Goal: Information Seeking & Learning: Learn about a topic

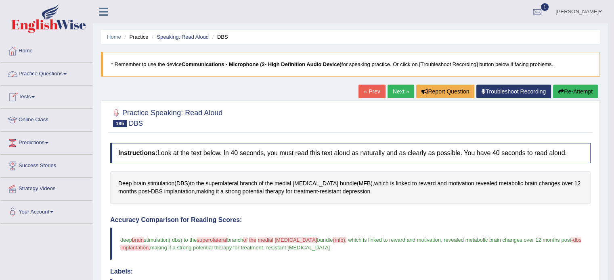
click at [27, 48] on link "Home" at bounding box center [46, 50] width 92 height 20
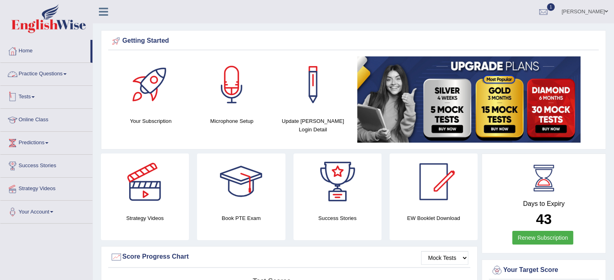
click at [24, 96] on link "Tests" at bounding box center [46, 96] width 92 height 20
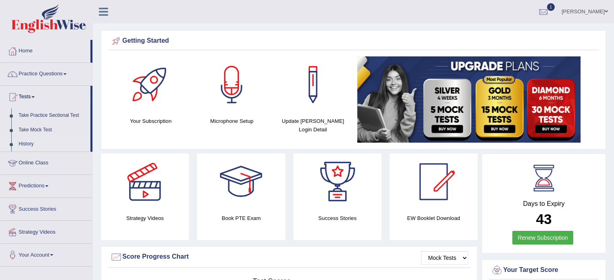
click at [23, 144] on link "History" at bounding box center [52, 144] width 75 height 15
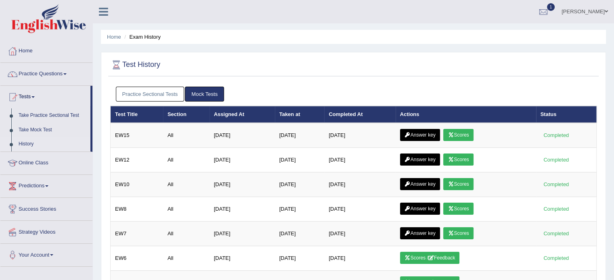
click at [159, 88] on link "Practice Sectional Tests" at bounding box center [150, 94] width 69 height 15
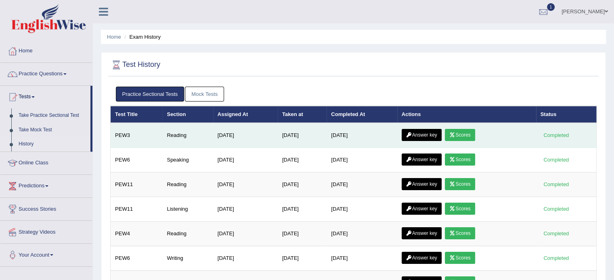
click at [473, 135] on link "Scores" at bounding box center [460, 135] width 30 height 12
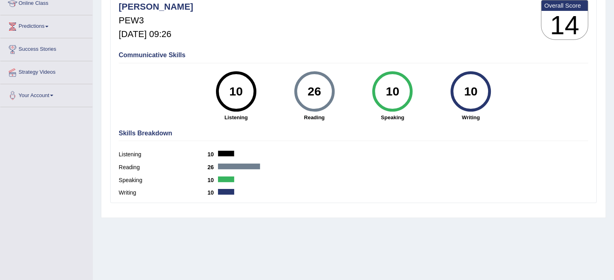
scroll to position [143, 0]
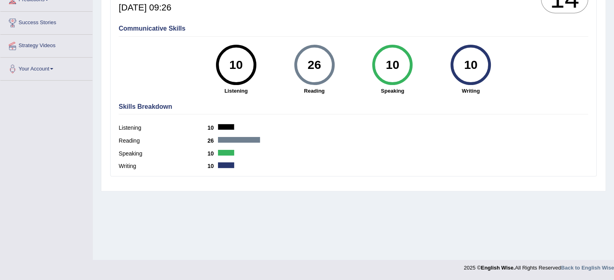
click at [138, 106] on h4 "Skills Breakdown" at bounding box center [353, 106] width 469 height 7
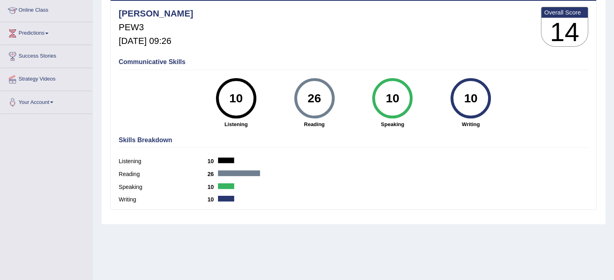
scroll to position [22, 0]
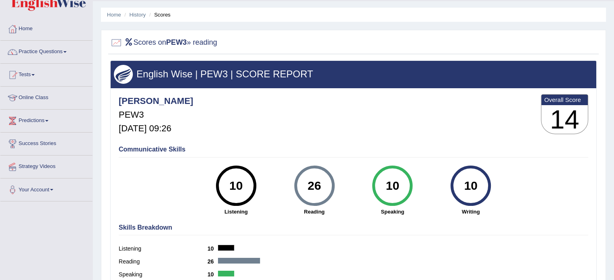
click at [183, 98] on h4 "Jonathan_parramatta" at bounding box center [156, 101] width 75 height 10
click at [137, 14] on link "History" at bounding box center [137, 15] width 16 height 6
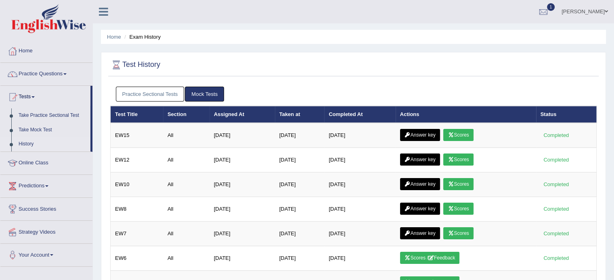
click at [148, 96] on link "Practice Sectional Tests" at bounding box center [150, 94] width 69 height 15
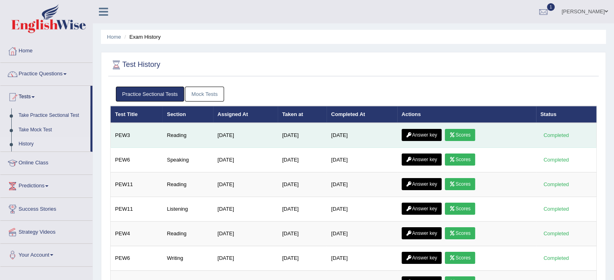
click at [415, 135] on link "Answer key" at bounding box center [421, 135] width 40 height 12
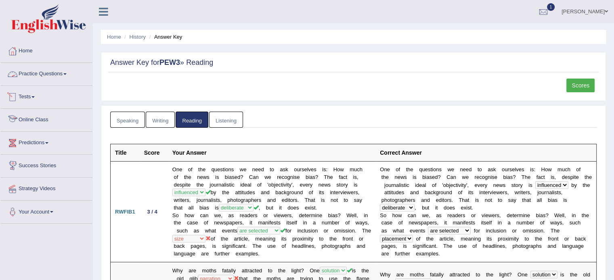
click at [27, 75] on link "Practice Questions" at bounding box center [46, 73] width 92 height 20
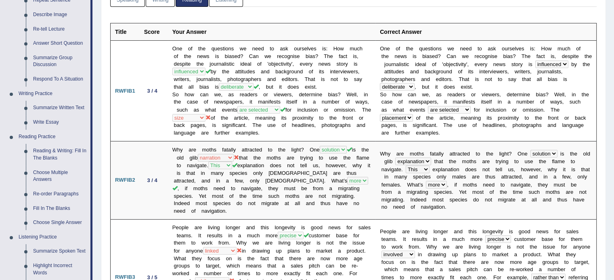
scroll to position [161, 0]
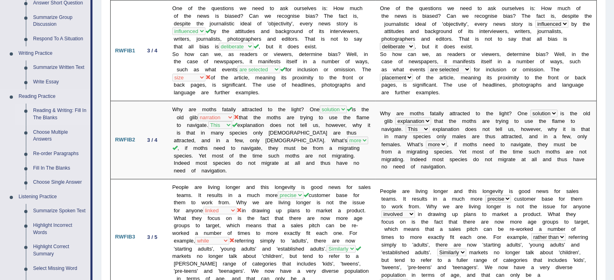
click at [42, 113] on link "Reading & Writing: Fill In The Blanks" at bounding box center [59, 114] width 61 height 21
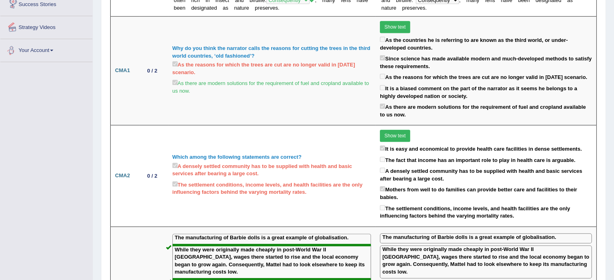
scroll to position [565, 0]
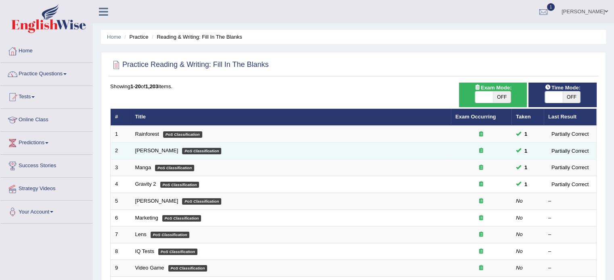
scroll to position [40, 0]
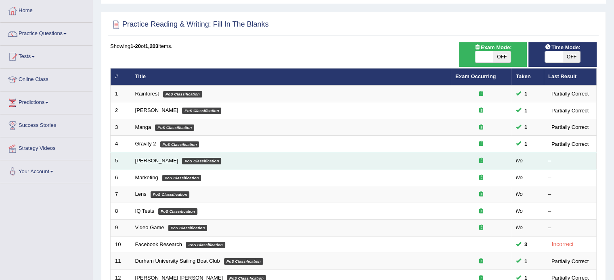
click at [137, 158] on link "Estee Lauder" at bounding box center [156, 161] width 43 height 6
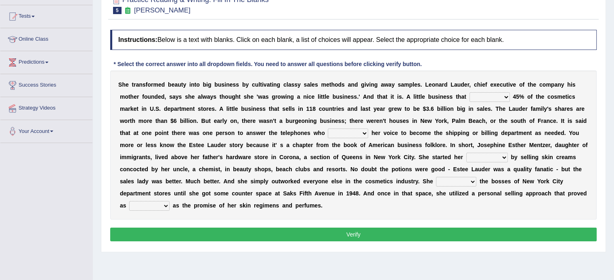
scroll to position [91, 0]
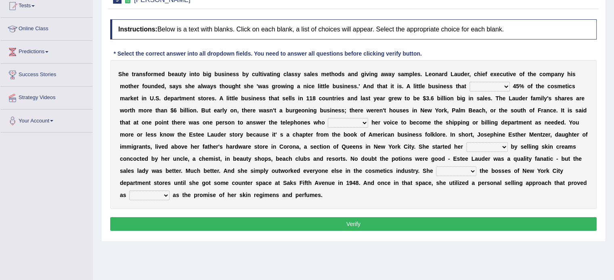
click at [495, 88] on select "has controls makes maintains" at bounding box center [489, 87] width 40 height 10
select select "controls"
click at [469, 82] on select "has controls makes maintains" at bounding box center [489, 87] width 40 height 10
click at [505, 83] on select "has controls makes maintains" at bounding box center [489, 87] width 40 height 10
click at [504, 84] on select "has controls makes maintains" at bounding box center [489, 87] width 40 height 10
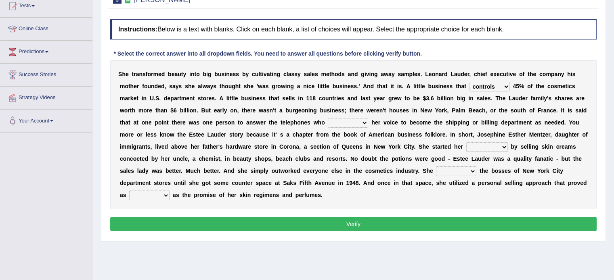
click at [345, 123] on select "switched changed raised used" at bounding box center [348, 123] width 40 height 10
select select "used"
click at [328, 118] on select "switched changed raised used" at bounding box center [348, 123] width 40 height 10
click at [482, 146] on select "job institute companion enterprise" at bounding box center [487, 147] width 42 height 10
select select "enterprise"
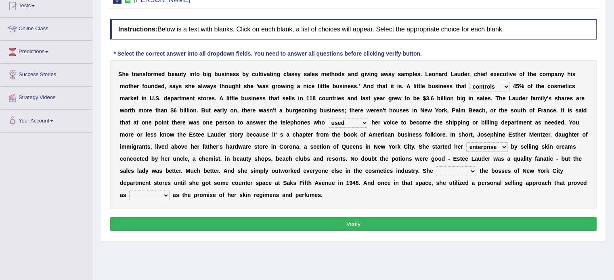
click at [466, 142] on select "job institute companion enterprise" at bounding box center [487, 147] width 42 height 10
click at [449, 172] on select "stated bridged stalked heaved" at bounding box center [456, 172] width 40 height 10
select select "stalked"
click at [436, 167] on select "stated bridged stalked heaved" at bounding box center [456, 172] width 40 height 10
click at [457, 171] on select "stated bridged stalked heaved" at bounding box center [456, 172] width 40 height 10
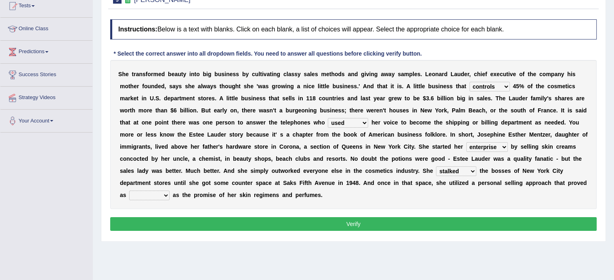
click at [436, 167] on select "stated bridged stalked heaved" at bounding box center [456, 172] width 40 height 10
click at [154, 194] on select "potent ruthless potential expensive" at bounding box center [149, 196] width 40 height 10
select select "expensive"
click at [129, 191] on select "potent ruthless potential expensive" at bounding box center [149, 196] width 40 height 10
click at [195, 227] on button "Verify" at bounding box center [353, 224] width 486 height 14
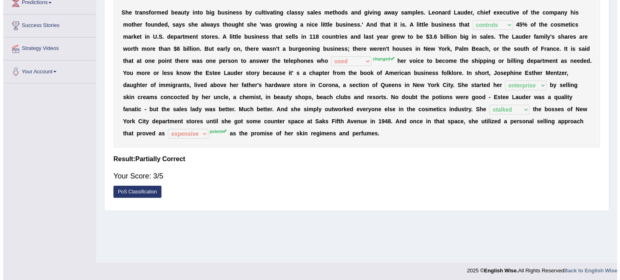
scroll to position [143, 0]
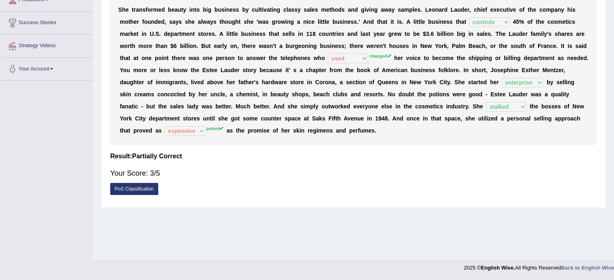
click at [147, 185] on link "PoS Classification" at bounding box center [134, 189] width 48 height 12
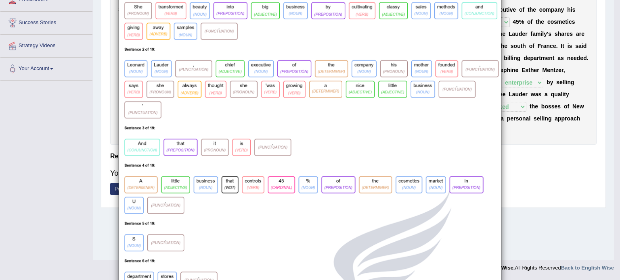
scroll to position [121, 0]
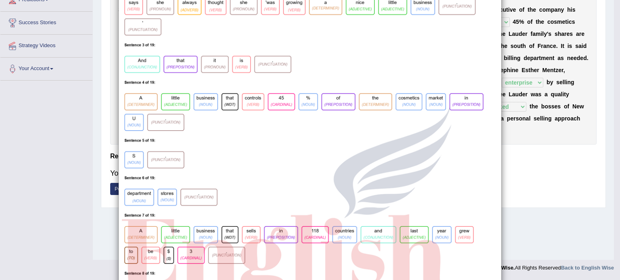
click at [68, 133] on div "×" at bounding box center [310, 270] width 620 height 758
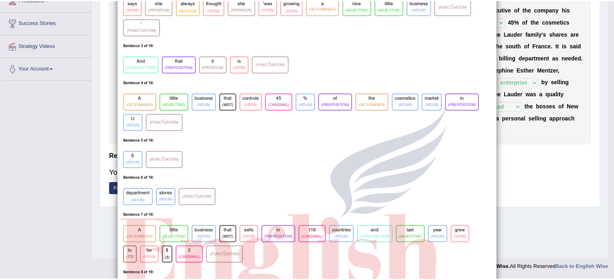
scroll to position [0, 0]
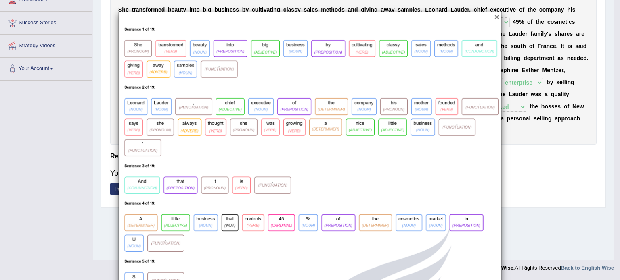
click at [494, 17] on button "×" at bounding box center [496, 17] width 5 height 8
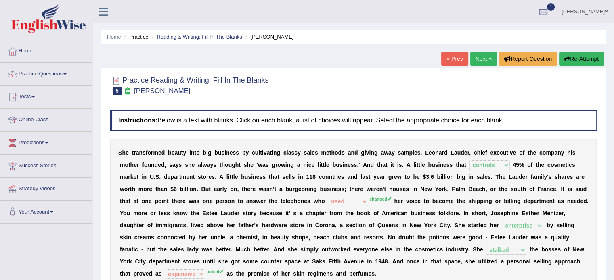
click at [476, 56] on link "Next »" at bounding box center [483, 59] width 27 height 14
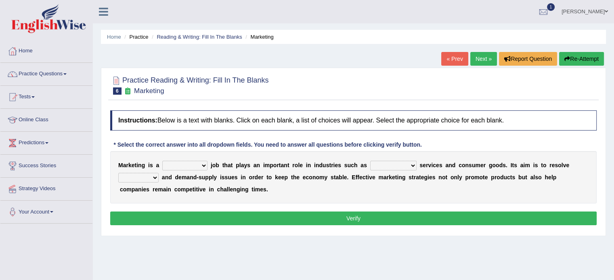
click at [187, 169] on select "professional flexible parochial descriptive" at bounding box center [184, 166] width 45 height 10
select select "professional"
click at [162, 161] on select "professional flexible parochial descriptive" at bounding box center [184, 166] width 45 height 10
click at [405, 165] on select "civil financial conventional foremost" at bounding box center [393, 166] width 46 height 10
select select "financial"
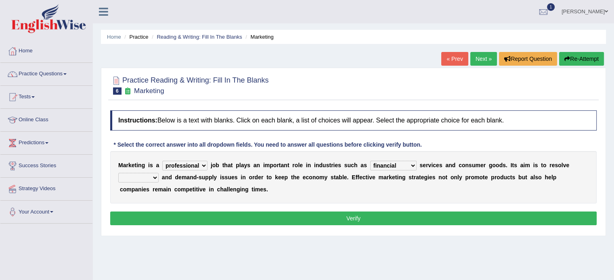
click at [370, 161] on select "civil financial conventional foremost" at bounding box center [393, 166] width 46 height 10
click at [123, 176] on select "imbalance excess symmetry budget" at bounding box center [138, 178] width 40 height 10
select select "imbalance"
click at [118, 173] on select "imbalance excess symmetry budget" at bounding box center [138, 178] width 40 height 10
click at [247, 217] on button "Verify" at bounding box center [353, 219] width 486 height 14
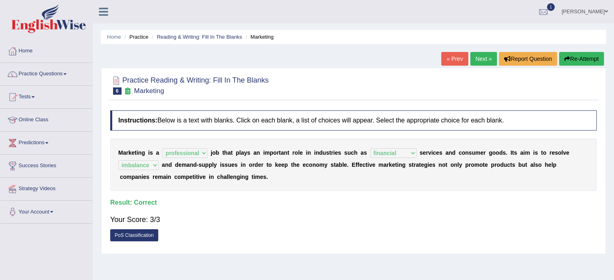
click at [480, 60] on link "Next »" at bounding box center [483, 59] width 27 height 14
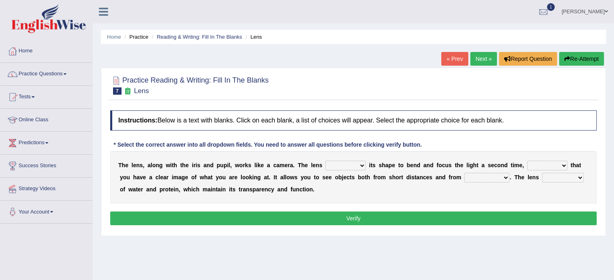
click at [343, 167] on select "adjusts shows selects presents" at bounding box center [345, 166] width 40 height 10
select select "adjusts"
click at [325, 161] on select "adjusts shows selects presents" at bounding box center [345, 166] width 40 height 10
click at [541, 165] on select "ensures to ensure ensure ensured" at bounding box center [547, 166] width 40 height 10
select select "ensures"
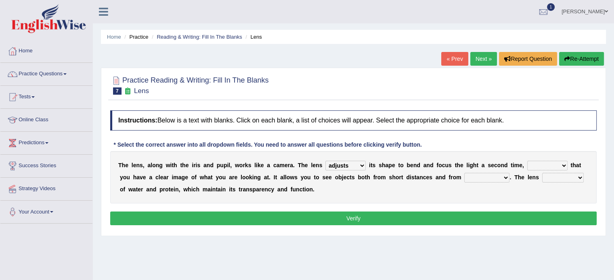
click at [527, 161] on select "ensures to ensure ensure ensured" at bounding box center [547, 166] width 40 height 10
click at [548, 164] on select "ensures to ensure ensure ensured" at bounding box center [547, 166] width 40 height 10
click at [501, 175] on select "far away in between further apart all along" at bounding box center [486, 178] width 45 height 10
select select "far away"
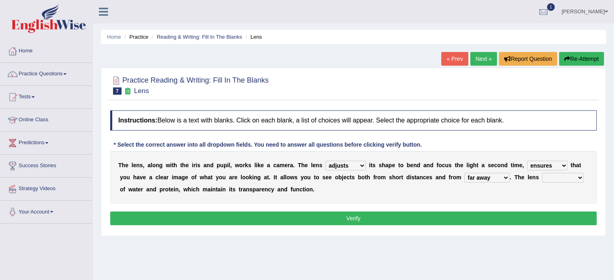
click at [464, 173] on select "far away in between further apart all along" at bounding box center [486, 178] width 45 height 10
click at [545, 179] on select "constitutes comprises composes consists" at bounding box center [563, 178] width 42 height 10
select select "composes"
click at [542, 173] on select "constitutes comprises composes consists" at bounding box center [563, 178] width 42 height 10
click at [454, 217] on button "Verify" at bounding box center [353, 219] width 486 height 14
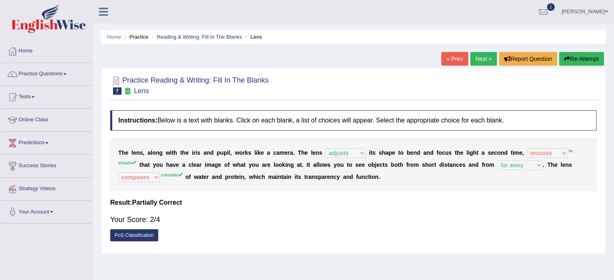
click at [574, 57] on button "Re-Attempt" at bounding box center [581, 59] width 45 height 14
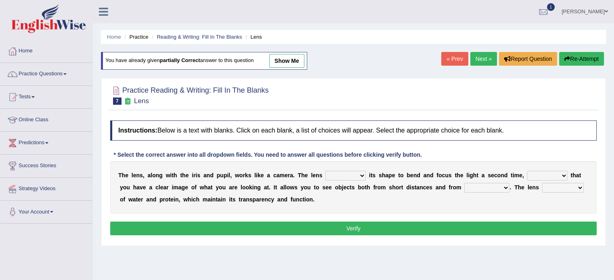
click at [347, 171] on select "adjusts shows selects presents" at bounding box center [345, 176] width 40 height 10
select select "adjusts"
click at [325, 171] on select "adjusts shows selects presents" at bounding box center [345, 176] width 40 height 10
click at [536, 176] on select "ensures to ensure ensure ensured" at bounding box center [547, 176] width 40 height 10
select select "to ensure"
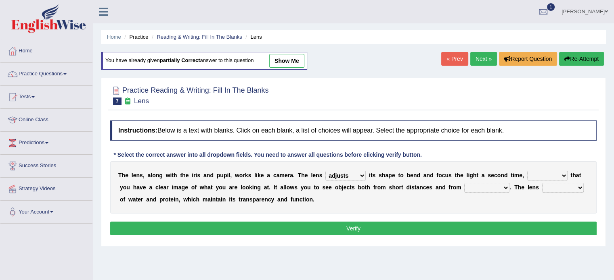
click at [527, 171] on select "ensures to ensure ensure ensured" at bounding box center [547, 176] width 40 height 10
click at [466, 190] on select "far away in between further apart all along" at bounding box center [486, 188] width 45 height 10
select select "far away"
click at [464, 183] on select "far away in between further apart all along" at bounding box center [486, 188] width 45 height 10
click at [555, 185] on select "constitutes comprises composes consists" at bounding box center [563, 188] width 42 height 10
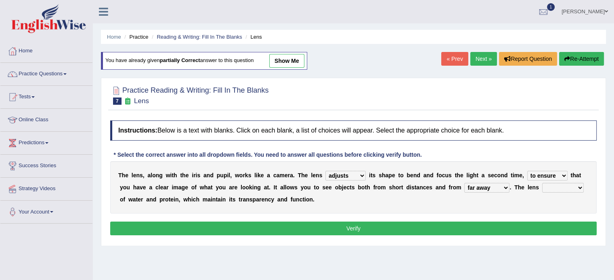
select select "consists"
click at [542, 183] on select "constitutes comprises composes consists" at bounding box center [563, 188] width 42 height 10
click at [481, 223] on button "Verify" at bounding box center [353, 229] width 486 height 14
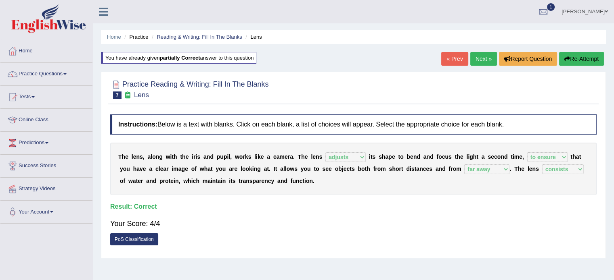
click at [477, 58] on link "Next »" at bounding box center [483, 59] width 27 height 14
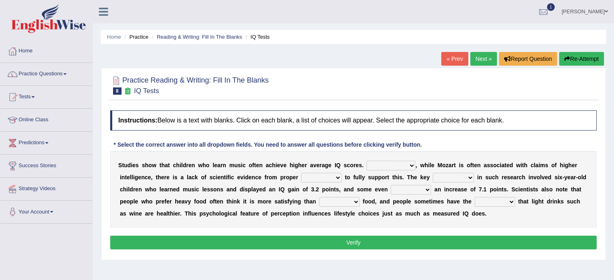
click at [387, 169] on select "However Therefore Consequently While" at bounding box center [390, 166] width 49 height 10
click at [366, 161] on select "However Therefore Consequently While" at bounding box center [390, 166] width 49 height 10
click at [402, 163] on select "However Therefore Consequently While" at bounding box center [390, 166] width 49 height 10
select select "Consequently"
click at [366, 161] on select "However Therefore Consequently While" at bounding box center [390, 166] width 49 height 10
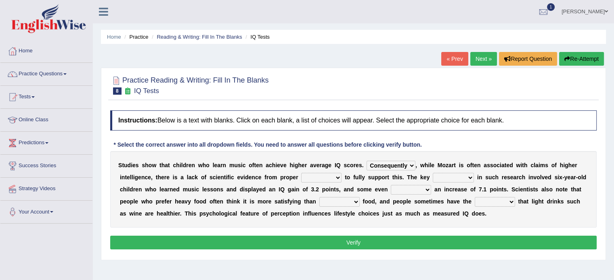
click at [328, 174] on select "test tests testing tested" at bounding box center [321, 178] width 40 height 10
select select "testing"
click at [301, 173] on select "test tests testing tested" at bounding box center [321, 178] width 40 height 10
click at [453, 179] on select "process goal implication odd" at bounding box center [452, 178] width 41 height 10
click at [432, 173] on select "process goal implication odd" at bounding box center [452, 178] width 41 height 10
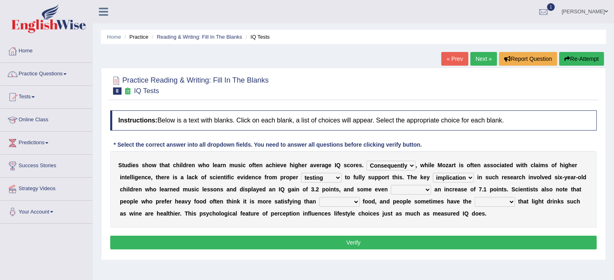
click at [455, 178] on select "process goal implication odd" at bounding box center [452, 178] width 41 height 10
select select "process"
click at [432, 173] on select "process goal implication odd" at bounding box center [452, 178] width 41 height 10
click at [407, 188] on select "exhibited taught learned threatened" at bounding box center [410, 190] width 40 height 10
select select "exhibited"
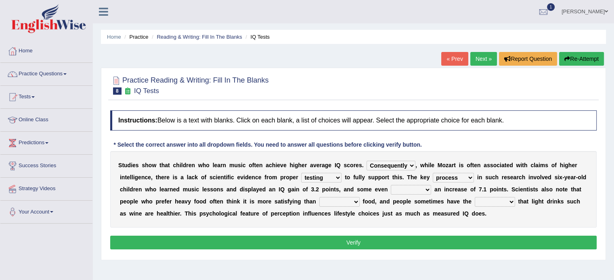
click at [390, 185] on select "exhibited taught learned threatened" at bounding box center [410, 190] width 40 height 10
click at [329, 200] on select "choosy lighter cushiony spooky" at bounding box center [339, 202] width 40 height 10
select select "lighter"
click at [319, 197] on select "choosy lighter cushiony spooky" at bounding box center [339, 202] width 40 height 10
click at [496, 199] on select "illusion sight anecdote intention" at bounding box center [494, 202] width 40 height 10
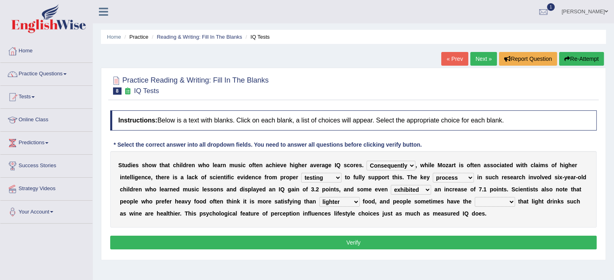
select select "illusion"
click at [474, 197] on select "illusion sight anecdote intention" at bounding box center [494, 202] width 40 height 10
click at [499, 202] on select "illusion sight anecdote intention" at bounding box center [494, 202] width 40 height 10
click at [426, 243] on button "Verify" at bounding box center [353, 243] width 486 height 14
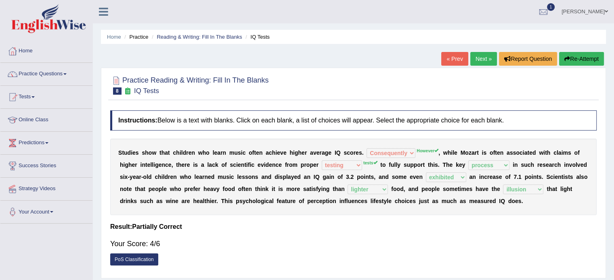
click at [476, 59] on link "Next »" at bounding box center [483, 59] width 27 height 14
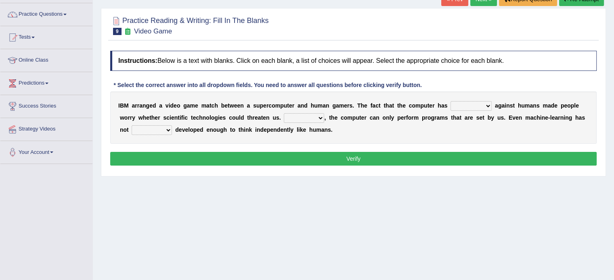
scroll to position [81, 0]
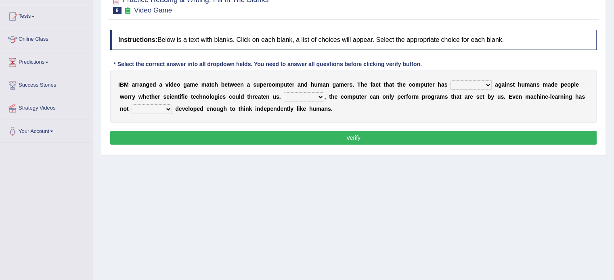
click at [480, 83] on select "competed fought acted challenged" at bounding box center [470, 85] width 41 height 10
select select "competed"
click at [450, 80] on select "competed fought acted challenged" at bounding box center [470, 85] width 41 height 10
click at [305, 93] on select "Moreover However Thus So" at bounding box center [304, 97] width 40 height 10
select select "Moreover"
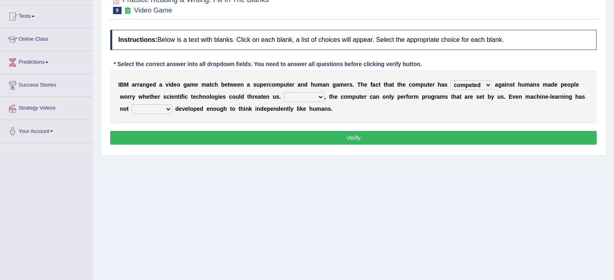
click at [284, 92] on select "Moreover However Thus So" at bounding box center [304, 97] width 40 height 10
click at [145, 111] on select "yet still only just" at bounding box center [151, 109] width 40 height 10
select select "yet"
click at [131, 104] on select "yet still only just" at bounding box center [151, 109] width 40 height 10
click at [196, 135] on button "Verify" at bounding box center [353, 138] width 486 height 14
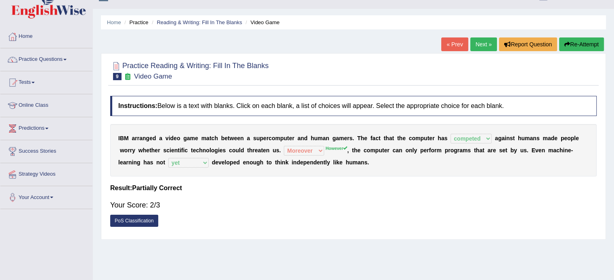
scroll to position [0, 0]
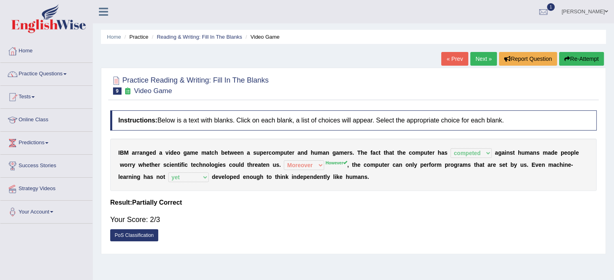
click at [481, 55] on link "Next »" at bounding box center [483, 59] width 27 height 14
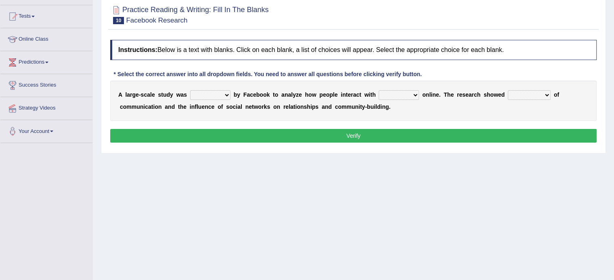
click at [212, 90] on select "surveyed had asked made" at bounding box center [210, 95] width 40 height 10
select select "surveyed"
click at [190, 90] on select "surveyed had asked made" at bounding box center [210, 95] width 40 height 10
click at [399, 93] on select "together all each other another" at bounding box center [398, 95] width 40 height 10
select select "each other"
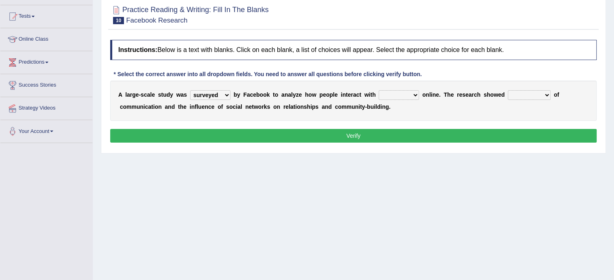
click at [378, 90] on select "together all each other another" at bounding box center [398, 95] width 40 height 10
click at [529, 91] on select "advantages standards fellowships patterns" at bounding box center [528, 95] width 43 height 10
select select "patterns"
click at [507, 90] on select "advantages standards fellowships patterns" at bounding box center [528, 95] width 43 height 10
click at [544, 93] on select "advantages standards fellowships patterns" at bounding box center [528, 95] width 43 height 10
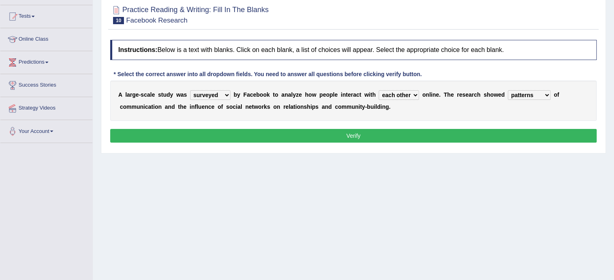
click at [507, 90] on select "advantages standards fellowships patterns" at bounding box center [528, 95] width 43 height 10
click at [484, 134] on button "Verify" at bounding box center [353, 136] width 486 height 14
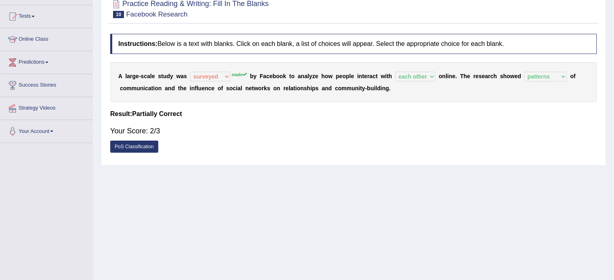
scroll to position [40, 0]
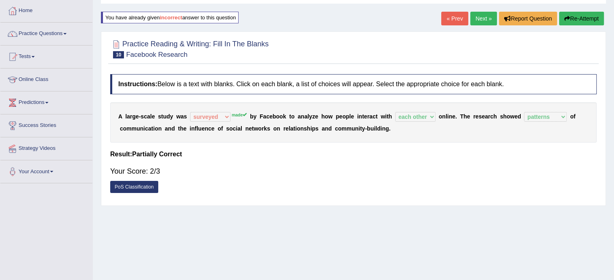
click at [482, 19] on link "Next »" at bounding box center [483, 19] width 27 height 14
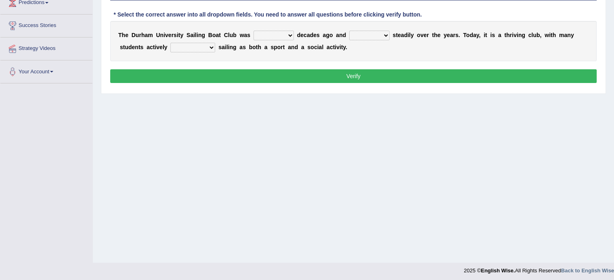
scroll to position [143, 0]
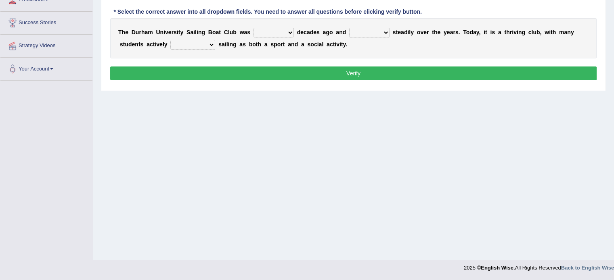
click at [274, 33] on select "found fund founded find" at bounding box center [273, 33] width 40 height 10
select select "founded"
click at [253, 28] on select "found fund founded find" at bounding box center [273, 33] width 40 height 10
click at [377, 32] on select "grow growing has grown grown" at bounding box center [369, 33] width 40 height 10
click at [349, 28] on select "grow growing has grown grown" at bounding box center [369, 33] width 40 height 10
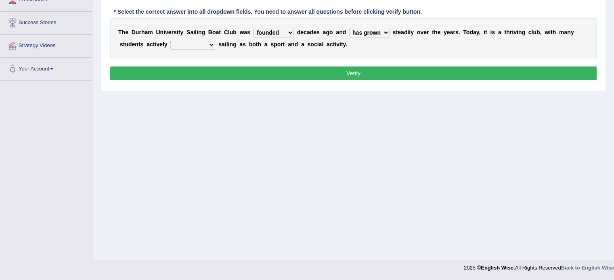
click at [376, 30] on select "grow growing has grown grown" at bounding box center [369, 33] width 40 height 10
click at [349, 28] on select "grow growing has grown grown" at bounding box center [369, 33] width 40 height 10
click at [384, 30] on select "grow growing has grown grown" at bounding box center [369, 33] width 40 height 10
select select "grown"
click at [349, 28] on select "grow growing has grown grown" at bounding box center [369, 33] width 40 height 10
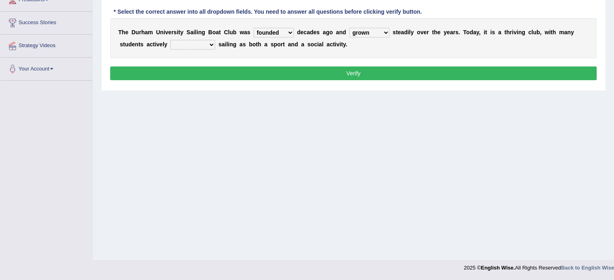
click at [195, 46] on select "enjoy enjoyed are enjoying enjoying" at bounding box center [192, 45] width 45 height 10
select select "enjoying"
click at [170, 40] on select "enjoy enjoyed are enjoying enjoying" at bounding box center [192, 45] width 45 height 10
click at [209, 71] on button "Verify" at bounding box center [353, 74] width 486 height 14
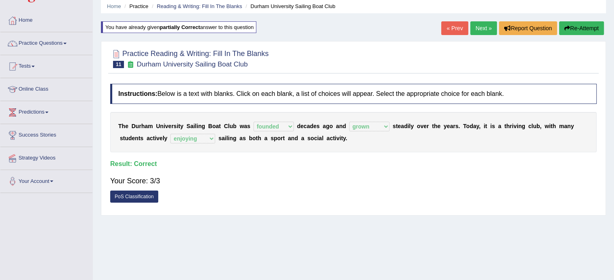
scroll to position [22, 0]
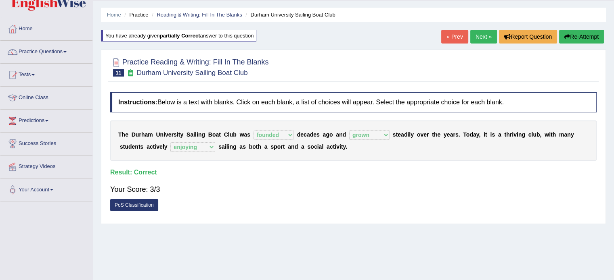
click at [476, 35] on link "Next »" at bounding box center [483, 37] width 27 height 14
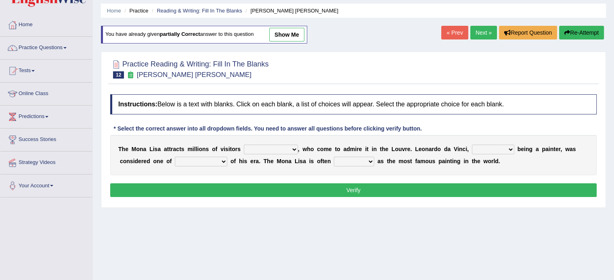
scroll to position [121, 0]
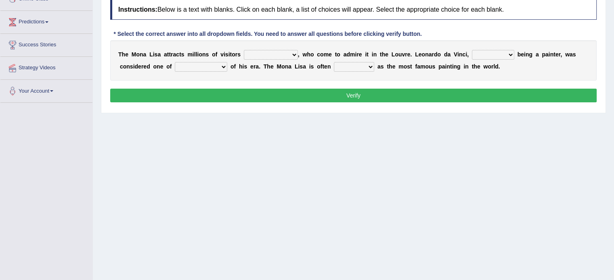
click at [271, 56] on select "around the year the all year all year round per year" at bounding box center [271, 55] width 54 height 10
select select "per year"
click at [244, 50] on select "around the year the all year all year round per year" at bounding box center [271, 55] width 54 height 10
click at [488, 56] on select "rather than as much as as well as as long as" at bounding box center [493, 55] width 42 height 10
select select "as well as"
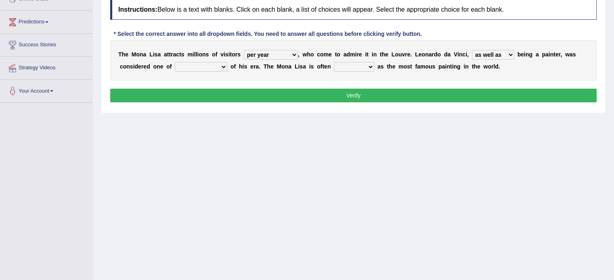
click at [472, 50] on select "rather than as much as as well as as long as" at bounding box center [493, 55] width 42 height 10
click at [213, 63] on select "better artists artist the better artist the best artists" at bounding box center [201, 67] width 52 height 10
select select "the best artists"
click at [175, 62] on select "better artists artist the better artist the best artists" at bounding box center [201, 67] width 52 height 10
click at [337, 68] on select "classified suggested predicted described" at bounding box center [354, 67] width 40 height 10
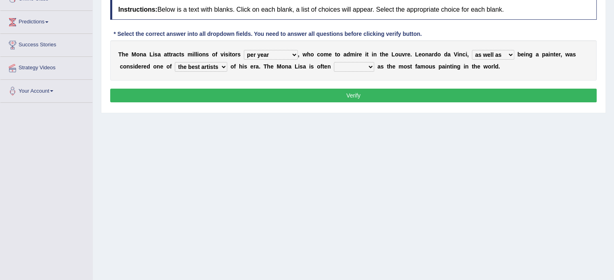
select select "classified"
click at [334, 62] on select "classified suggested predicted described" at bounding box center [354, 67] width 40 height 10
click at [340, 95] on button "Verify" at bounding box center [353, 96] width 486 height 14
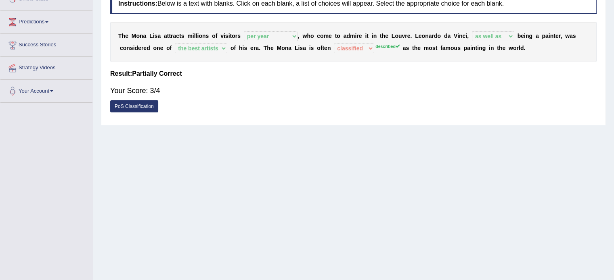
click at [384, 48] on sup "described" at bounding box center [387, 46] width 24 height 5
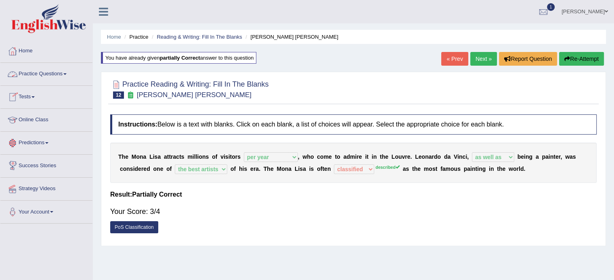
click at [40, 73] on link "Practice Questions" at bounding box center [46, 73] width 92 height 20
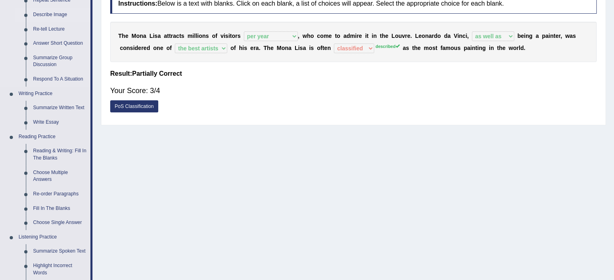
scroll to position [161, 0]
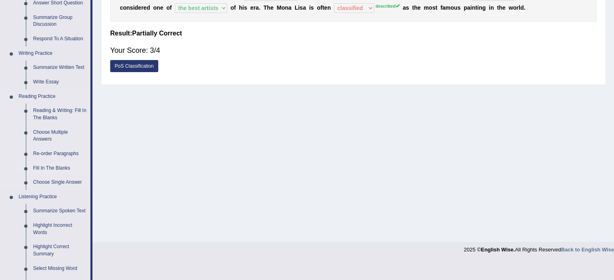
click at [55, 167] on link "Fill In The Blanks" at bounding box center [59, 168] width 61 height 15
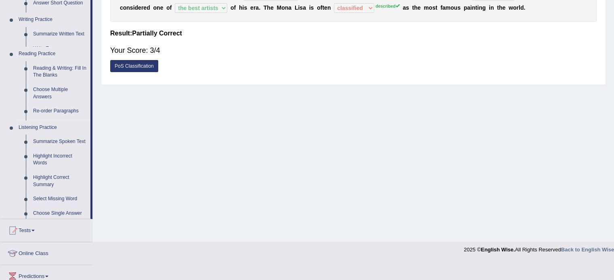
scroll to position [143, 0]
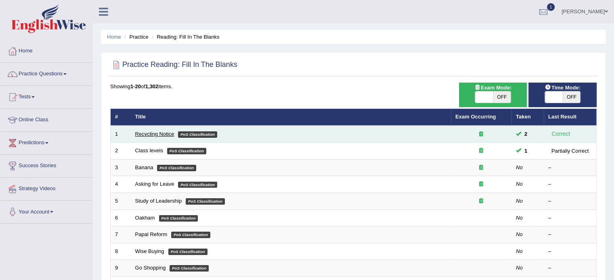
click at [153, 132] on link "Recycling Notice" at bounding box center [154, 134] width 39 height 6
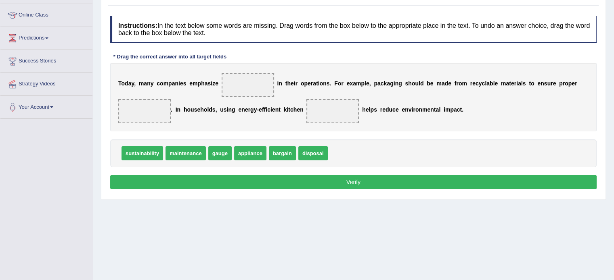
scroll to position [121, 0]
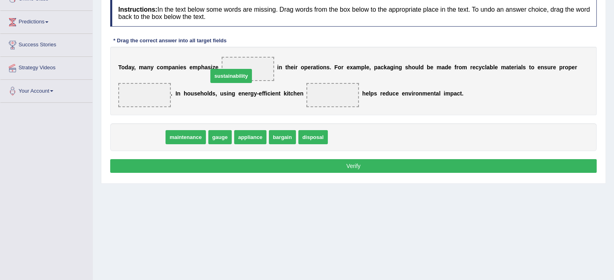
drag, startPoint x: 148, startPoint y: 134, endPoint x: 244, endPoint y: 63, distance: 119.4
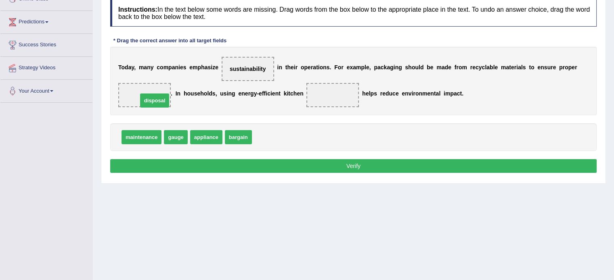
drag, startPoint x: 271, startPoint y: 134, endPoint x: 151, endPoint y: 94, distance: 126.0
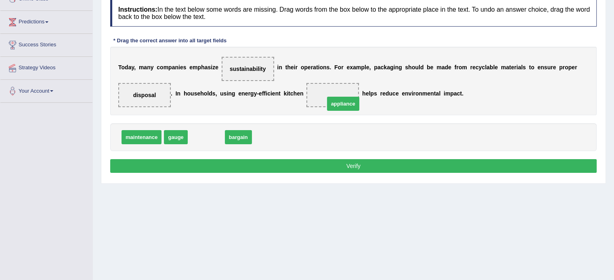
drag, startPoint x: 207, startPoint y: 137, endPoint x: 352, endPoint y: 98, distance: 149.8
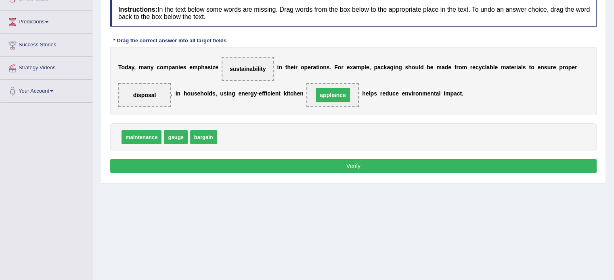
drag, startPoint x: 350, startPoint y: 98, endPoint x: 344, endPoint y: 96, distance: 5.5
click at [346, 97] on span "appliance" at bounding box center [332, 95] width 52 height 24
click at [301, 162] on button "Verify" at bounding box center [353, 166] width 486 height 14
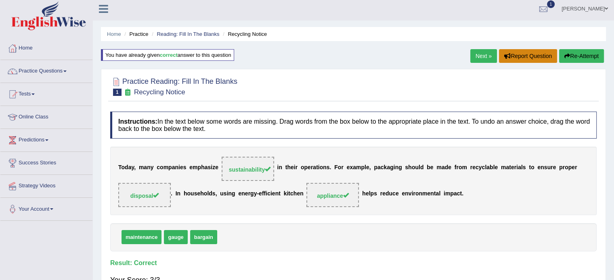
scroll to position [0, 0]
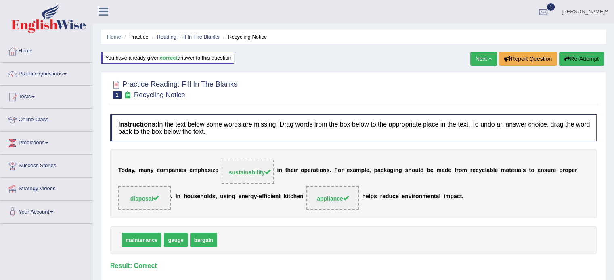
click at [482, 58] on link "Next »" at bounding box center [483, 59] width 27 height 14
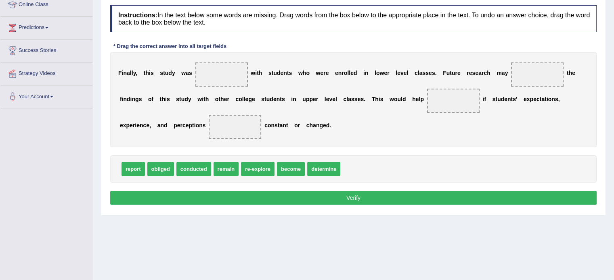
scroll to position [121, 0]
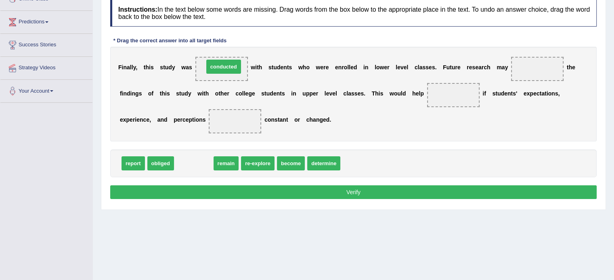
drag, startPoint x: 197, startPoint y: 163, endPoint x: 227, endPoint y: 66, distance: 101.3
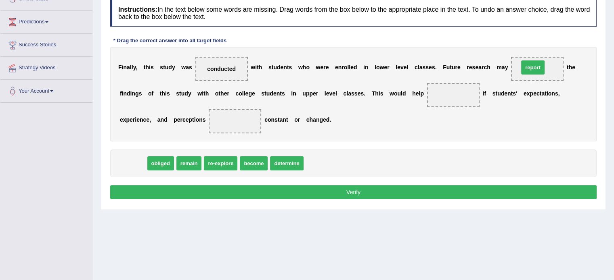
drag, startPoint x: 134, startPoint y: 163, endPoint x: 536, endPoint y: 67, distance: 413.3
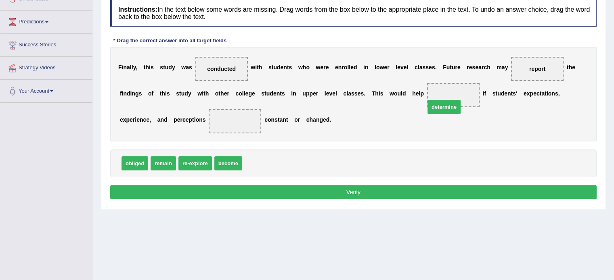
drag, startPoint x: 265, startPoint y: 163, endPoint x: 450, endPoint y: 98, distance: 196.5
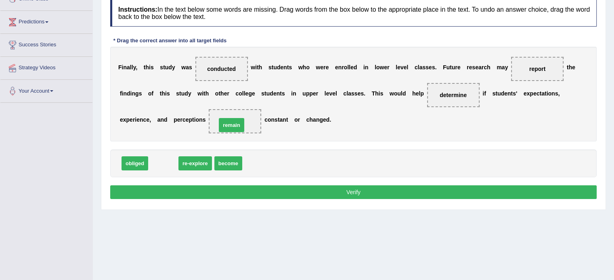
drag, startPoint x: 158, startPoint y: 163, endPoint x: 226, endPoint y: 125, distance: 78.2
click at [296, 189] on button "Verify" at bounding box center [353, 193] width 486 height 14
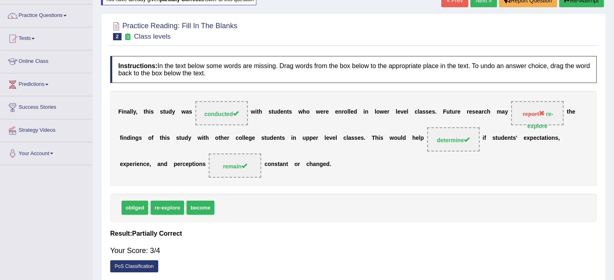
scroll to position [40, 0]
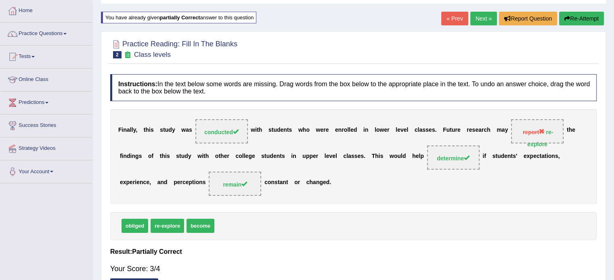
click at [479, 17] on link "Next »" at bounding box center [483, 19] width 27 height 14
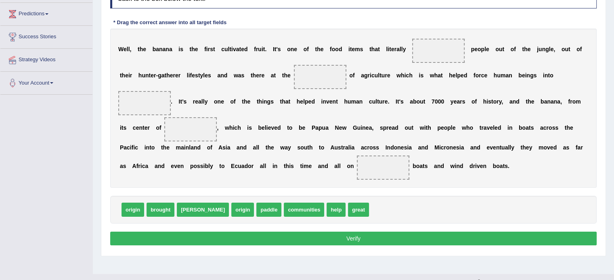
scroll to position [143, 0]
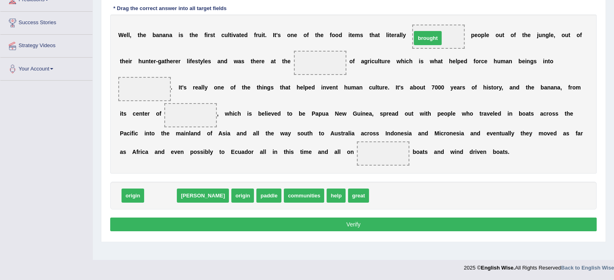
drag, startPoint x: 161, startPoint y: 193, endPoint x: 429, endPoint y: 35, distance: 310.8
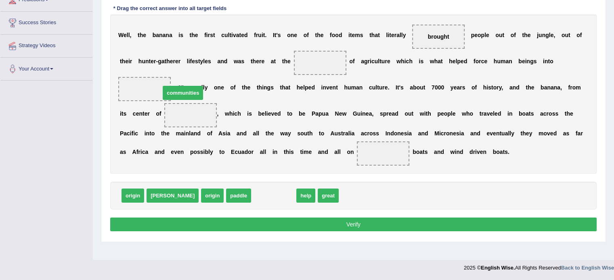
drag, startPoint x: 244, startPoint y: 194, endPoint x: 153, endPoint y: 88, distance: 140.2
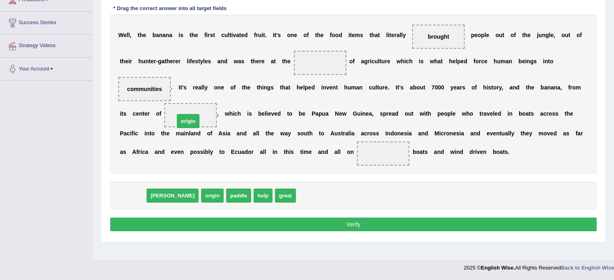
drag, startPoint x: 131, startPoint y: 197, endPoint x: 190, endPoint y: 120, distance: 96.7
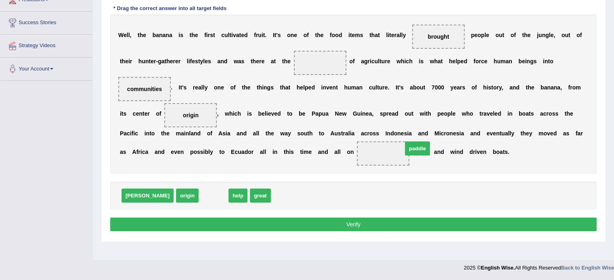
drag, startPoint x: 181, startPoint y: 196, endPoint x: 384, endPoint y: 152, distance: 207.8
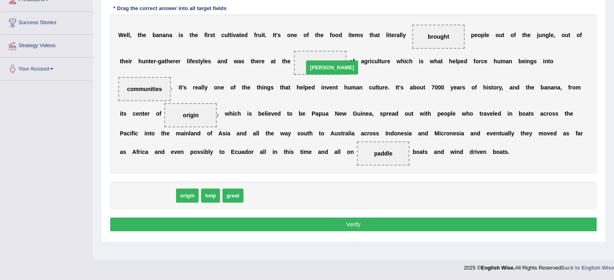
drag, startPoint x: 133, startPoint y: 198, endPoint x: 317, endPoint y: 70, distance: 224.3
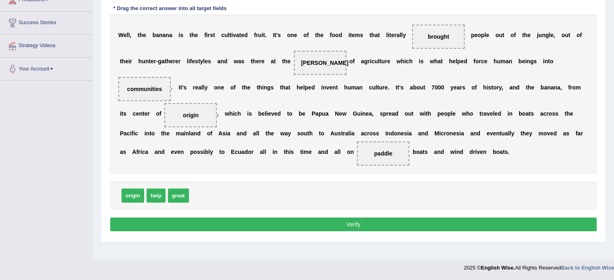
click at [301, 227] on button "Verify" at bounding box center [353, 225] width 486 height 14
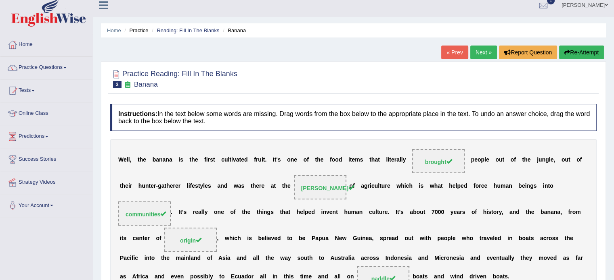
scroll to position [0, 0]
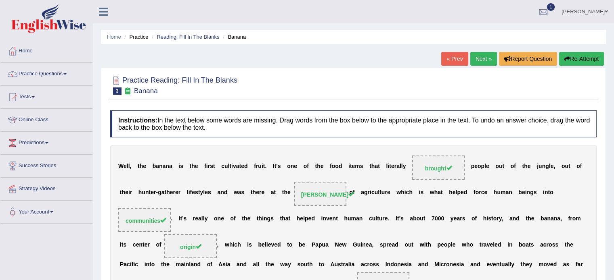
click at [478, 56] on link "Next »" at bounding box center [483, 59] width 27 height 14
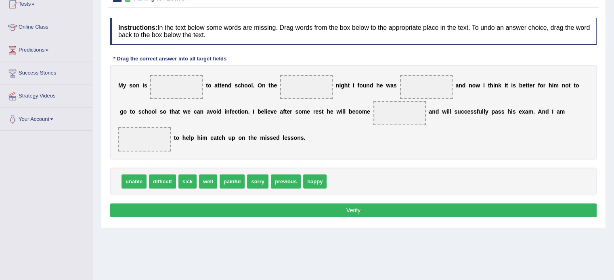
scroll to position [121, 0]
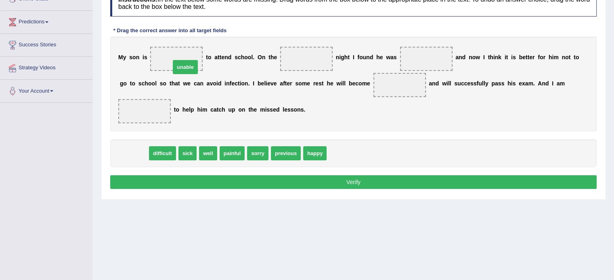
drag, startPoint x: 135, startPoint y: 149, endPoint x: 186, endPoint y: 58, distance: 104.0
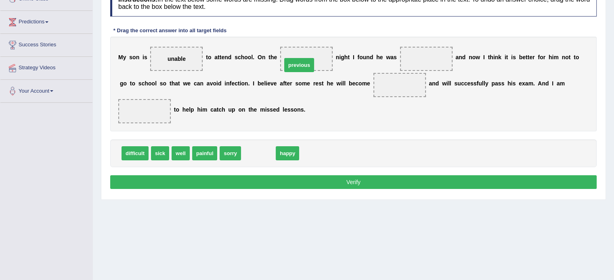
drag, startPoint x: 261, startPoint y: 154, endPoint x: 302, endPoint y: 66, distance: 97.3
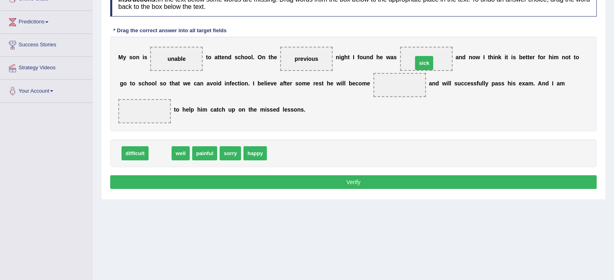
drag, startPoint x: 164, startPoint y: 154, endPoint x: 428, endPoint y: 63, distance: 278.8
drag, startPoint x: 159, startPoint y: 150, endPoint x: 390, endPoint y: 83, distance: 241.0
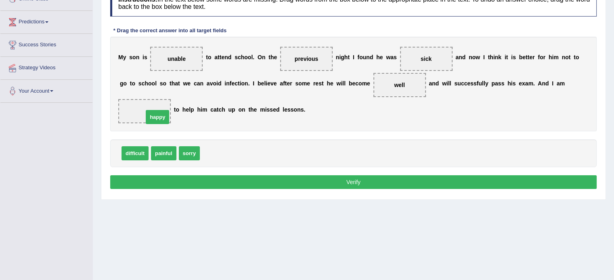
drag, startPoint x: 213, startPoint y: 151, endPoint x: 146, endPoint y: 109, distance: 79.4
click at [231, 182] on button "Verify" at bounding box center [353, 182] width 486 height 14
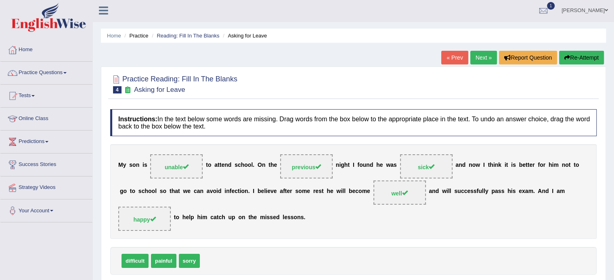
scroll to position [0, 0]
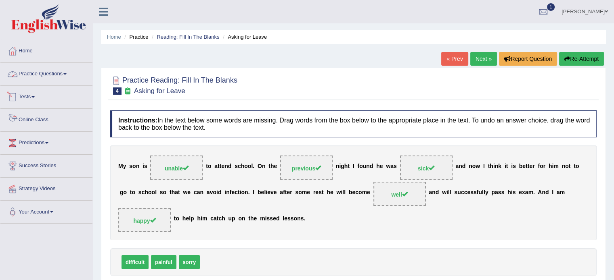
click at [35, 72] on link "Practice Questions" at bounding box center [46, 73] width 92 height 20
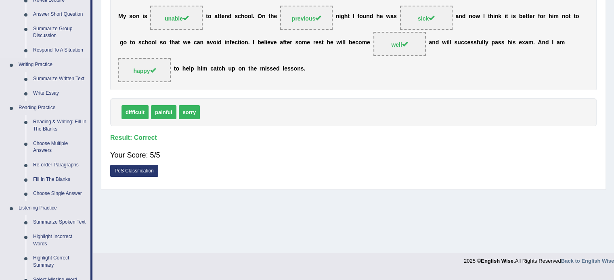
scroll to position [161, 0]
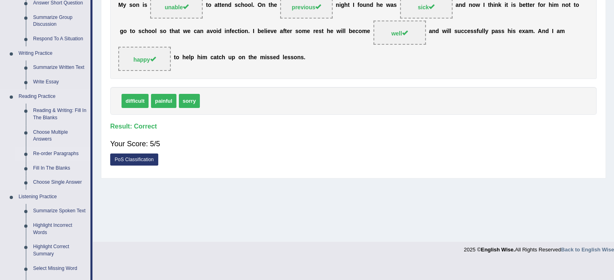
click at [67, 151] on link "Re-order Paragraphs" at bounding box center [59, 154] width 61 height 15
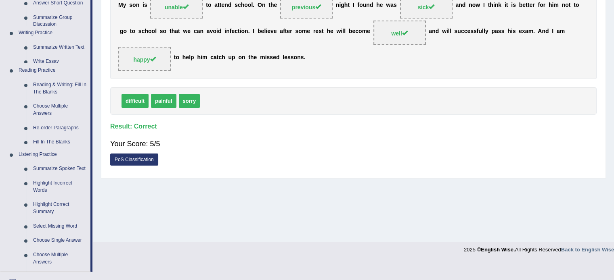
scroll to position [143, 0]
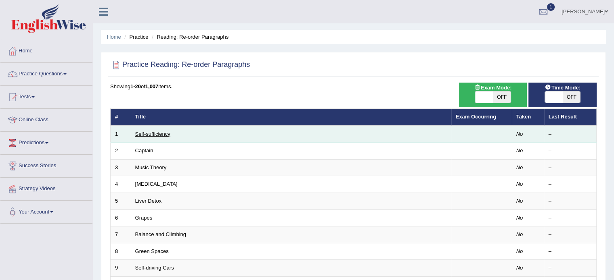
click at [147, 131] on link "Self-sufficiency" at bounding box center [152, 134] width 35 height 6
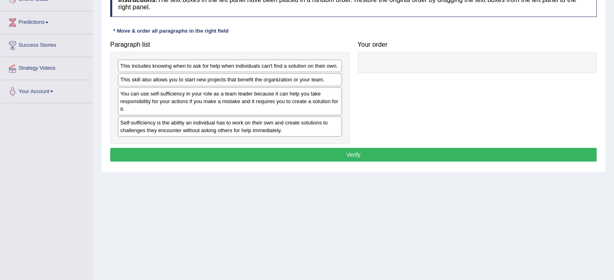
scroll to position [121, 0]
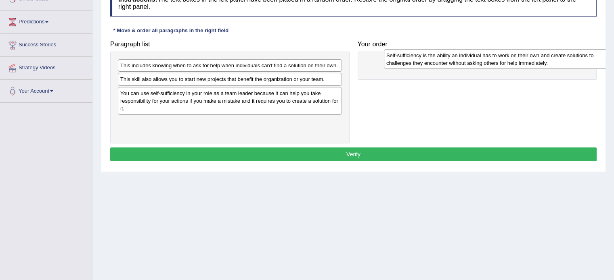
drag, startPoint x: 190, startPoint y: 129, endPoint x: 456, endPoint y: 63, distance: 274.0
click at [456, 63] on div "Self-sufficiency is the ability an individual has to work on their own and crea…" at bounding box center [496, 59] width 224 height 20
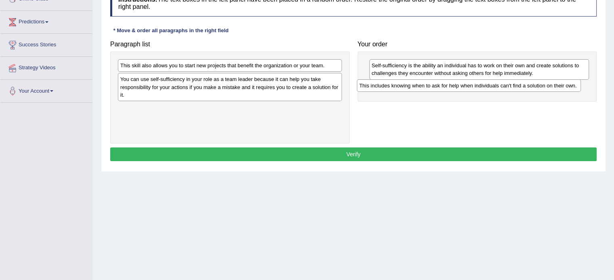
drag, startPoint x: 219, startPoint y: 63, endPoint x: 457, endPoint y: 83, distance: 239.6
click at [457, 83] on div "This includes knowing when to ask for help when individuals can't find a soluti…" at bounding box center [469, 85] width 224 height 13
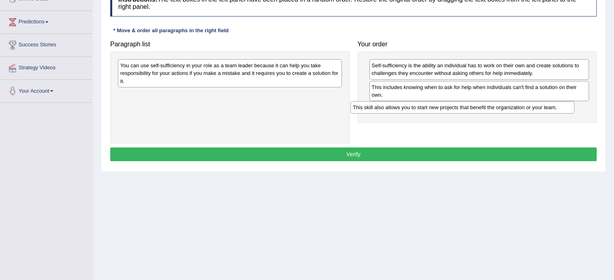
drag, startPoint x: 250, startPoint y: 65, endPoint x: 499, endPoint y: 104, distance: 251.5
click at [499, 104] on div "This skill also allows you to start new projects that benefit the organization …" at bounding box center [462, 107] width 224 height 13
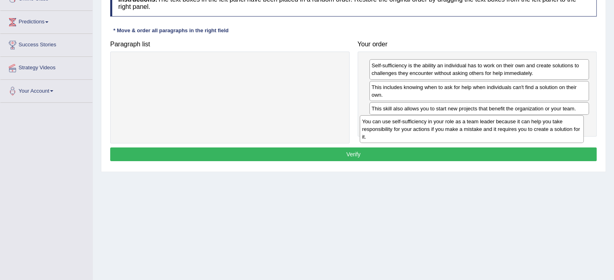
drag, startPoint x: 263, startPoint y: 77, endPoint x: 506, endPoint y: 133, distance: 249.6
click at [506, 133] on div "You can use self-sufficiency in your role as a team leader because it can help …" at bounding box center [471, 129] width 224 height 28
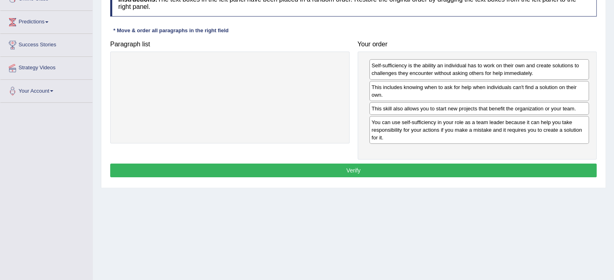
click at [278, 173] on button "Verify" at bounding box center [353, 171] width 486 height 14
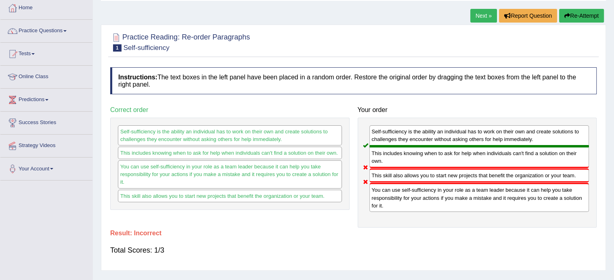
scroll to position [40, 0]
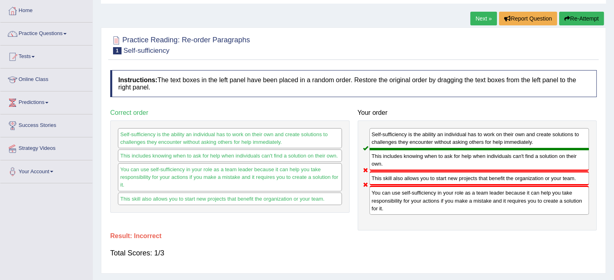
click at [580, 17] on button "Re-Attempt" at bounding box center [581, 19] width 45 height 14
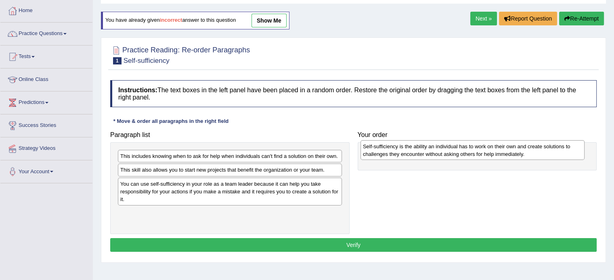
drag, startPoint x: 197, startPoint y: 219, endPoint x: 439, endPoint y: 153, distance: 251.3
click at [439, 153] on div "Self-sufficiency is the ability an individual has to work on their own and crea…" at bounding box center [472, 150] width 224 height 20
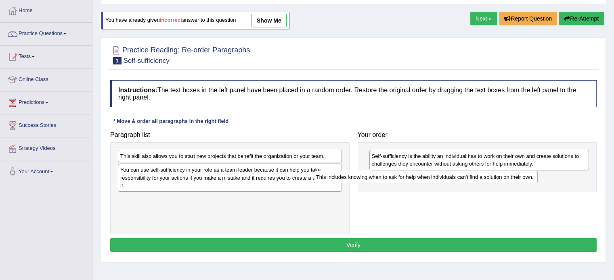
drag, startPoint x: 148, startPoint y: 154, endPoint x: 357, endPoint y: 175, distance: 209.6
click at [357, 175] on div "This includes knowing when to ask for help when individuals can't find a soluti…" at bounding box center [425, 177] width 224 height 13
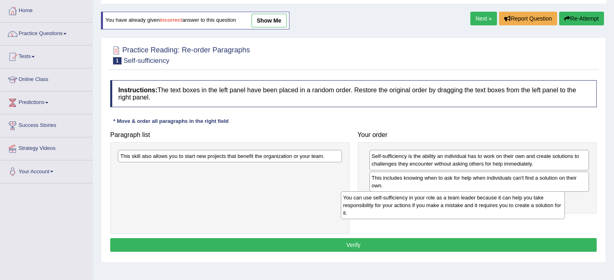
drag, startPoint x: 220, startPoint y: 180, endPoint x: 443, endPoint y: 208, distance: 224.4
click at [443, 208] on div "You can use self-sufficiency in your role as a team leader because it can help …" at bounding box center [452, 206] width 224 height 28
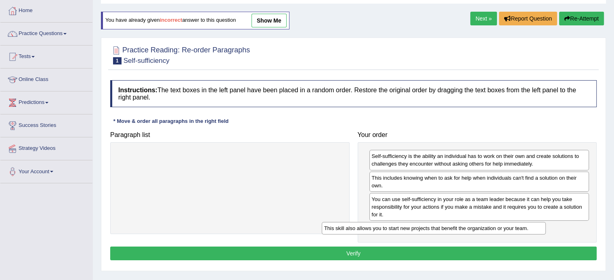
drag, startPoint x: 245, startPoint y: 152, endPoint x: 461, endPoint y: 225, distance: 228.1
click at [461, 225] on div "This skill also allows you to start new projects that benefit the organization …" at bounding box center [433, 228] width 224 height 13
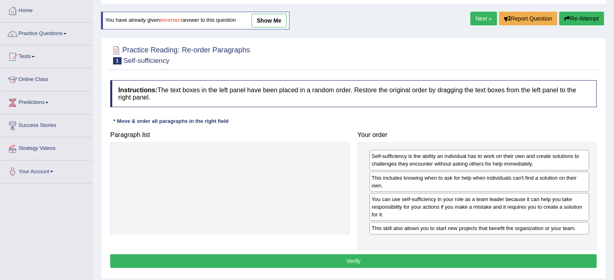
click at [340, 259] on button "Verify" at bounding box center [353, 262] width 486 height 14
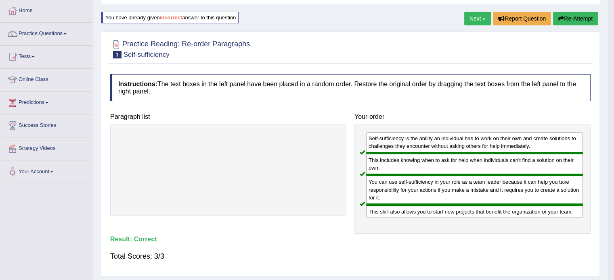
click at [482, 17] on link "Next »" at bounding box center [477, 19] width 27 height 14
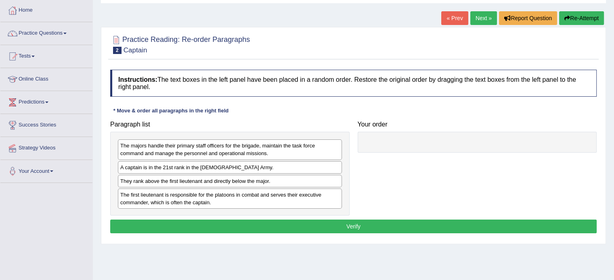
scroll to position [81, 0]
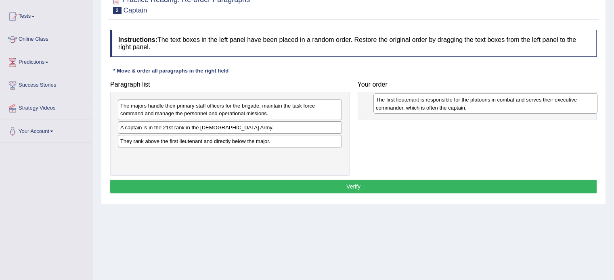
drag, startPoint x: 215, startPoint y: 154, endPoint x: 470, endPoint y: 100, distance: 261.1
click at [470, 100] on div "The first lieutenant is responsible for the platoons in combat and serves their…" at bounding box center [485, 104] width 224 height 20
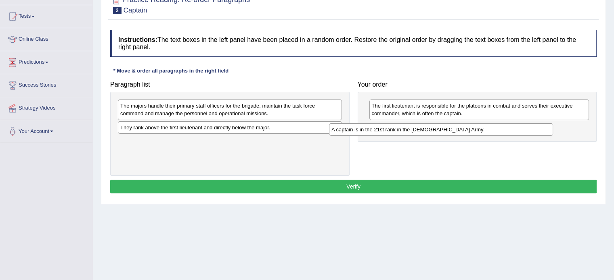
drag, startPoint x: 255, startPoint y: 128, endPoint x: 469, endPoint y: 130, distance: 213.8
click at [469, 130] on div "A captain is in the 21st rank in the [DEMOGRAPHIC_DATA] Army." at bounding box center [441, 129] width 224 height 13
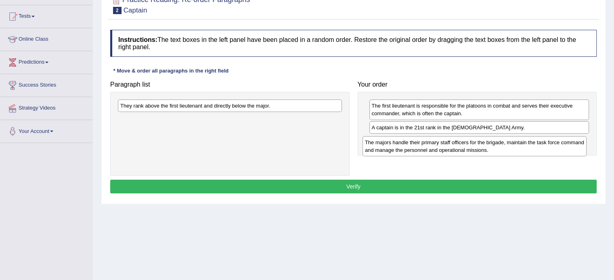
drag, startPoint x: 217, startPoint y: 112, endPoint x: 465, endPoint y: 146, distance: 249.7
click at [462, 148] on div "The majors handle their primary staff officers for the brigade, maintain the ta…" at bounding box center [474, 146] width 224 height 20
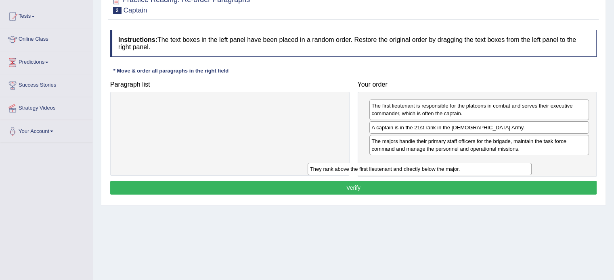
drag, startPoint x: 282, startPoint y: 108, endPoint x: 482, endPoint y: 168, distance: 209.0
click at [481, 169] on div "They rank above the first lieutenant and directly below the major." at bounding box center [419, 169] width 224 height 13
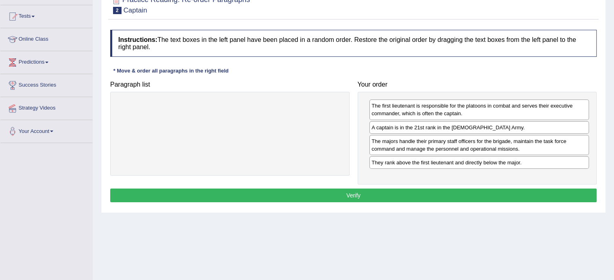
click at [394, 196] on button "Verify" at bounding box center [353, 196] width 486 height 14
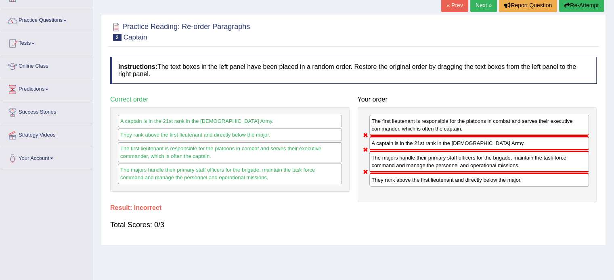
scroll to position [40, 0]
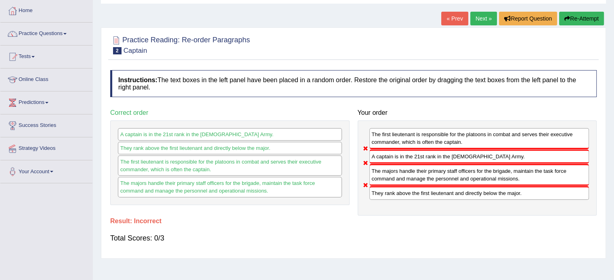
click at [573, 17] on button "Re-Attempt" at bounding box center [581, 19] width 45 height 14
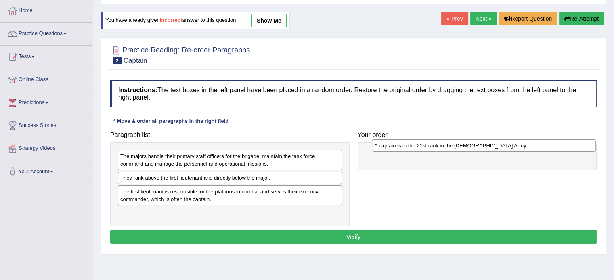
drag, startPoint x: 206, startPoint y: 178, endPoint x: 459, endPoint y: 146, distance: 255.7
click at [459, 146] on div "A captain is in the 21st rank in the [DEMOGRAPHIC_DATA] Army." at bounding box center [484, 146] width 224 height 13
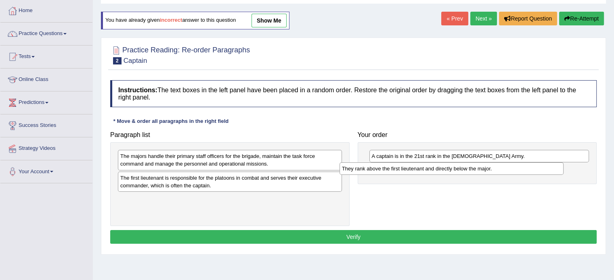
drag, startPoint x: 217, startPoint y: 178, endPoint x: 442, endPoint y: 168, distance: 224.9
click at [442, 168] on div "They rank above the first lieutenant and directly below the major." at bounding box center [451, 169] width 224 height 13
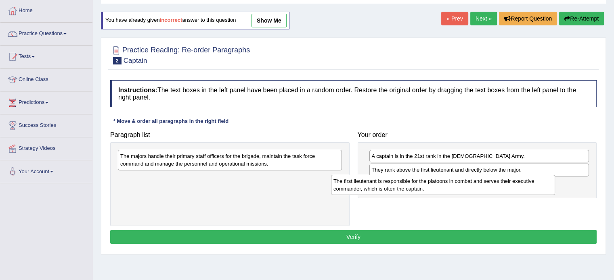
drag, startPoint x: 191, startPoint y: 181, endPoint x: 401, endPoint y: 183, distance: 210.2
click at [401, 185] on div "The first lieutenant is responsible for the platoons in combat and serves their…" at bounding box center [443, 185] width 224 height 20
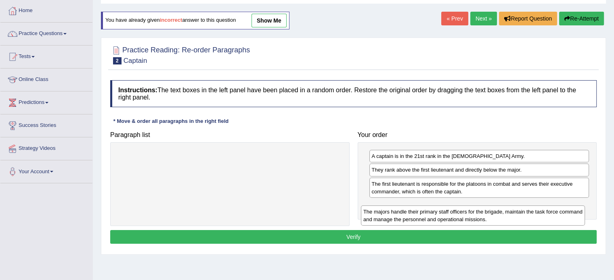
drag, startPoint x: 221, startPoint y: 162, endPoint x: 463, endPoint y: 213, distance: 247.3
click at [463, 217] on div "The majors handle their primary staff officers for the brigade, maintain the ta…" at bounding box center [473, 216] width 224 height 20
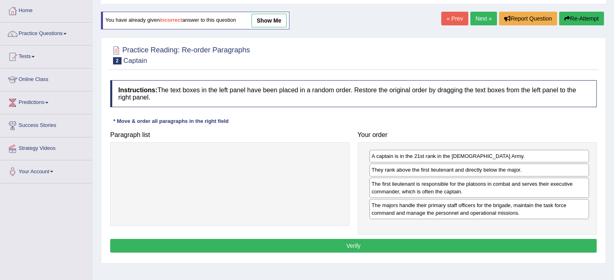
click at [332, 244] on button "Verify" at bounding box center [353, 246] width 486 height 14
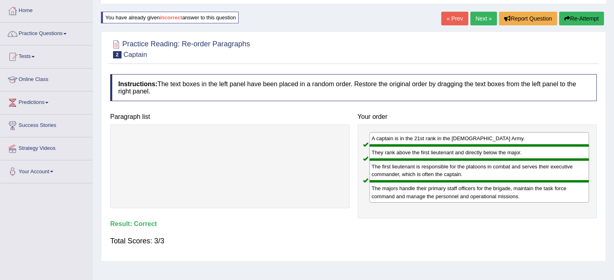
click at [482, 15] on link "Next »" at bounding box center [483, 19] width 27 height 14
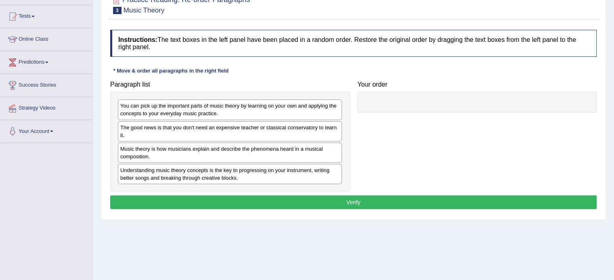
scroll to position [121, 0]
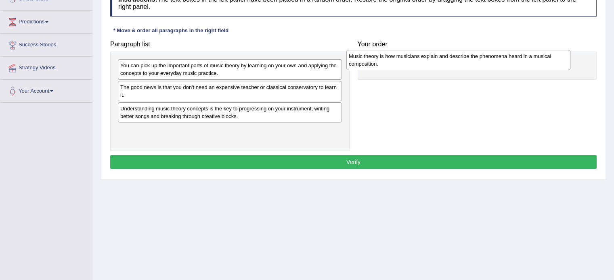
drag, startPoint x: 188, startPoint y: 114, endPoint x: 416, endPoint y: 62, distance: 234.2
click at [416, 62] on div "Music theory is how musicians explain and describe the phenomena heard in a mus…" at bounding box center [458, 60] width 224 height 20
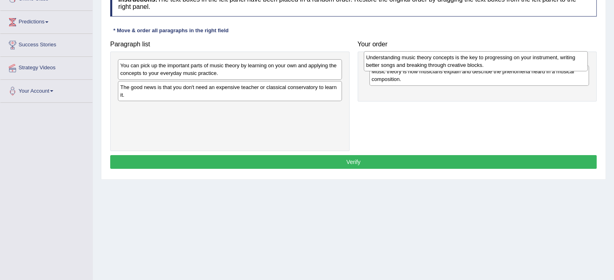
drag, startPoint x: 232, startPoint y: 113, endPoint x: 478, endPoint y: 62, distance: 251.7
click at [478, 62] on div "Understanding music theory concepts is the key to progressing on your instrumen…" at bounding box center [475, 61] width 224 height 20
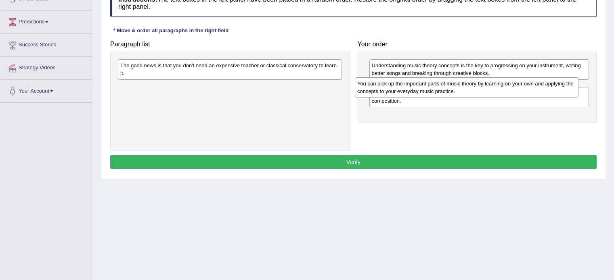
drag, startPoint x: 238, startPoint y: 66, endPoint x: 480, endPoint y: 78, distance: 242.3
click at [480, 78] on div "You can pick up the important parts of music theory by learning on your own and…" at bounding box center [467, 87] width 224 height 20
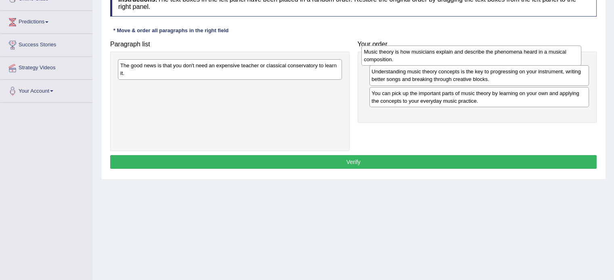
drag, startPoint x: 429, startPoint y: 114, endPoint x: 422, endPoint y: 58, distance: 57.0
click at [422, 58] on div "Music theory is how musicians explain and describe the phenomena heard in a mus…" at bounding box center [471, 56] width 220 height 20
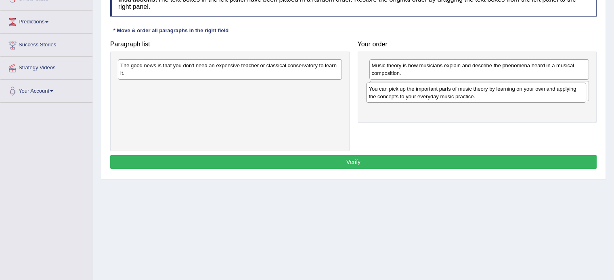
drag, startPoint x: 442, startPoint y: 111, endPoint x: 438, endPoint y: 90, distance: 20.8
click at [438, 90] on div "You can pick up the important parts of music theory by learning on your own and…" at bounding box center [476, 93] width 220 height 20
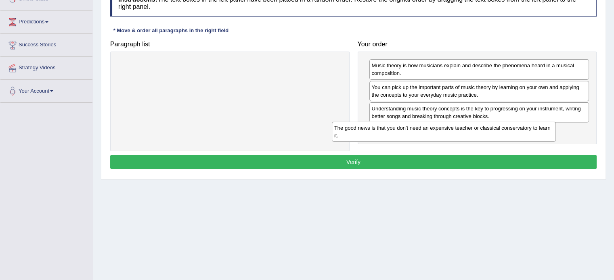
drag, startPoint x: 207, startPoint y: 69, endPoint x: 424, endPoint y: 132, distance: 226.6
click at [424, 132] on div "The good news is that you don't need an expensive teacher or classical conserva…" at bounding box center [444, 132] width 224 height 20
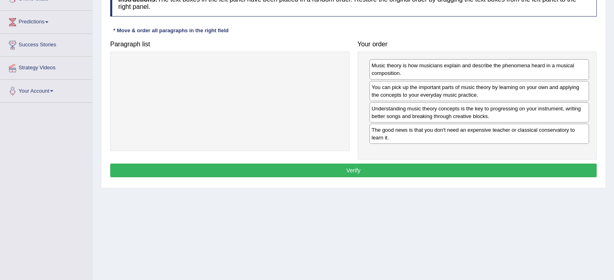
click at [350, 169] on button "Verify" at bounding box center [353, 171] width 486 height 14
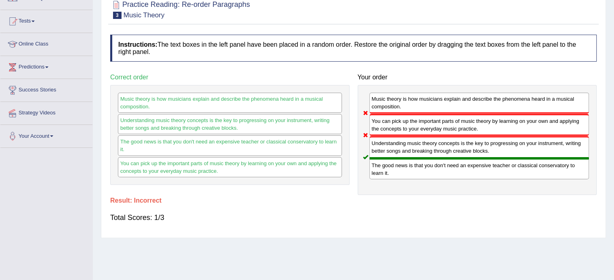
scroll to position [40, 0]
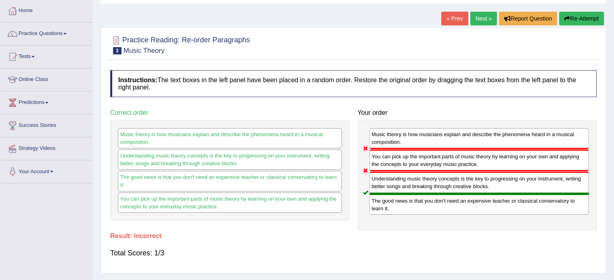
click at [576, 15] on button "Re-Attempt" at bounding box center [581, 19] width 45 height 14
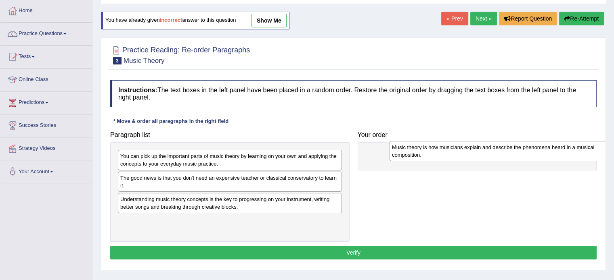
drag, startPoint x: 206, startPoint y: 206, endPoint x: 466, endPoint y: 154, distance: 265.3
click at [467, 154] on div "Music theory is how musicians explain and describe the phenomena heard in a mus…" at bounding box center [501, 151] width 224 height 20
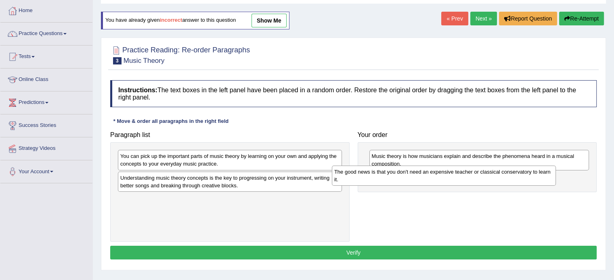
drag, startPoint x: 206, startPoint y: 178, endPoint x: 423, endPoint y: 171, distance: 217.1
click at [423, 172] on div "The good news is that you don't need an expensive teacher or classical conserva…" at bounding box center [444, 176] width 224 height 20
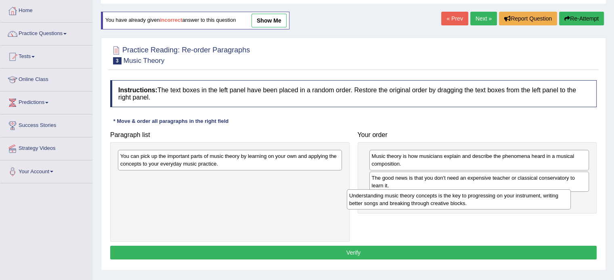
drag, startPoint x: 269, startPoint y: 177, endPoint x: 478, endPoint y: 184, distance: 209.1
click at [498, 194] on div "Understanding music theory concepts is the key to progressing on your instrumen…" at bounding box center [458, 200] width 224 height 20
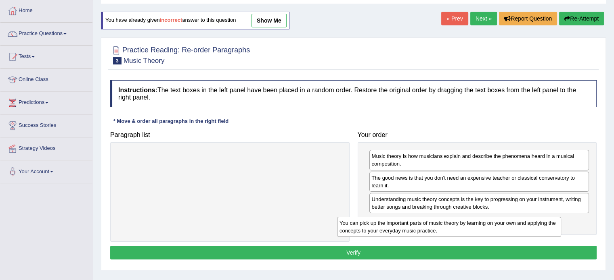
drag, startPoint x: 246, startPoint y: 161, endPoint x: 466, endPoint y: 228, distance: 229.8
click at [466, 228] on div "You can pick up the important parts of music theory by learning on your own and…" at bounding box center [449, 227] width 224 height 20
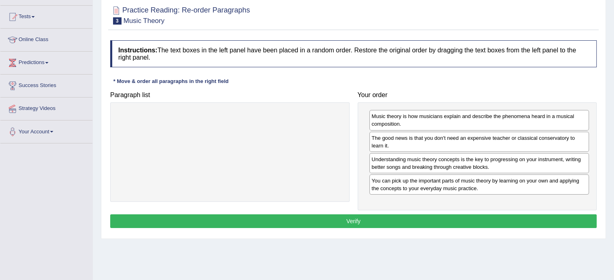
scroll to position [81, 0]
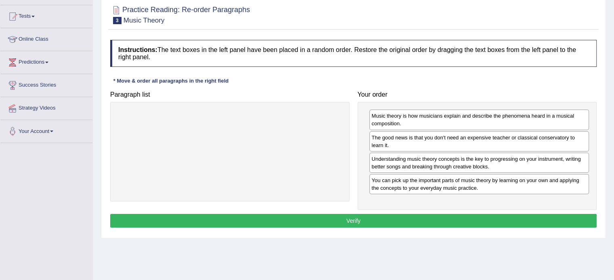
click at [363, 220] on button "Verify" at bounding box center [353, 221] width 486 height 14
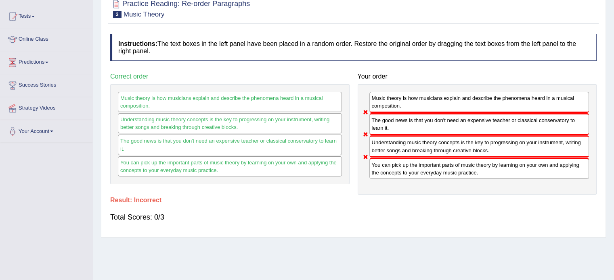
drag, startPoint x: 440, startPoint y: 149, endPoint x: 478, endPoint y: 115, distance: 50.5
click at [478, 115] on div "Music theory is how musicians explain and describe the phenomena heard in a mus…" at bounding box center [476, 139] width 239 height 111
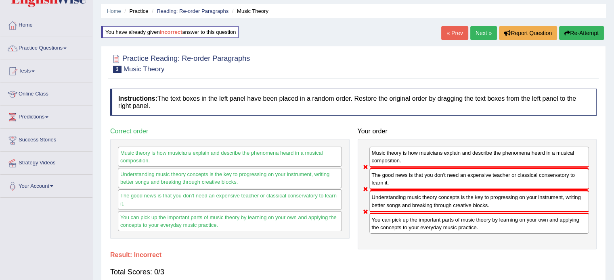
scroll to position [0, 0]
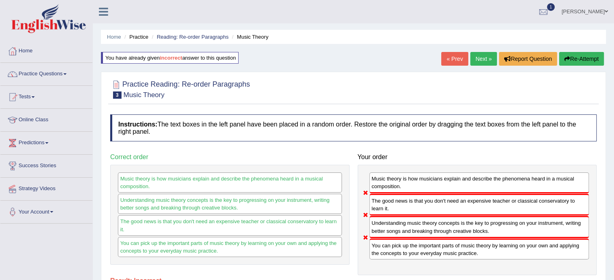
click at [583, 56] on button "Re-Attempt" at bounding box center [581, 59] width 45 height 14
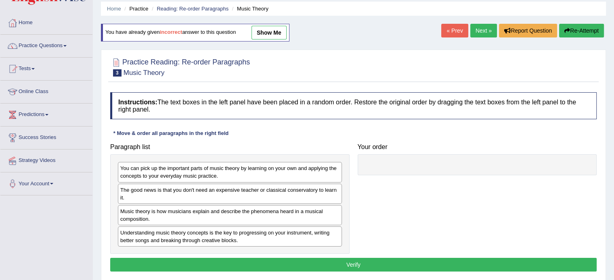
scroll to position [40, 0]
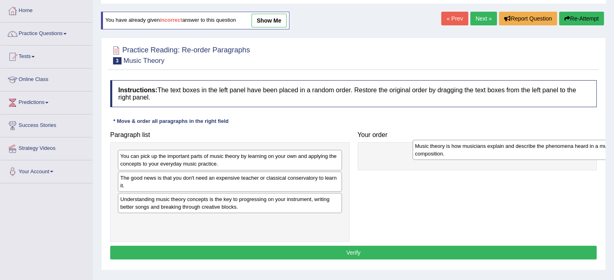
drag, startPoint x: 193, startPoint y: 205, endPoint x: 468, endPoint y: 152, distance: 279.7
click at [468, 152] on div "Music theory is how musicians explain and describe the phenomena heard in a mus…" at bounding box center [524, 150] width 224 height 20
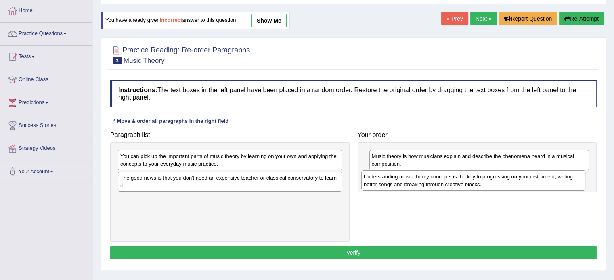
drag, startPoint x: 279, startPoint y: 201, endPoint x: 527, endPoint y: 177, distance: 248.8
click at [527, 177] on div "Understanding music theory concepts is the key to progressing on your instrumen…" at bounding box center [473, 181] width 224 height 20
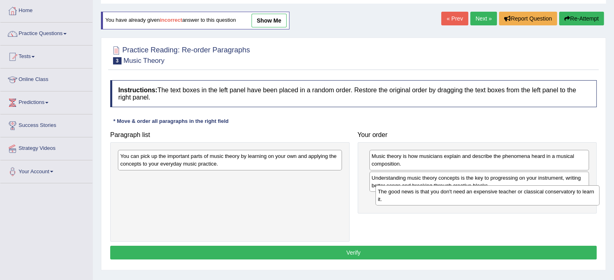
drag, startPoint x: 289, startPoint y: 186, endPoint x: 526, endPoint y: 192, distance: 236.9
click at [540, 200] on div "The good news is that you don't need an expensive teacher or classical conserva…" at bounding box center [487, 196] width 224 height 20
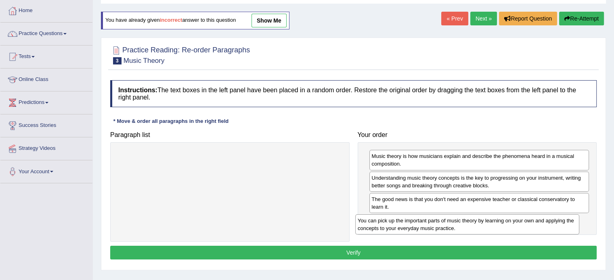
drag, startPoint x: 280, startPoint y: 162, endPoint x: 517, endPoint y: 227, distance: 245.8
click at [517, 227] on div "You can pick up the important parts of music theory by learning on your own and…" at bounding box center [467, 225] width 224 height 20
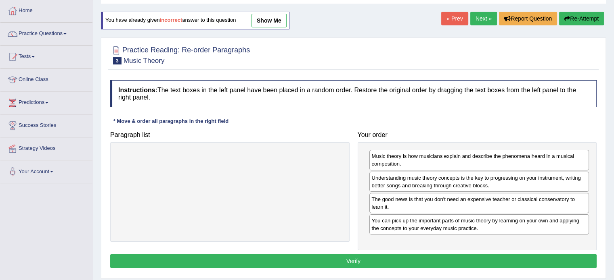
click at [452, 259] on button "Verify" at bounding box center [353, 262] width 486 height 14
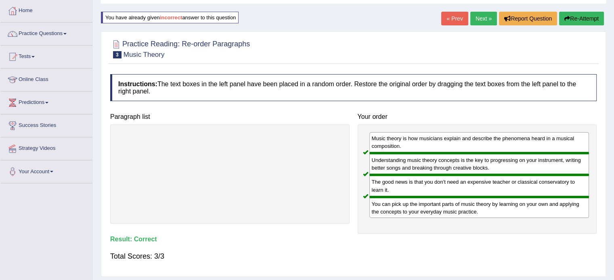
click at [482, 19] on link "Next »" at bounding box center [483, 19] width 27 height 14
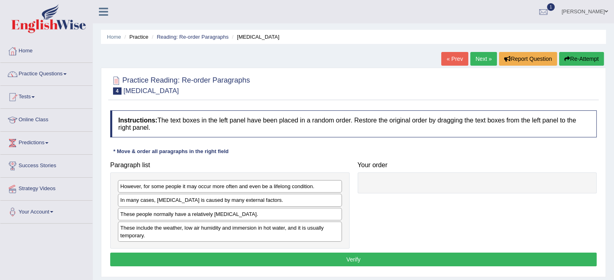
scroll to position [81, 0]
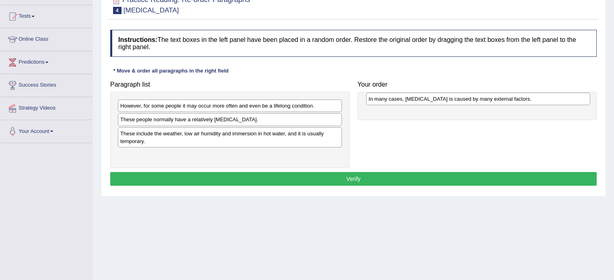
drag, startPoint x: 181, startPoint y: 119, endPoint x: 429, endPoint y: 99, distance: 248.9
click at [429, 99] on div "In many cases, [MEDICAL_DATA] is caused by many external factors." at bounding box center [478, 99] width 224 height 13
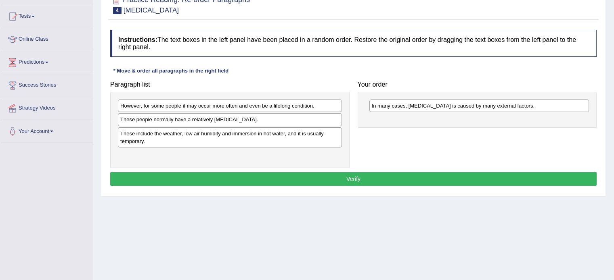
click at [190, 142] on div "These include the weather, low air humidity and immersion in hot water, and it …" at bounding box center [230, 137] width 224 height 20
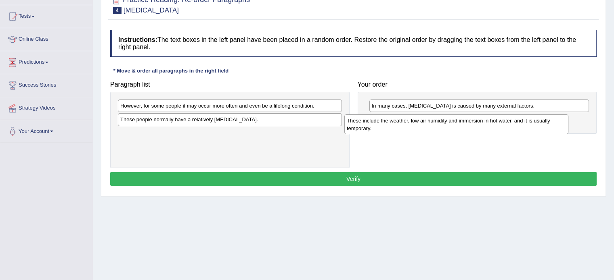
drag, startPoint x: 185, startPoint y: 134, endPoint x: 411, endPoint y: 121, distance: 226.6
click at [411, 121] on div "These include the weather, low air humidity and immersion in hot water, and it …" at bounding box center [456, 125] width 224 height 20
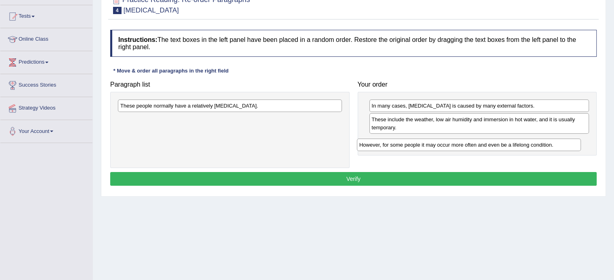
drag, startPoint x: 286, startPoint y: 111, endPoint x: 508, endPoint y: 147, distance: 225.2
click at [508, 147] on div "However, for some people it may occur more often and even be a lifelong conditi…" at bounding box center [469, 145] width 224 height 13
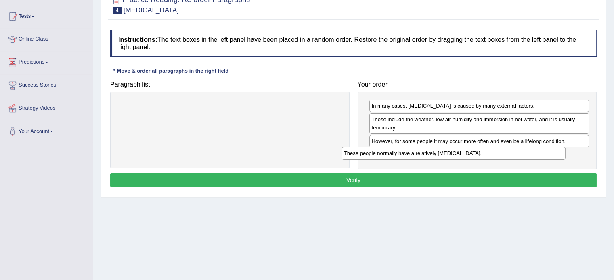
drag, startPoint x: 199, startPoint y: 106, endPoint x: 455, endPoint y: 154, distance: 260.7
click at [455, 154] on div "These people normally have a relatively sensitive skin." at bounding box center [453, 153] width 224 height 13
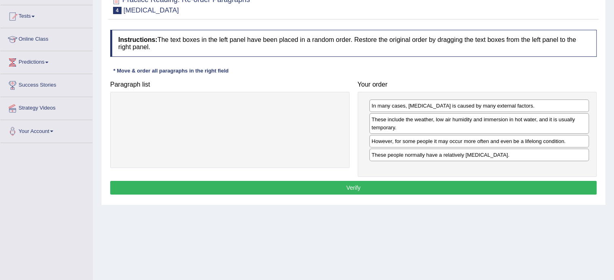
click at [330, 182] on button "Verify" at bounding box center [353, 188] width 486 height 14
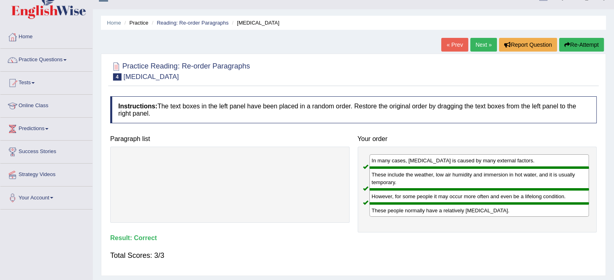
scroll to position [0, 0]
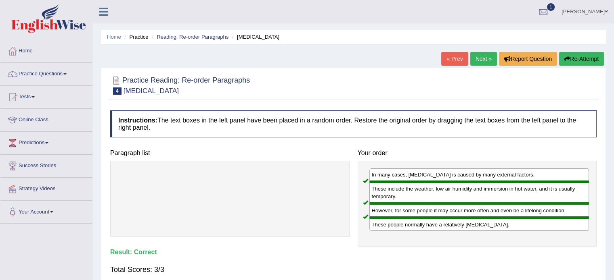
click at [481, 59] on link "Next »" at bounding box center [483, 59] width 27 height 14
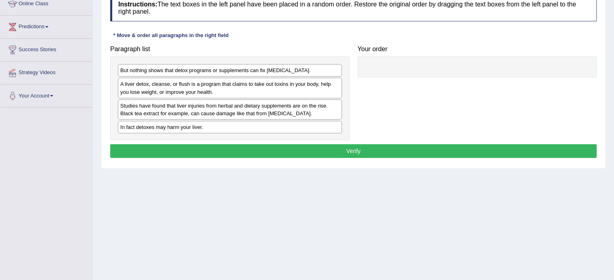
scroll to position [121, 0]
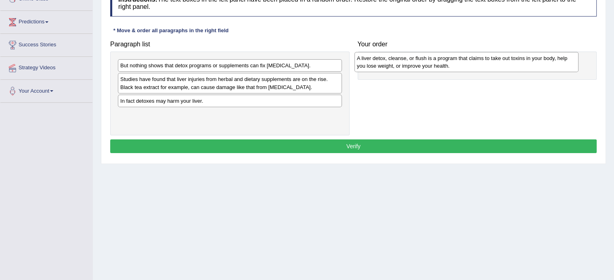
drag, startPoint x: 210, startPoint y: 86, endPoint x: 447, endPoint y: 65, distance: 237.3
click at [447, 65] on div "A liver detox, cleanse, or flush is a program that claims to take out toxins in…" at bounding box center [466, 62] width 224 height 20
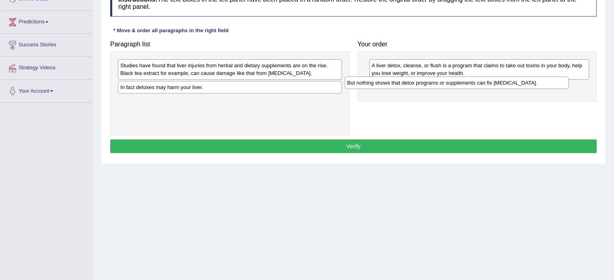
drag, startPoint x: 238, startPoint y: 65, endPoint x: 467, endPoint y: 83, distance: 229.9
click at [467, 83] on div "But nothing shows that detox programs or supplements can fix [MEDICAL_DATA]." at bounding box center [456, 83] width 224 height 13
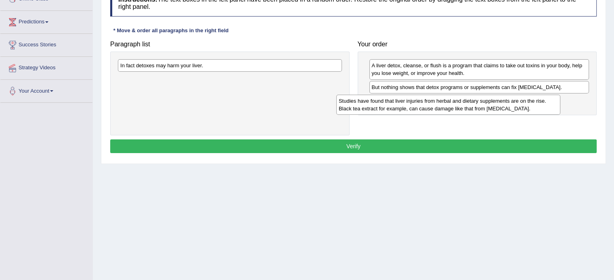
drag, startPoint x: 227, startPoint y: 72, endPoint x: 461, endPoint y: 104, distance: 237.0
click at [461, 108] on div "Studies have found that liver injuries from herbal and dietary supplements are …" at bounding box center [448, 105] width 224 height 20
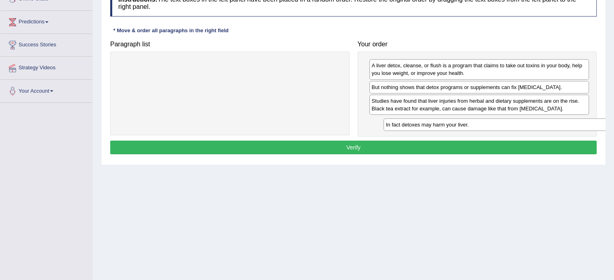
drag, startPoint x: 199, startPoint y: 68, endPoint x: 456, endPoint y: 124, distance: 263.0
click at [458, 125] on div "In fact detoxes may harm your liver." at bounding box center [495, 125] width 224 height 13
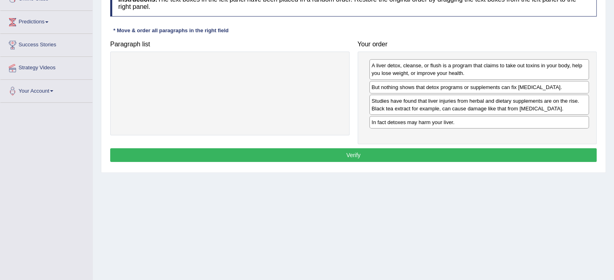
click at [384, 158] on button "Verify" at bounding box center [353, 155] width 486 height 14
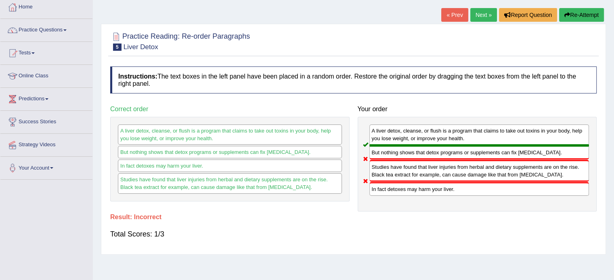
scroll to position [40, 0]
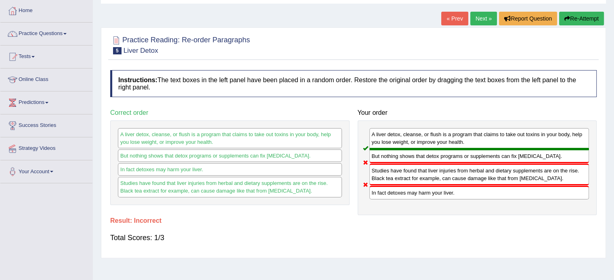
click at [579, 17] on button "Re-Attempt" at bounding box center [581, 19] width 45 height 14
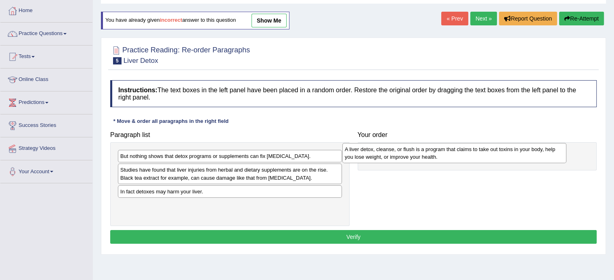
drag, startPoint x: 172, startPoint y: 177, endPoint x: 403, endPoint y: 154, distance: 232.6
click at [403, 154] on div "A liver detox, cleanse, or flush is a program that claims to take out toxins in…" at bounding box center [454, 153] width 224 height 20
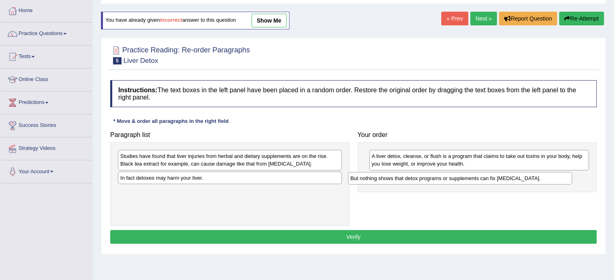
drag, startPoint x: 186, startPoint y: 163, endPoint x: 401, endPoint y: 177, distance: 215.5
click at [401, 177] on div "But nothing shows that detox programs or supplements can fix liver damage." at bounding box center [460, 178] width 224 height 13
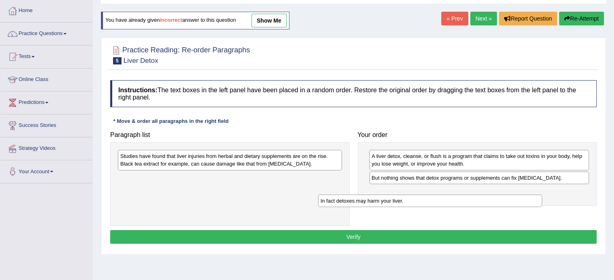
drag, startPoint x: 164, startPoint y: 178, endPoint x: 374, endPoint y: 200, distance: 210.8
click at [374, 200] on div "In fact detoxes may harm your liver." at bounding box center [430, 201] width 224 height 13
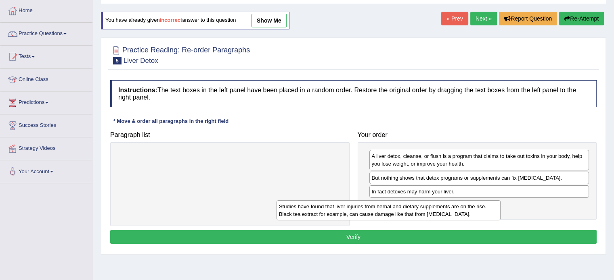
drag, startPoint x: 228, startPoint y: 159, endPoint x: 397, endPoint y: 211, distance: 176.6
click at [397, 211] on div "Studies have found that liver injuries from herbal and dietary supplements are …" at bounding box center [388, 210] width 224 height 20
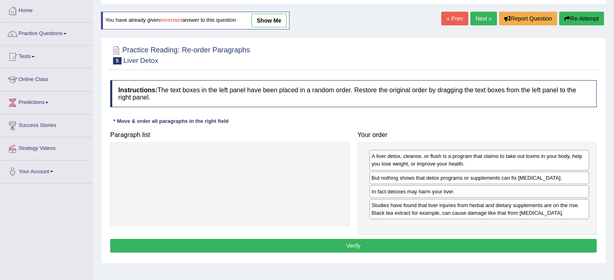
click at [437, 246] on button "Verify" at bounding box center [353, 246] width 486 height 14
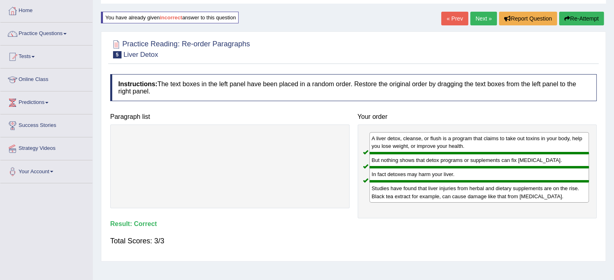
click at [476, 18] on link "Next »" at bounding box center [483, 19] width 27 height 14
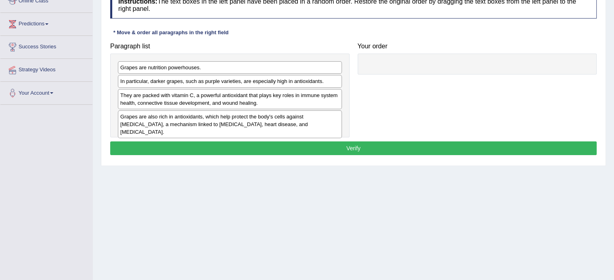
scroll to position [121, 0]
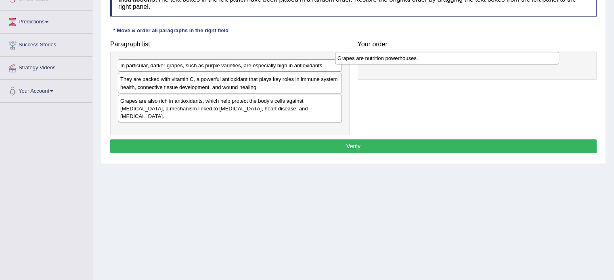
drag, startPoint x: 154, startPoint y: 64, endPoint x: 371, endPoint y: 57, distance: 216.7
click at [372, 57] on div "Grapes are nutrition powerhouses." at bounding box center [447, 58] width 224 height 13
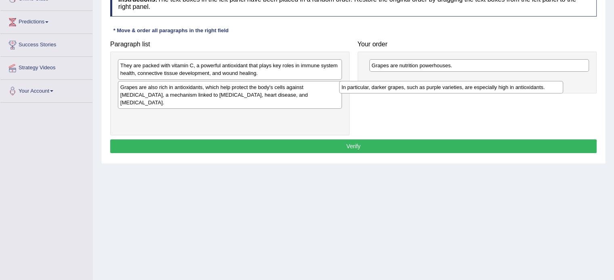
drag, startPoint x: 198, startPoint y: 65, endPoint x: 420, endPoint y: 83, distance: 221.8
click at [420, 83] on div "In particular, darker grapes, such as purple varieties, are especially high in …" at bounding box center [451, 87] width 224 height 13
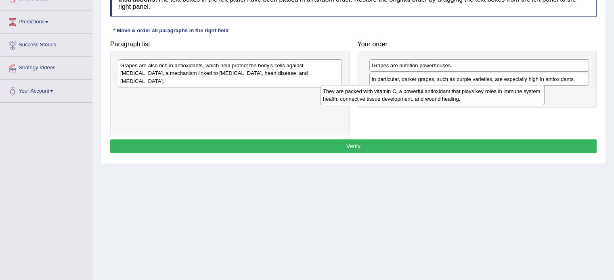
drag, startPoint x: 277, startPoint y: 67, endPoint x: 480, endPoint y: 92, distance: 204.8
click at [480, 92] on div "They are packed with vitamin C, a powerful antioxidant that plays key roles in …" at bounding box center [432, 95] width 224 height 20
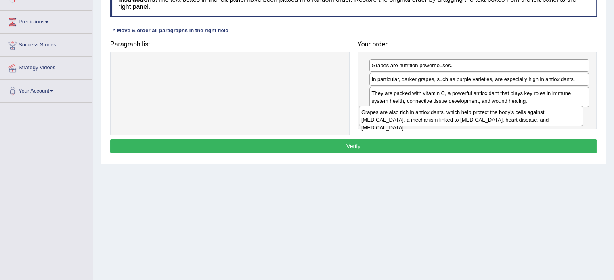
drag, startPoint x: 259, startPoint y: 70, endPoint x: 500, endPoint y: 117, distance: 245.3
click at [500, 117] on div "Grapes are also rich in antioxidants, which help protect the body's cells again…" at bounding box center [471, 116] width 224 height 20
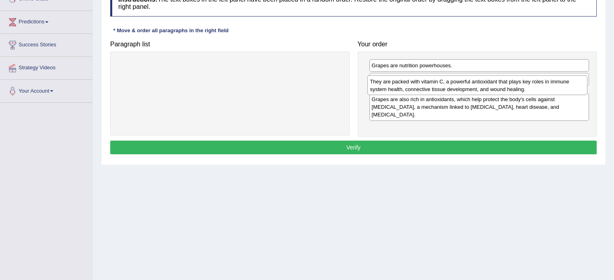
drag, startPoint x: 458, startPoint y: 99, endPoint x: 456, endPoint y: 87, distance: 12.2
click at [456, 87] on div "They are packed with vitamin C, a powerful antioxidant that plays key roles in …" at bounding box center [477, 85] width 220 height 20
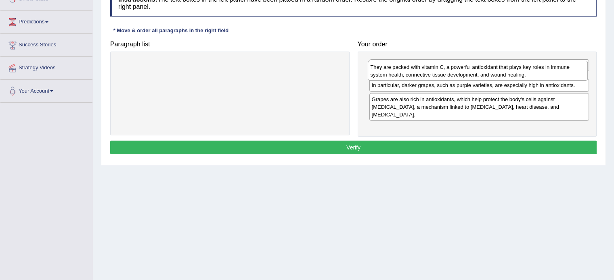
drag, startPoint x: 459, startPoint y: 101, endPoint x: 457, endPoint y: 75, distance: 25.8
click at [457, 75] on div "They are packed with vitamin C, a powerful antioxidant that plays key roles in …" at bounding box center [477, 71] width 220 height 20
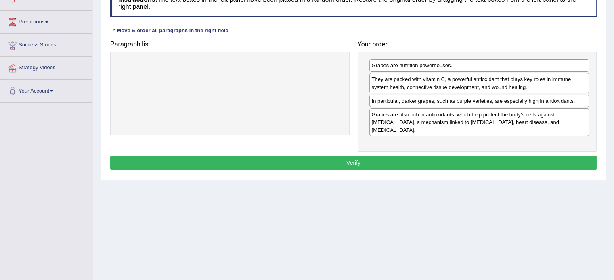
click at [397, 156] on button "Verify" at bounding box center [353, 163] width 486 height 14
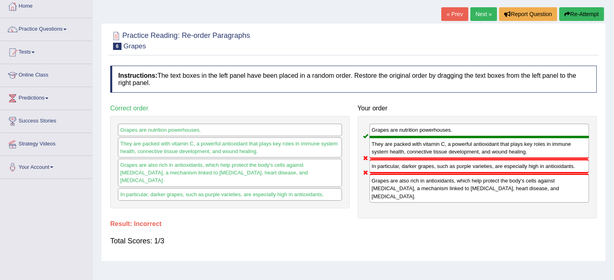
scroll to position [40, 0]
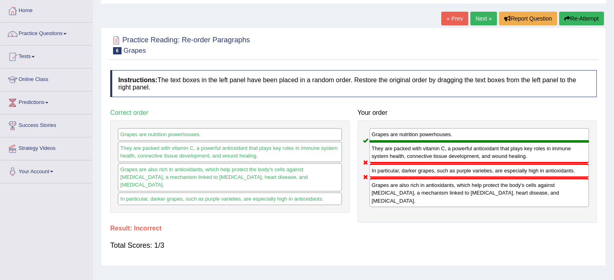
click at [581, 19] on button "Re-Attempt" at bounding box center [581, 19] width 45 height 14
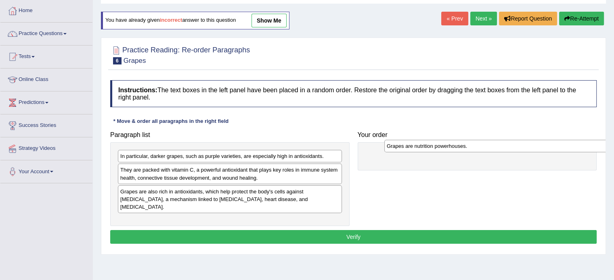
drag, startPoint x: 200, startPoint y: 156, endPoint x: 466, endPoint y: 146, distance: 266.4
click at [466, 146] on div "Grapes are nutrition powerhouses." at bounding box center [496, 146] width 224 height 13
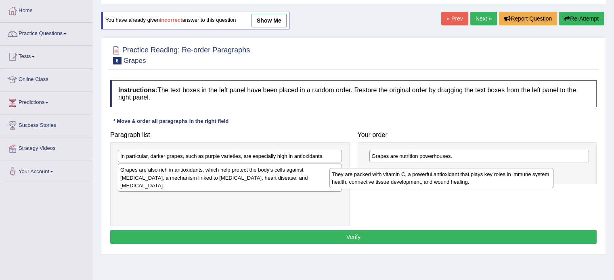
drag, startPoint x: 207, startPoint y: 169, endPoint x: 438, endPoint y: 169, distance: 230.7
click at [436, 173] on div "They are packed with vitamin C, a powerful antioxidant that plays key roles in …" at bounding box center [441, 178] width 224 height 20
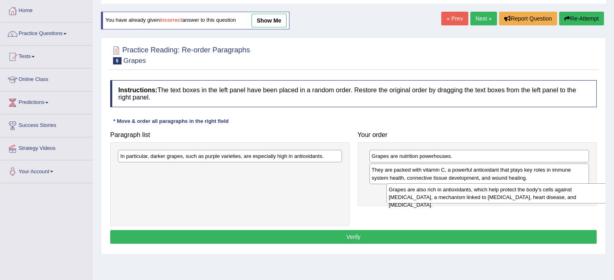
drag, startPoint x: 218, startPoint y: 177, endPoint x: 486, endPoint y: 197, distance: 269.0
click at [486, 197] on div "Grapes are also rich in antioxidants, which help protect the body's cells again…" at bounding box center [498, 194] width 224 height 20
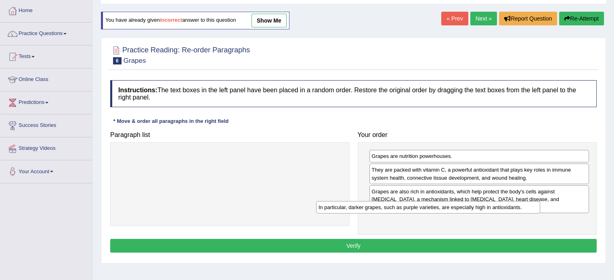
drag, startPoint x: 312, startPoint y: 158, endPoint x: 510, endPoint y: 211, distance: 204.6
click at [511, 211] on div "In particular, darker grapes, such as purple varieties, are especially high in …" at bounding box center [428, 207] width 224 height 13
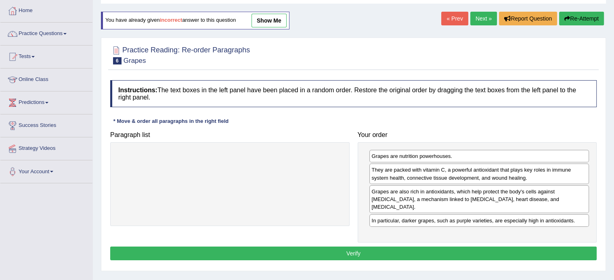
click at [412, 247] on button "Verify" at bounding box center [353, 254] width 486 height 14
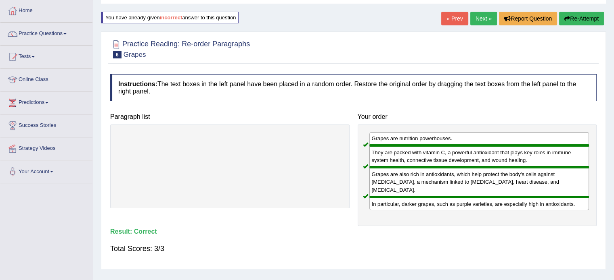
click at [482, 16] on link "Next »" at bounding box center [483, 19] width 27 height 14
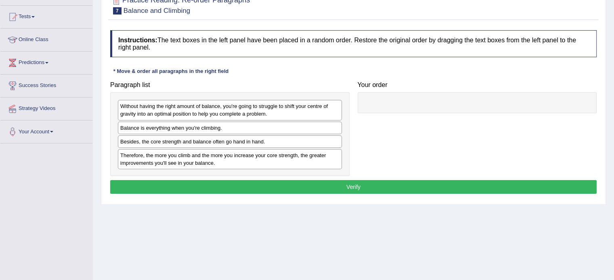
scroll to position [81, 0]
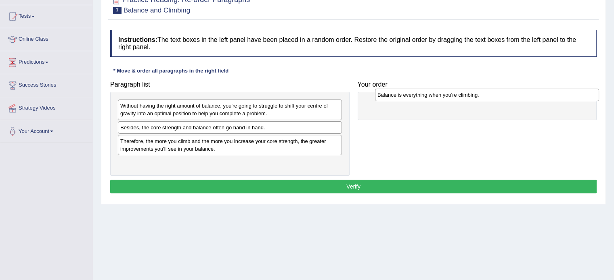
drag, startPoint x: 165, startPoint y: 126, endPoint x: 422, endPoint y: 94, distance: 259.0
click at [422, 94] on div "Balance is everything when you're climbing." at bounding box center [487, 95] width 224 height 13
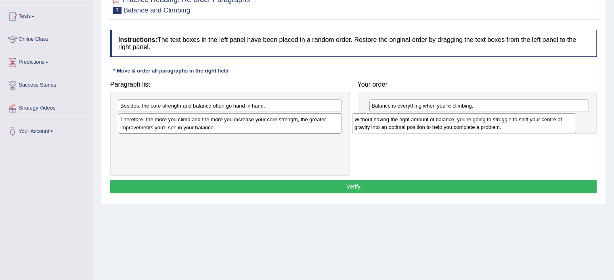
drag, startPoint x: 225, startPoint y: 110, endPoint x: 461, endPoint y: 125, distance: 236.8
click at [463, 125] on div "Without having the right amount of balance, you're going to struggle to shift y…" at bounding box center [464, 123] width 224 height 20
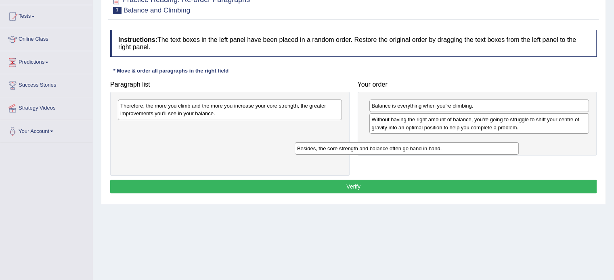
drag, startPoint x: 205, startPoint y: 105, endPoint x: 382, endPoint y: 148, distance: 182.6
click at [382, 148] on div "Besides, the core strength and balance often go hand in hand." at bounding box center [406, 148] width 224 height 13
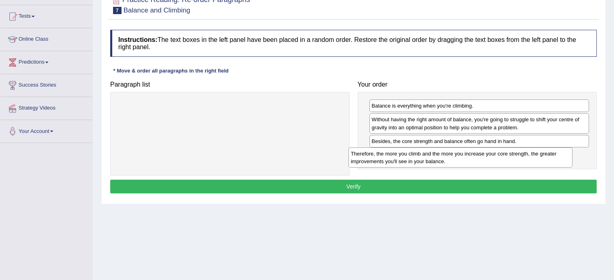
drag, startPoint x: 239, startPoint y: 114, endPoint x: 471, endPoint y: 164, distance: 237.6
click at [471, 164] on div "Therefore, the more you climb and the more you increase your core strength, the…" at bounding box center [460, 158] width 224 height 20
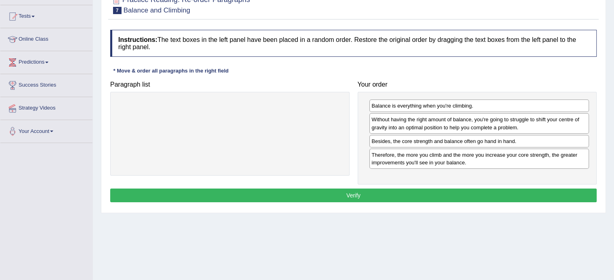
click at [400, 193] on button "Verify" at bounding box center [353, 196] width 486 height 14
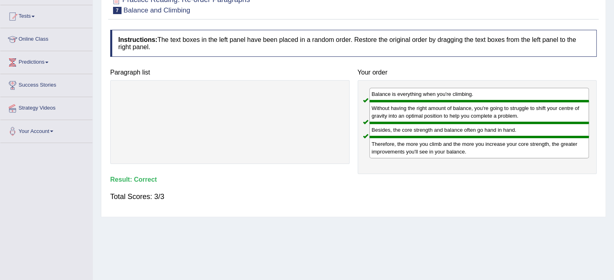
scroll to position [0, 0]
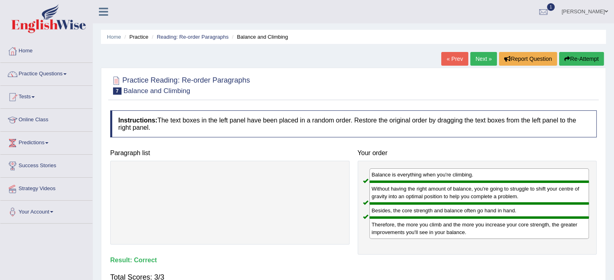
click at [480, 55] on link "Next »" at bounding box center [483, 59] width 27 height 14
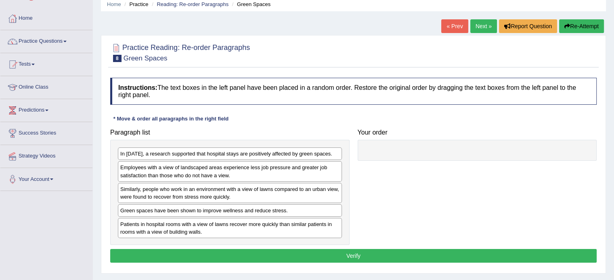
scroll to position [81, 0]
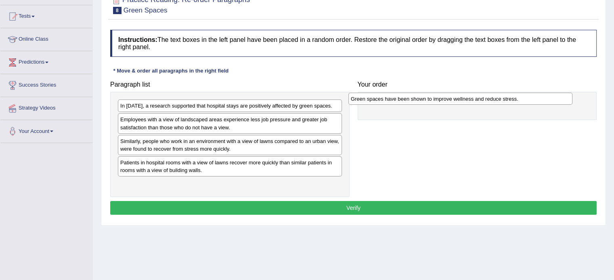
drag, startPoint x: 218, startPoint y: 164, endPoint x: 449, endPoint y: 101, distance: 238.9
click at [449, 101] on div "Green spaces have been shown to improve wellness and reduce stress." at bounding box center [460, 99] width 224 height 13
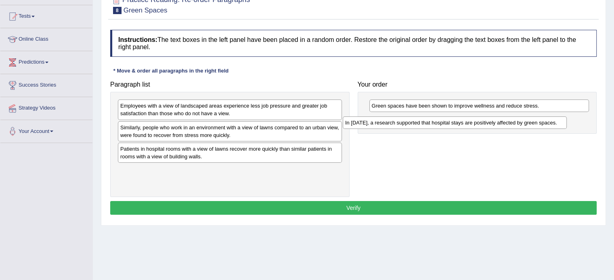
drag, startPoint x: 190, startPoint y: 108, endPoint x: 415, endPoint y: 125, distance: 225.7
click at [415, 125] on div "In [DATE], a research supported that hospital stays are positively affected by …" at bounding box center [454, 123] width 224 height 13
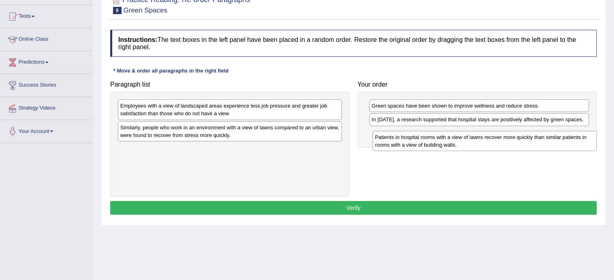
drag, startPoint x: 219, startPoint y: 157, endPoint x: 474, endPoint y: 146, distance: 254.8
click at [474, 146] on div "Patients in hospital rooms with a view of lawns recover more quickly than simil…" at bounding box center [484, 141] width 224 height 20
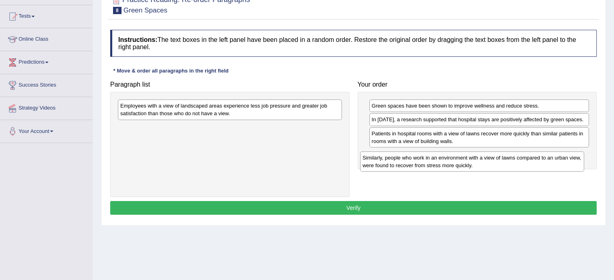
drag, startPoint x: 187, startPoint y: 135, endPoint x: 432, endPoint y: 163, distance: 246.9
click at [432, 163] on div "Similarly, people who work in an environment with a view of lawns compared to a…" at bounding box center [472, 162] width 224 height 20
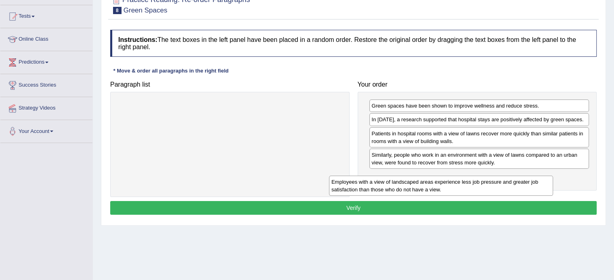
drag, startPoint x: 252, startPoint y: 109, endPoint x: 482, endPoint y: 180, distance: 241.0
click at [482, 180] on div "Employees with a view of landscaped areas experience less job pressure and grea…" at bounding box center [441, 186] width 224 height 20
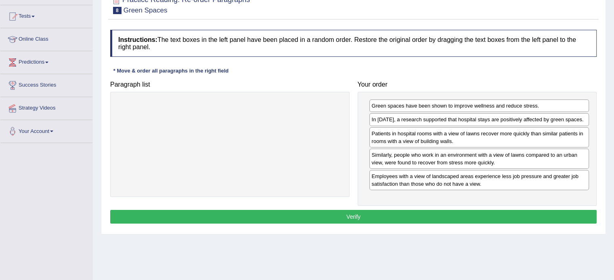
click at [357, 211] on button "Verify" at bounding box center [353, 217] width 486 height 14
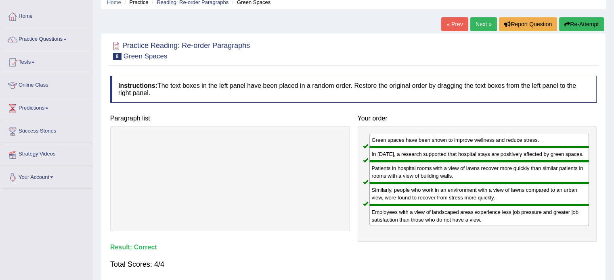
scroll to position [0, 0]
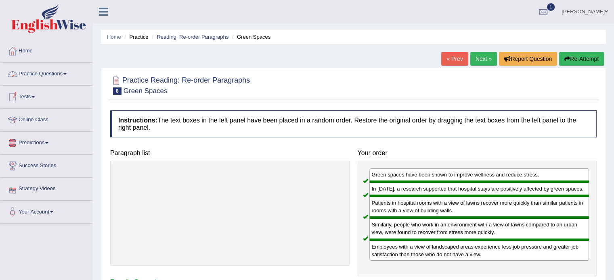
click at [40, 74] on link "Practice Questions" at bounding box center [46, 73] width 92 height 20
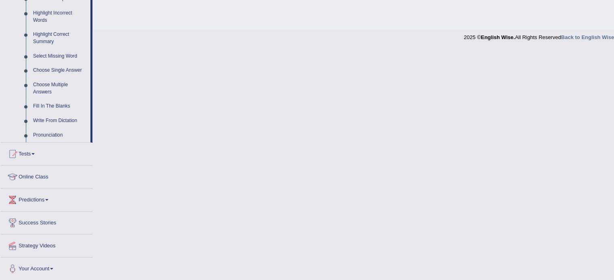
scroll to position [334, 0]
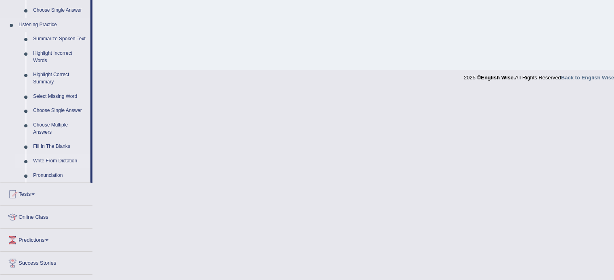
click at [56, 159] on link "Write From Dictation" at bounding box center [59, 161] width 61 height 15
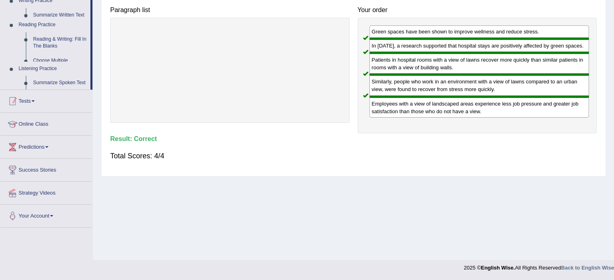
scroll to position [143, 0]
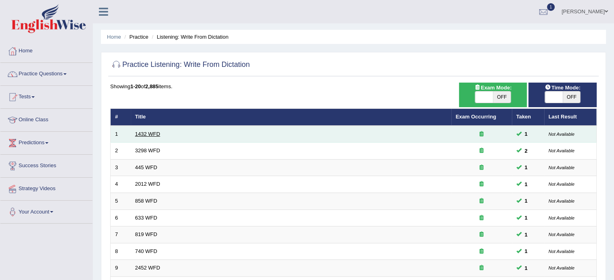
click at [152, 135] on link "1432 WFD" at bounding box center [147, 134] width 25 height 6
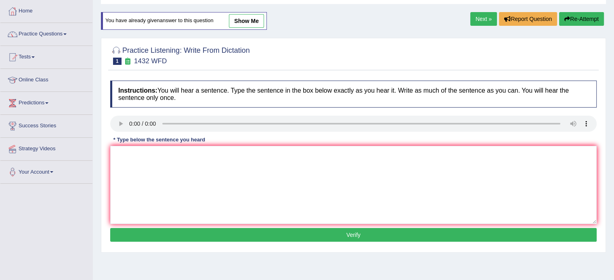
scroll to position [40, 0]
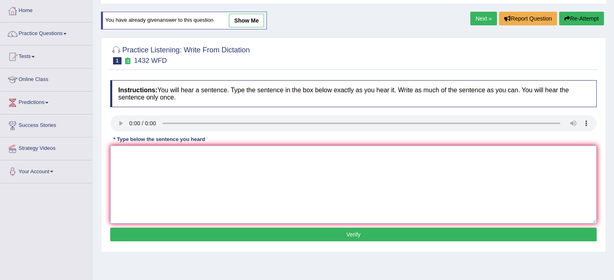
click at [177, 168] on textarea at bounding box center [353, 185] width 486 height 78
type textarea "More physical activity is beneficial to your health."
click at [195, 234] on button "Verify" at bounding box center [353, 235] width 486 height 14
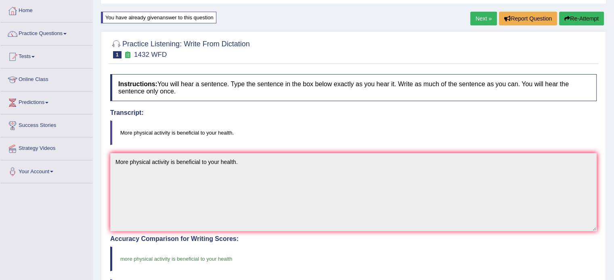
click at [483, 12] on link "Next »" at bounding box center [483, 19] width 27 height 14
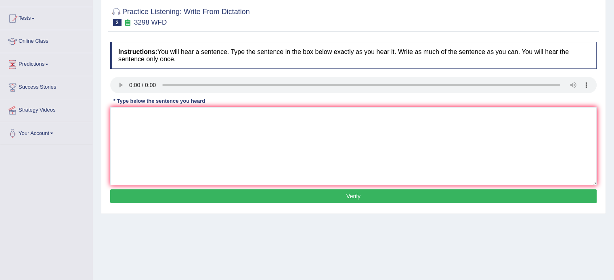
scroll to position [81, 0]
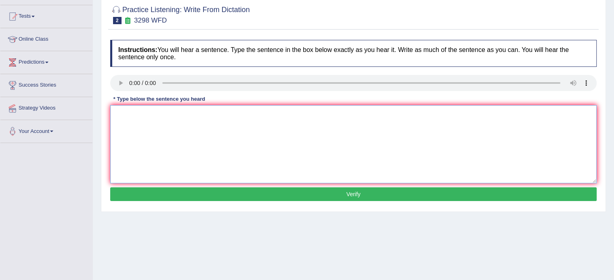
click at [129, 106] on textarea at bounding box center [353, 144] width 486 height 78
click at [184, 138] on textarea at bounding box center [353, 144] width 486 height 78
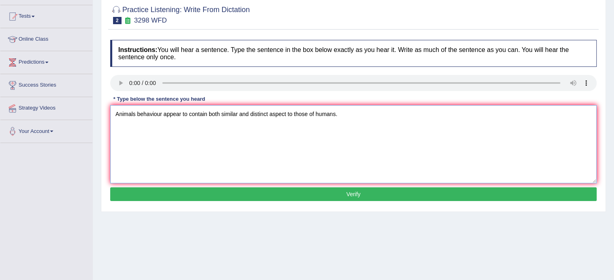
type textarea "Animals behaviour appear to contain both similar and distinct aspect to those o…"
click at [209, 202] on div "Instructions: You will hear a sentence. Type the sentence in the box below exac…" at bounding box center [353, 122] width 490 height 172
click at [211, 198] on button "Verify" at bounding box center [353, 195] width 486 height 14
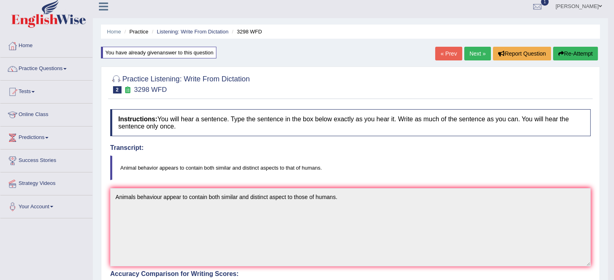
scroll to position [2, 0]
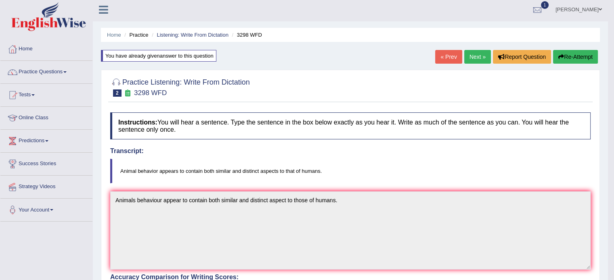
click at [474, 52] on link "Next »" at bounding box center [477, 57] width 27 height 14
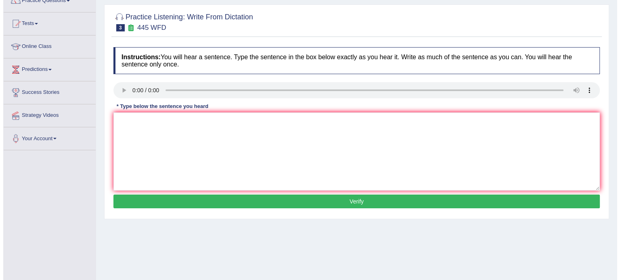
scroll to position [81, 0]
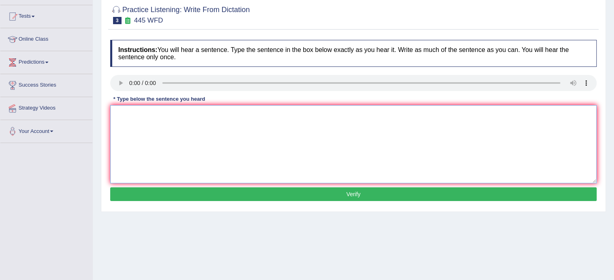
click at [168, 110] on textarea at bounding box center [353, 144] width 486 height 78
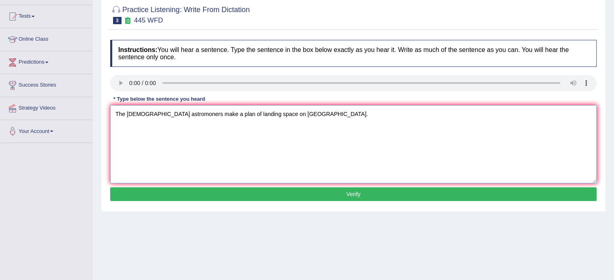
type textarea "The [DEMOGRAPHIC_DATA] astromoners make a plan of landing space on [GEOGRAPHIC_…"
click at [211, 198] on button "Verify" at bounding box center [353, 195] width 486 height 14
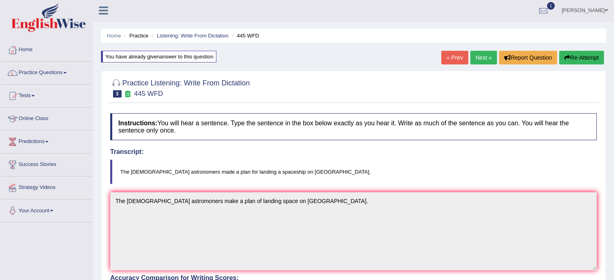
scroll to position [0, 0]
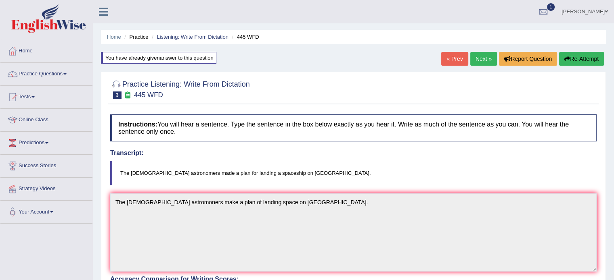
click at [481, 57] on link "Next »" at bounding box center [483, 59] width 27 height 14
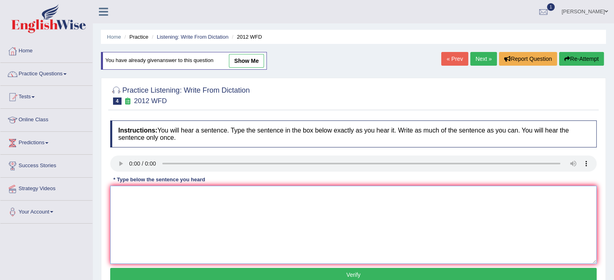
click at [159, 196] on textarea at bounding box center [353, 225] width 486 height 78
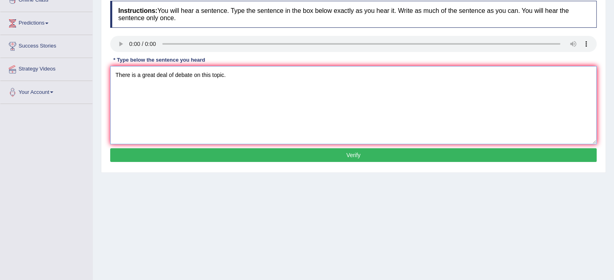
scroll to position [121, 0]
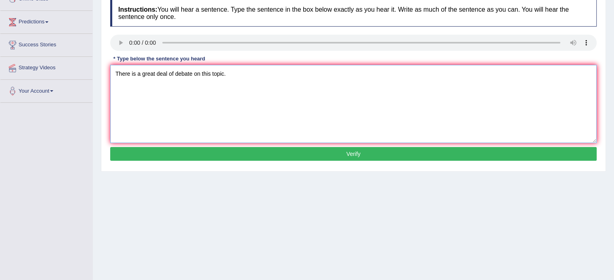
type textarea "There is a great deal of debate on this topic."
click at [221, 159] on button "Verify" at bounding box center [353, 154] width 486 height 14
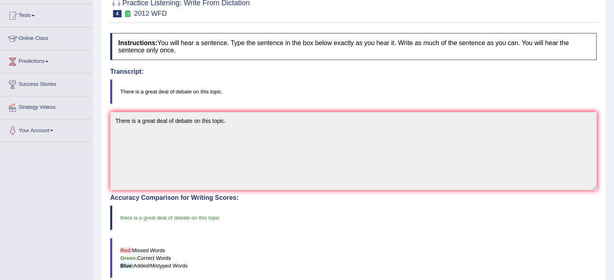
scroll to position [40, 0]
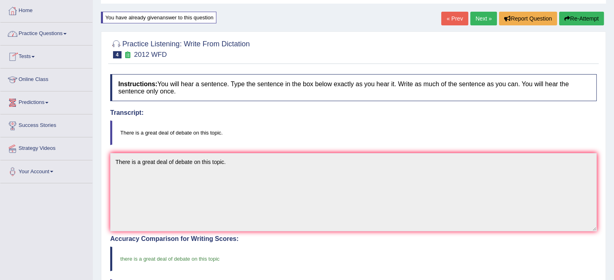
click at [476, 21] on link "Next »" at bounding box center [483, 19] width 27 height 14
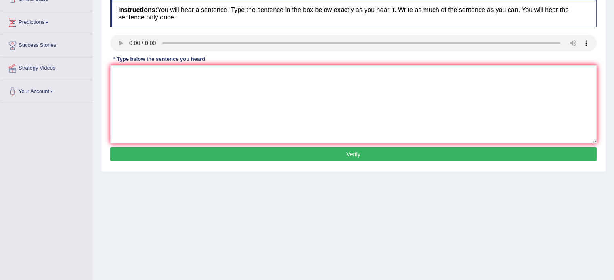
scroll to position [121, 0]
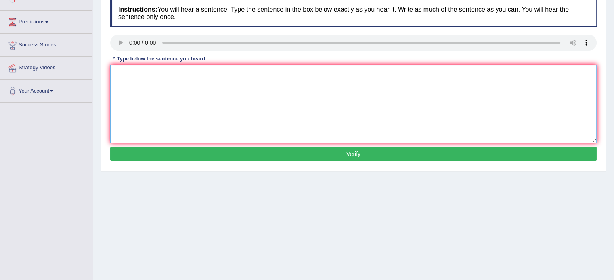
click at [153, 78] on textarea at bounding box center [353, 104] width 486 height 78
type textarea "The wreck of a ship artifact is show in the historian."
click at [169, 155] on button "Verify" at bounding box center [353, 154] width 486 height 14
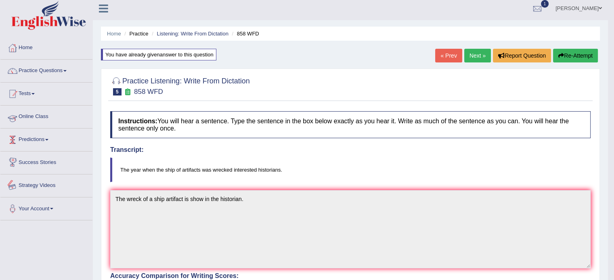
scroll to position [0, 0]
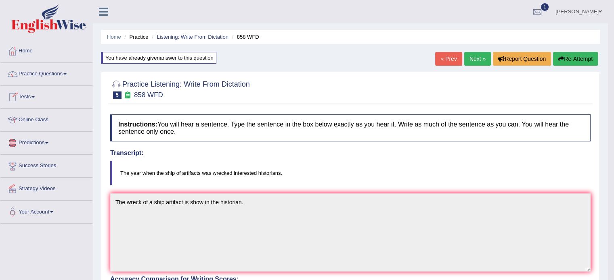
click at [475, 63] on link "Next »" at bounding box center [477, 59] width 27 height 14
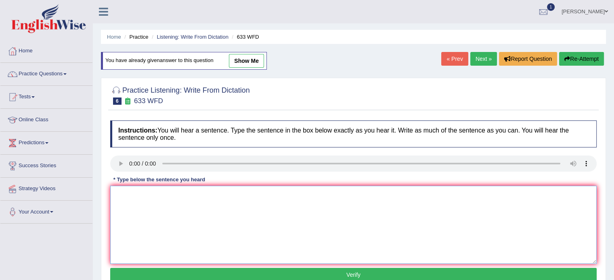
click at [244, 214] on textarea at bounding box center [353, 225] width 486 height 78
click at [210, 192] on textarea "Research shows that exercising make us feel better." at bounding box center [353, 225] width 486 height 78
type textarea "Research shows that exercising makes us feel better."
click at [245, 271] on button "Verify" at bounding box center [353, 275] width 486 height 14
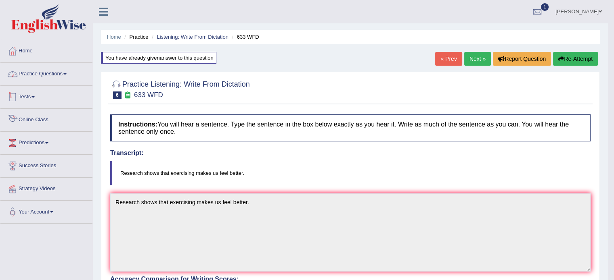
click at [53, 73] on link "Practice Questions" at bounding box center [46, 73] width 92 height 20
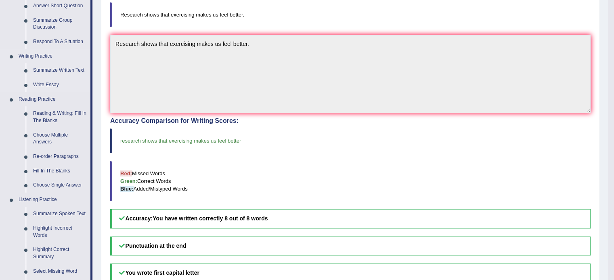
scroll to position [161, 0]
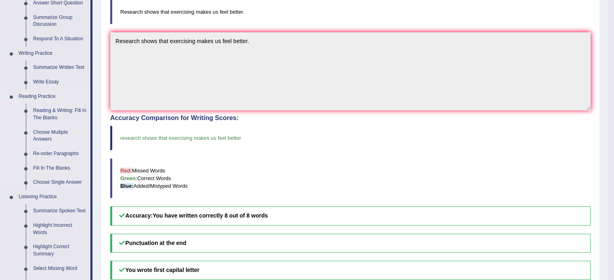
click at [61, 131] on link "Choose Multiple Answers" at bounding box center [59, 135] width 61 height 21
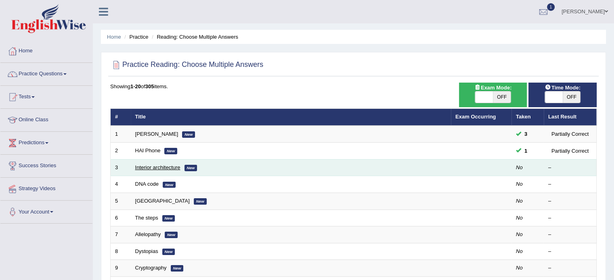
click at [154, 167] on link "Interior architecture" at bounding box center [157, 168] width 45 height 6
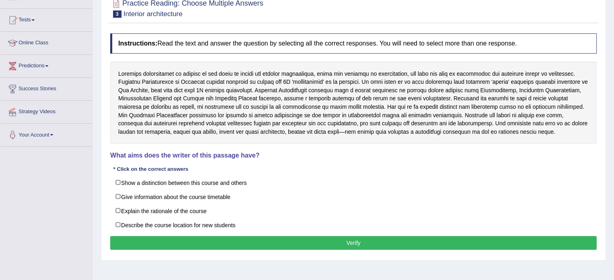
scroll to position [121, 0]
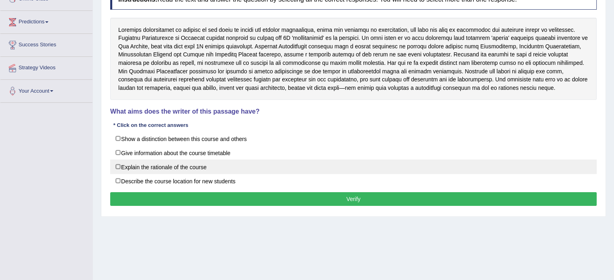
click at [184, 167] on label "Explain the rationale of the course" at bounding box center [353, 167] width 486 height 15
checkbox input "true"
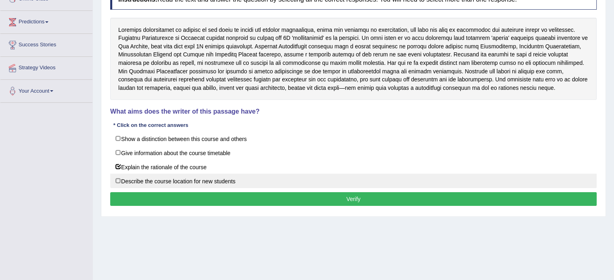
click at [224, 181] on label "Describe the course location for new students" at bounding box center [353, 181] width 486 height 15
checkbox input "true"
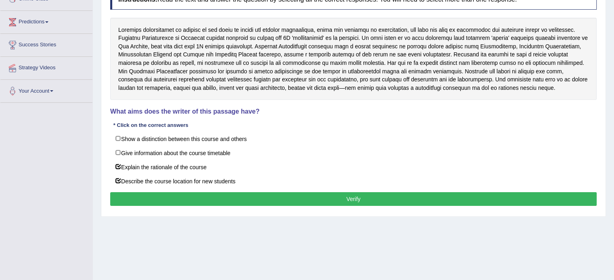
click at [229, 193] on button "Verify" at bounding box center [353, 199] width 486 height 14
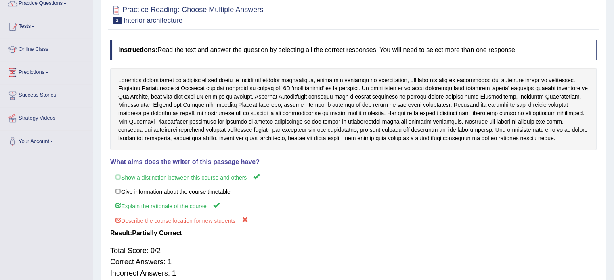
scroll to position [0, 0]
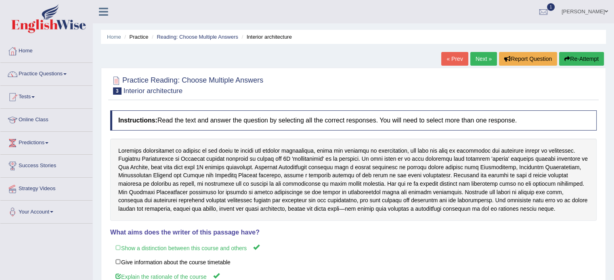
click at [478, 56] on link "Next »" at bounding box center [483, 59] width 27 height 14
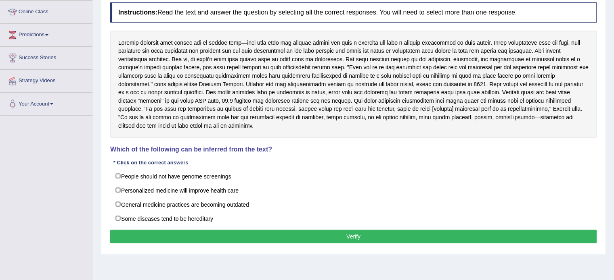
scroll to position [121, 0]
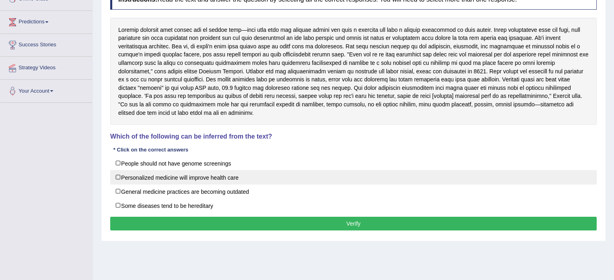
click at [215, 179] on label "Personalized medicine will improve health care" at bounding box center [353, 177] width 486 height 15
checkbox input "true"
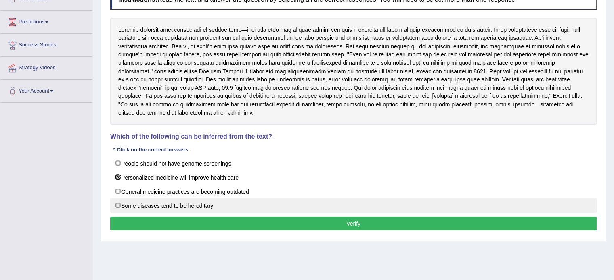
click at [201, 203] on label "Some diseases tend to be hereditary" at bounding box center [353, 205] width 486 height 15
checkbox input "true"
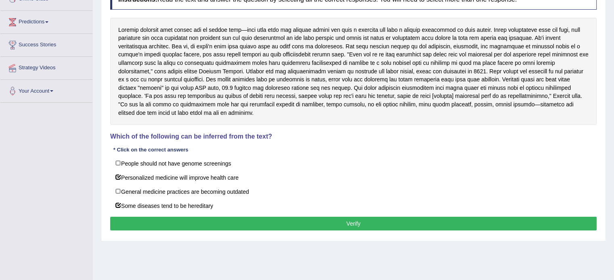
click at [192, 227] on button "Verify" at bounding box center [353, 224] width 486 height 14
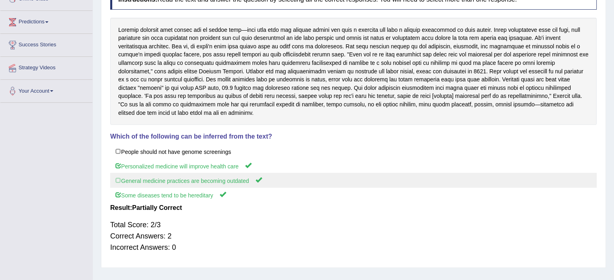
click at [208, 183] on label "General medicine practices are becoming outdated" at bounding box center [353, 180] width 486 height 15
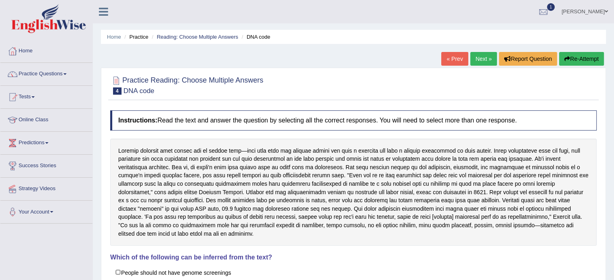
scroll to position [0, 0]
click at [39, 72] on link "Practice Questions" at bounding box center [46, 73] width 92 height 20
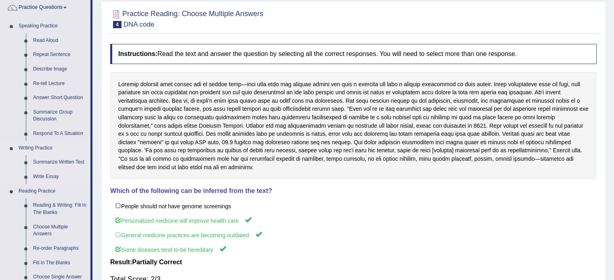
scroll to position [81, 0]
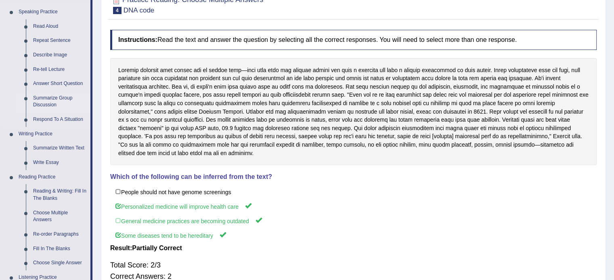
click at [54, 97] on link "Summarize Group Discussion" at bounding box center [59, 101] width 61 height 21
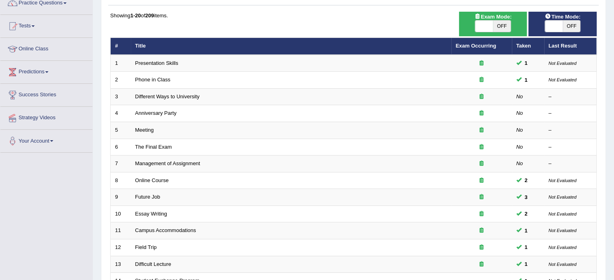
scroll to position [81, 0]
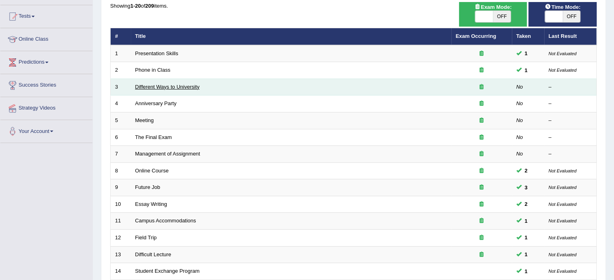
click at [176, 86] on link "Different Ways to University" at bounding box center [167, 87] width 65 height 6
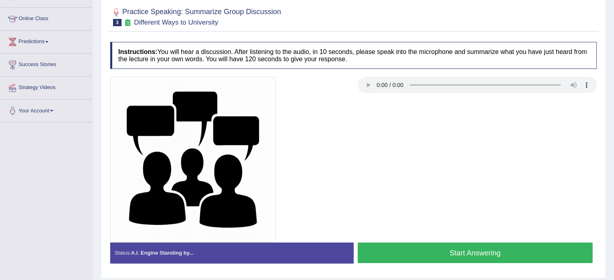
scroll to position [121, 0]
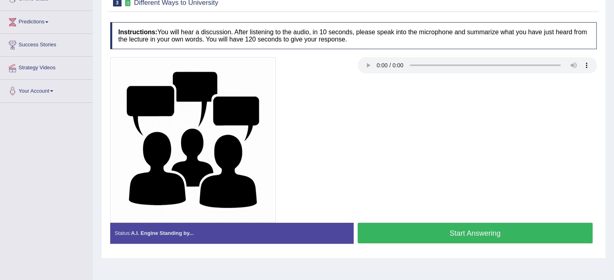
click at [484, 235] on button "Start Answering" at bounding box center [474, 233] width 235 height 21
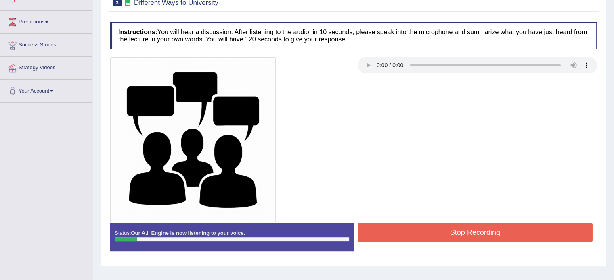
click at [484, 236] on button "Stop Recording" at bounding box center [474, 232] width 235 height 19
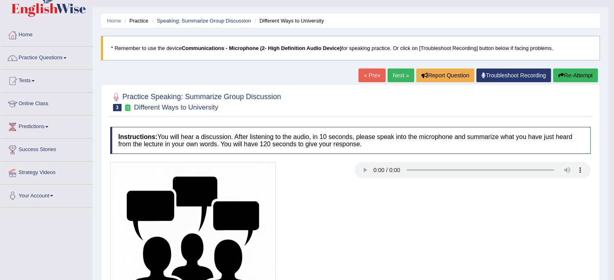
scroll to position [0, 0]
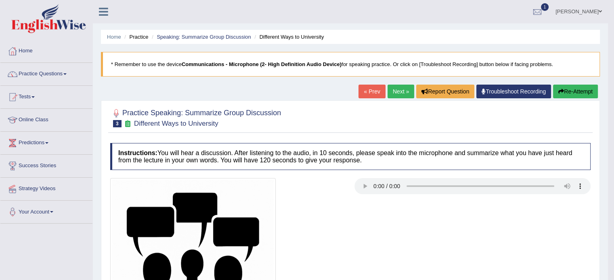
click at [575, 92] on button "Re-Attempt" at bounding box center [575, 92] width 45 height 14
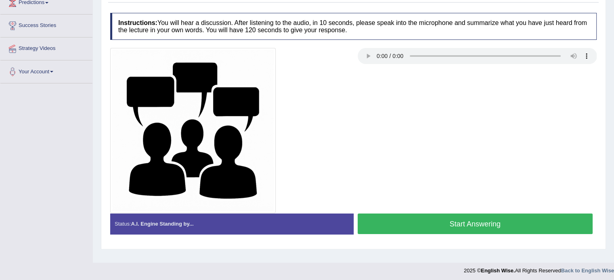
scroll to position [143, 0]
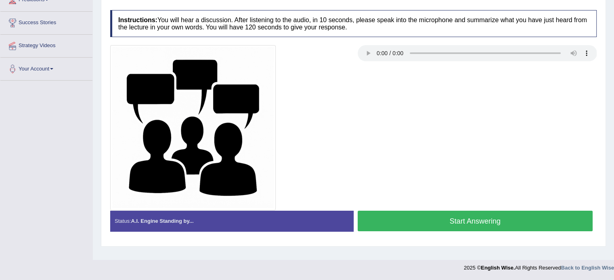
click at [469, 221] on button "Start Answering" at bounding box center [474, 221] width 235 height 21
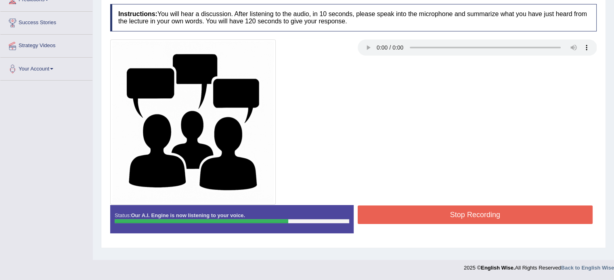
click at [460, 214] on button "Stop Recording" at bounding box center [474, 215] width 235 height 19
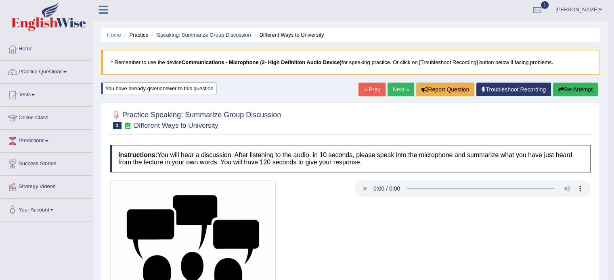
scroll to position [0, 0]
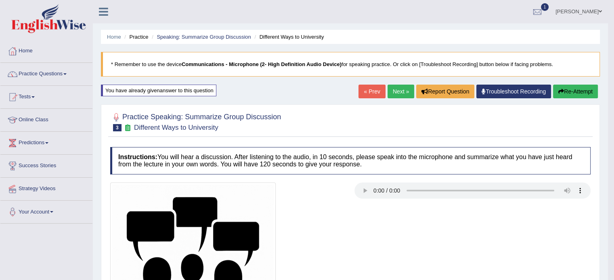
click at [395, 86] on link "Next »" at bounding box center [400, 92] width 27 height 14
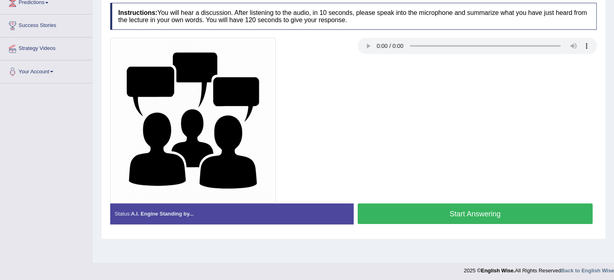
scroll to position [143, 0]
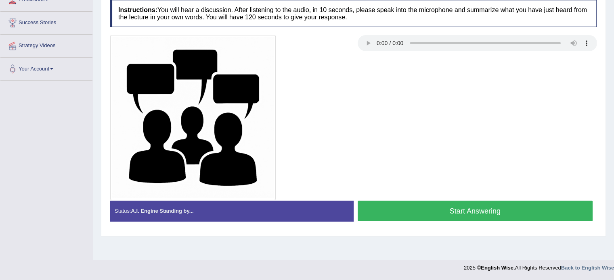
click at [443, 214] on button "Start Answering" at bounding box center [474, 211] width 235 height 21
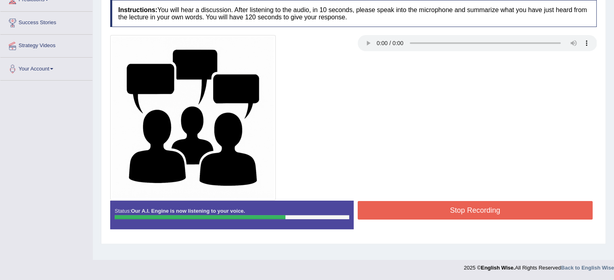
click at [471, 211] on button "Stop Recording" at bounding box center [474, 210] width 235 height 19
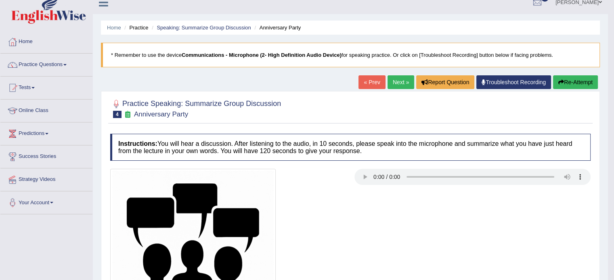
scroll to position [0, 0]
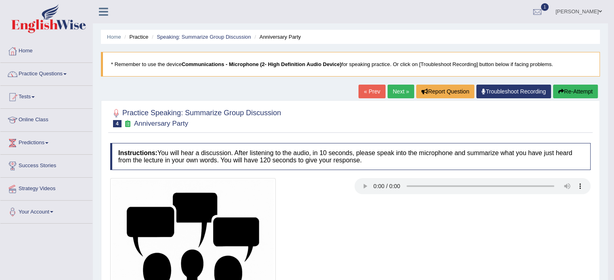
click at [398, 91] on link "Next »" at bounding box center [400, 92] width 27 height 14
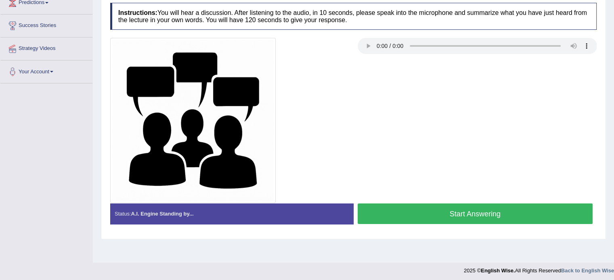
scroll to position [143, 0]
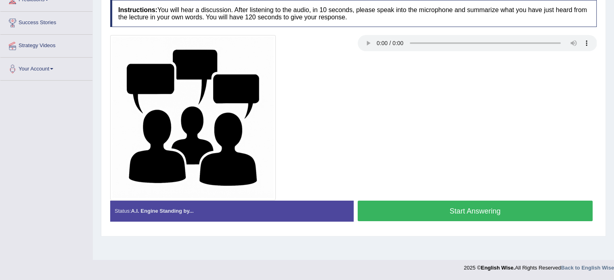
click at [503, 214] on button "Start Answering" at bounding box center [474, 211] width 235 height 21
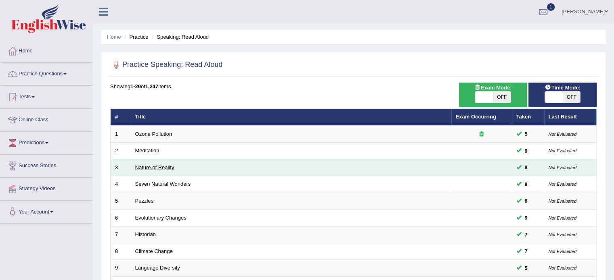
click at [160, 169] on link "Nature of Reality" at bounding box center [154, 168] width 39 height 6
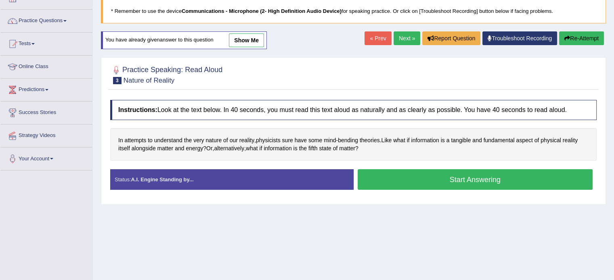
scroll to position [81, 0]
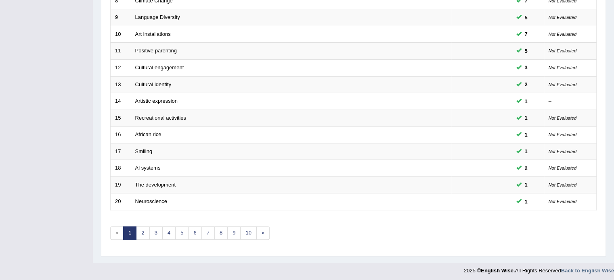
scroll to position [251, 0]
click at [223, 228] on link "8" at bounding box center [220, 232] width 13 height 13
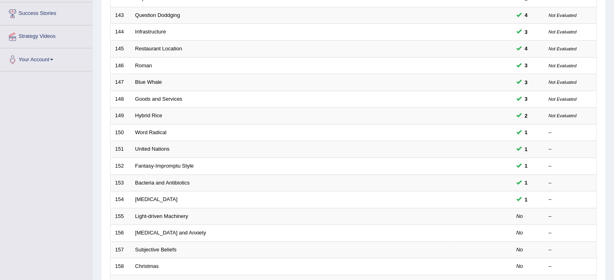
scroll to position [242, 0]
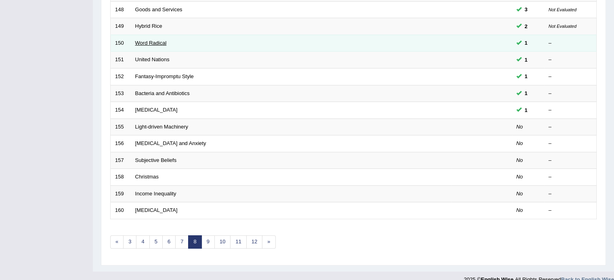
click at [154, 44] on link "Word Radical" at bounding box center [150, 43] width 31 height 6
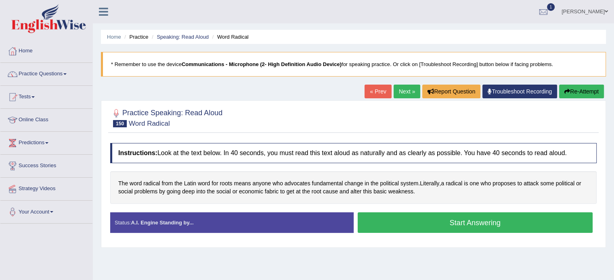
click at [449, 224] on button "Start Answering" at bounding box center [474, 223] width 235 height 21
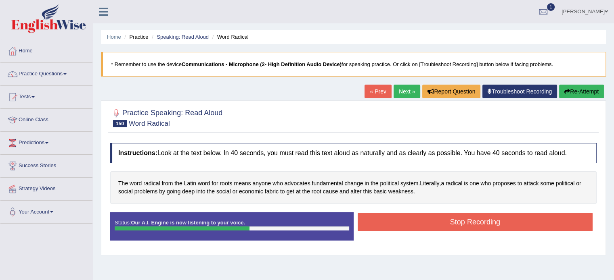
click at [449, 224] on button "Stop Recording" at bounding box center [474, 222] width 235 height 19
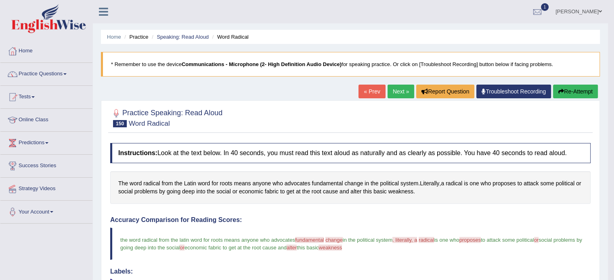
click at [394, 92] on link "Next »" at bounding box center [400, 92] width 27 height 14
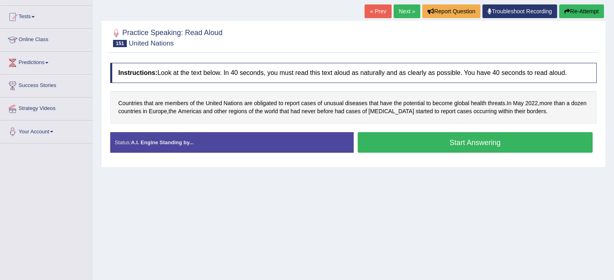
scroll to position [81, 0]
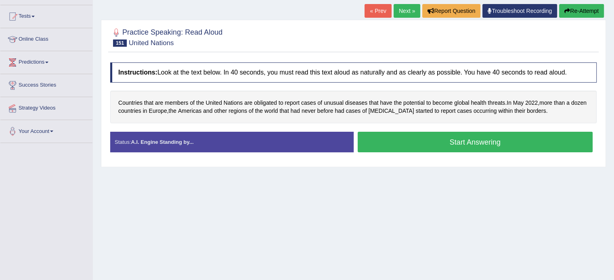
click at [479, 143] on button "Start Answering" at bounding box center [474, 142] width 235 height 21
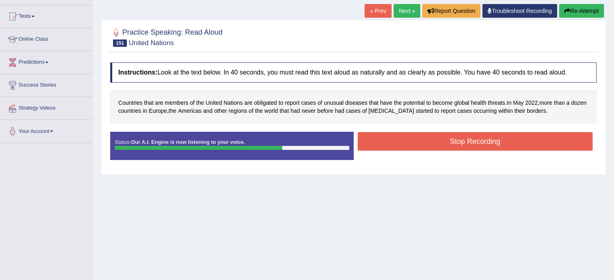
click at [431, 141] on button "Stop Recording" at bounding box center [474, 141] width 235 height 19
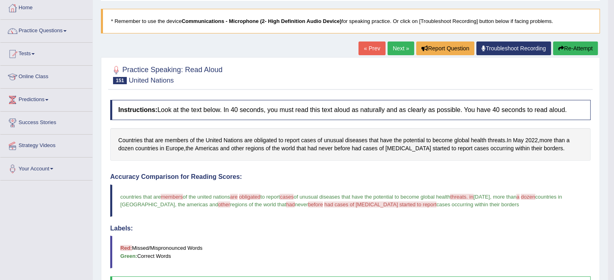
scroll to position [40, 0]
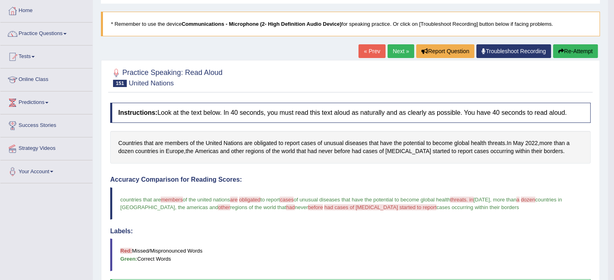
click at [394, 52] on link "Next »" at bounding box center [400, 51] width 27 height 14
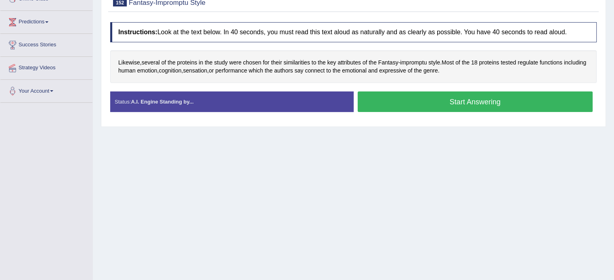
click at [433, 102] on button "Start Answering" at bounding box center [474, 102] width 235 height 21
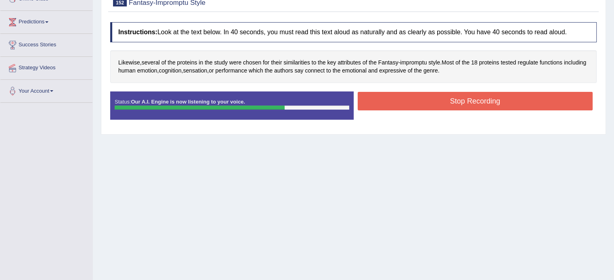
click at [451, 102] on button "Stop Recording" at bounding box center [474, 101] width 235 height 19
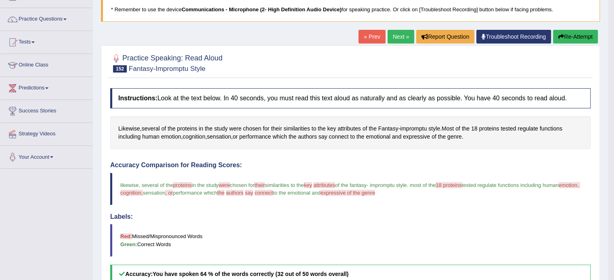
scroll to position [40, 0]
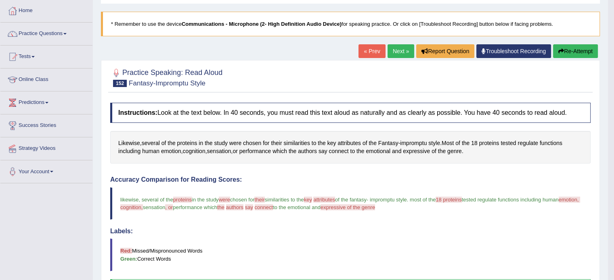
click at [573, 51] on button "Re-Attempt" at bounding box center [575, 51] width 45 height 14
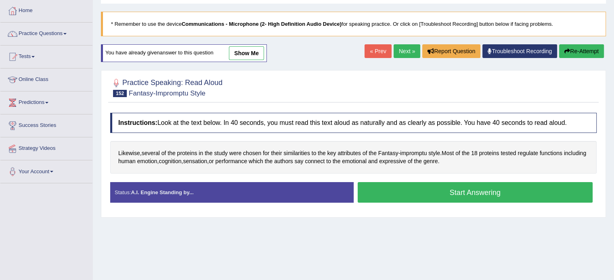
click at [431, 192] on button "Start Answering" at bounding box center [474, 192] width 235 height 21
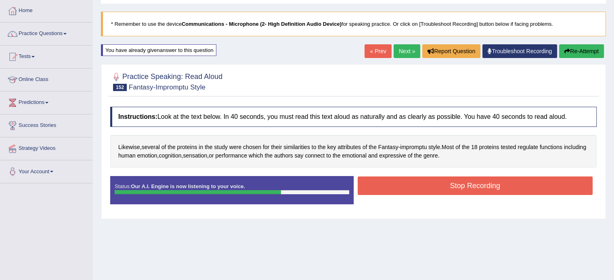
click at [430, 186] on button "Stop Recording" at bounding box center [474, 186] width 235 height 19
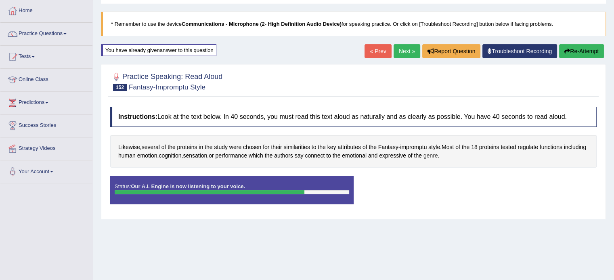
click at [438, 155] on span "genre" at bounding box center [430, 156] width 15 height 8
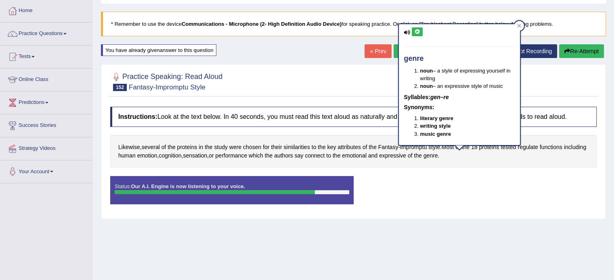
click at [419, 29] on icon at bounding box center [417, 31] width 6 height 5
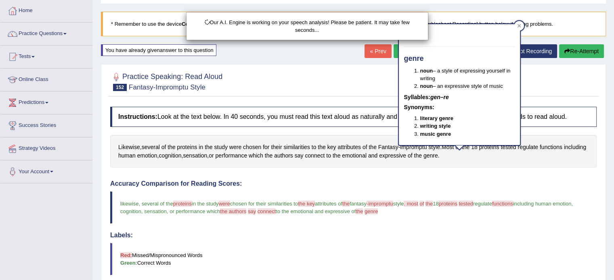
click at [361, 87] on div "Our A.I. Engine is working on your speech analysis! Please be patient. It may t…" at bounding box center [307, 140] width 614 height 280
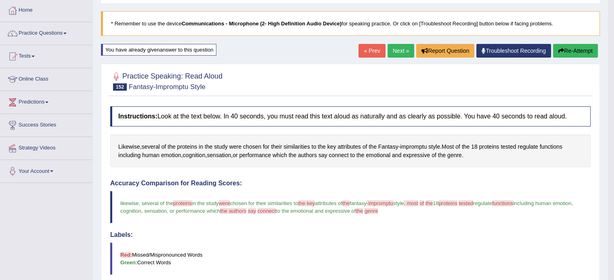
scroll to position [40, 0]
click at [568, 49] on button "Re-Attempt" at bounding box center [575, 51] width 45 height 14
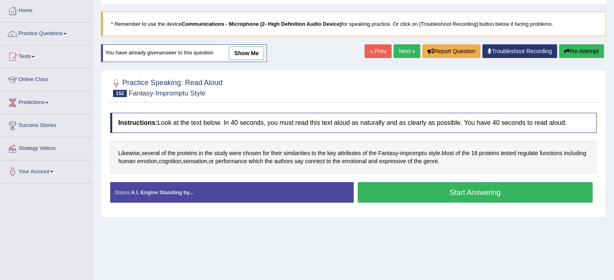
click at [466, 200] on button "Start Answering" at bounding box center [474, 192] width 235 height 21
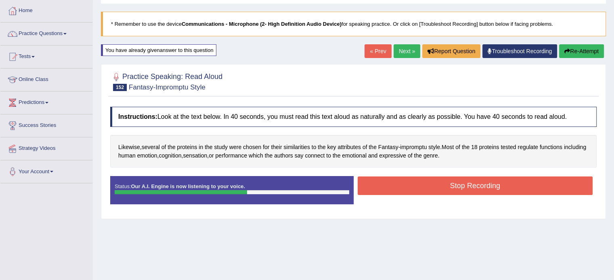
click at [464, 182] on button "Stop Recording" at bounding box center [474, 186] width 235 height 19
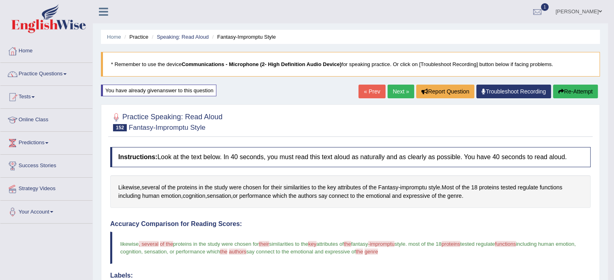
click at [390, 88] on link "Next »" at bounding box center [400, 92] width 27 height 14
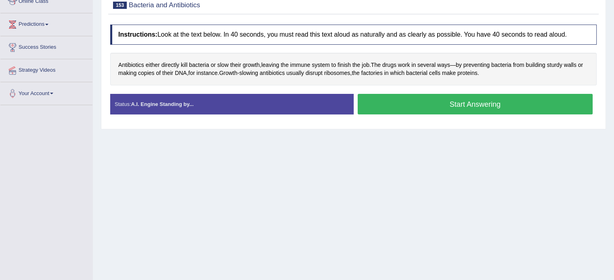
scroll to position [121, 0]
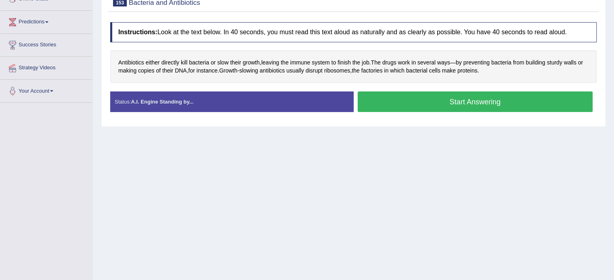
click at [449, 106] on button "Start Answering" at bounding box center [474, 102] width 235 height 21
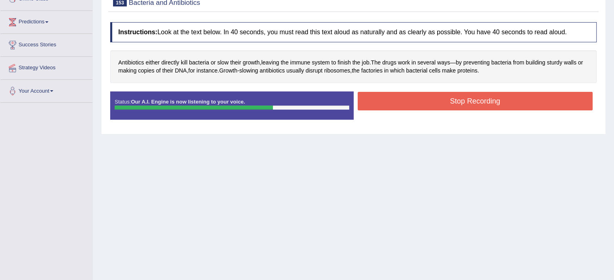
click at [449, 103] on button "Stop Recording" at bounding box center [474, 101] width 235 height 19
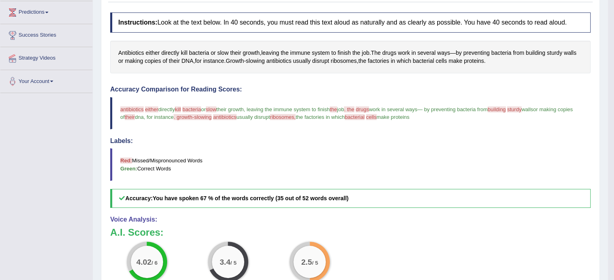
scroll to position [81, 0]
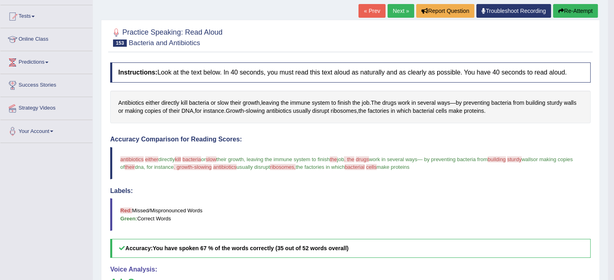
drag, startPoint x: 398, startPoint y: 8, endPoint x: 397, endPoint y: 18, distance: 9.7
click at [398, 8] on link "Next »" at bounding box center [400, 11] width 27 height 14
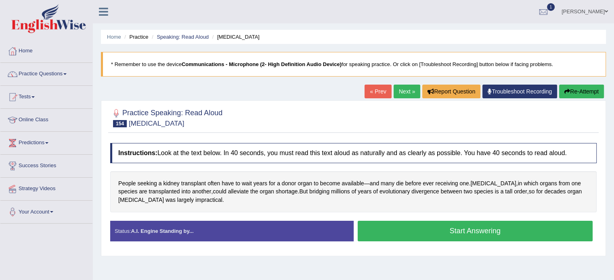
click at [464, 232] on button "Start Answering" at bounding box center [474, 231] width 235 height 21
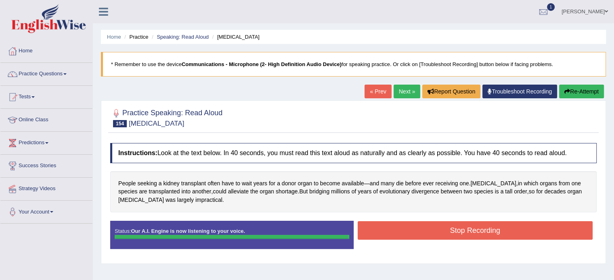
click at [464, 232] on button "Stop Recording" at bounding box center [474, 230] width 235 height 19
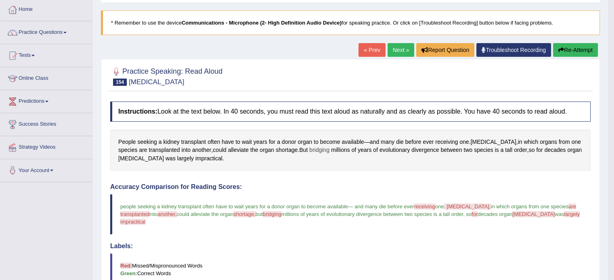
scroll to position [40, 0]
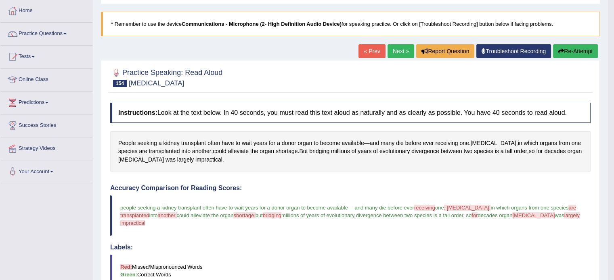
click at [398, 50] on link "Next »" at bounding box center [400, 51] width 27 height 14
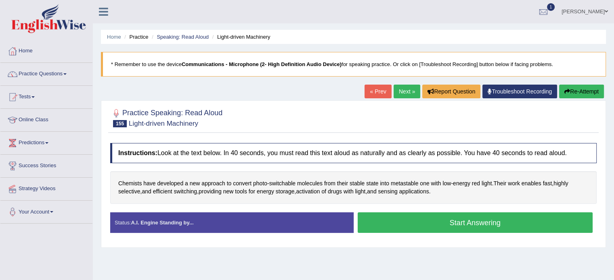
click at [395, 219] on button "Start Answering" at bounding box center [474, 223] width 235 height 21
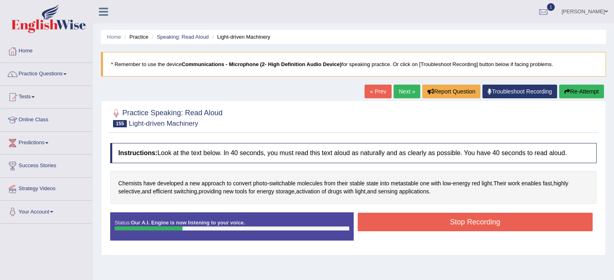
click at [390, 211] on div "Instructions: Look at the text below. In 40 seconds, you must read this text al…" at bounding box center [353, 195] width 490 height 112
click at [391, 232] on div "Stop Recording" at bounding box center [474, 223] width 243 height 21
click at [400, 213] on button "Stop Recording" at bounding box center [474, 222] width 235 height 19
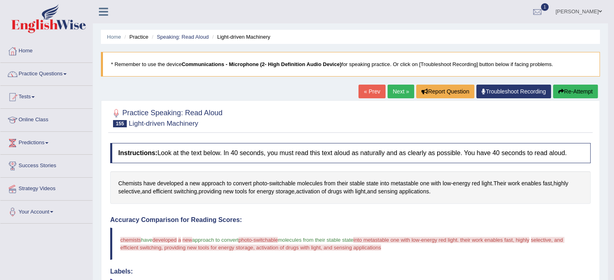
click at [392, 90] on link "Next »" at bounding box center [400, 92] width 27 height 14
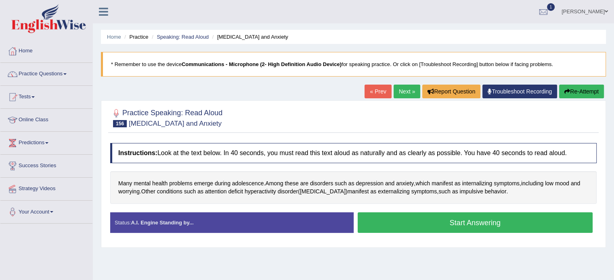
click at [428, 224] on button "Start Answering" at bounding box center [474, 223] width 235 height 21
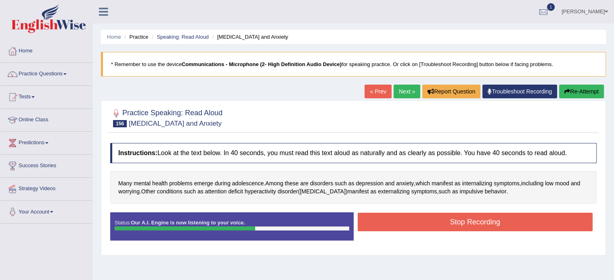
click at [428, 224] on button "Stop Recording" at bounding box center [474, 222] width 235 height 19
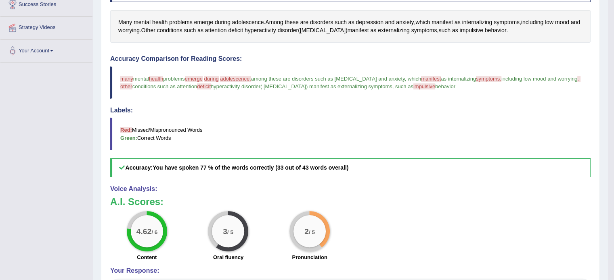
scroll to position [40, 0]
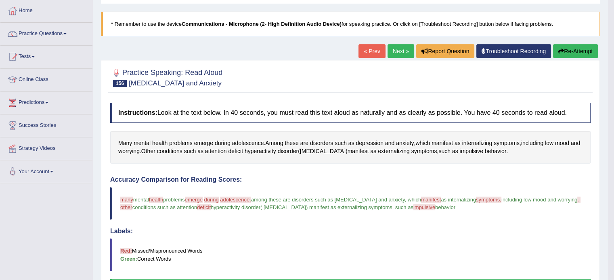
click at [570, 50] on button "Re-Attempt" at bounding box center [575, 51] width 45 height 14
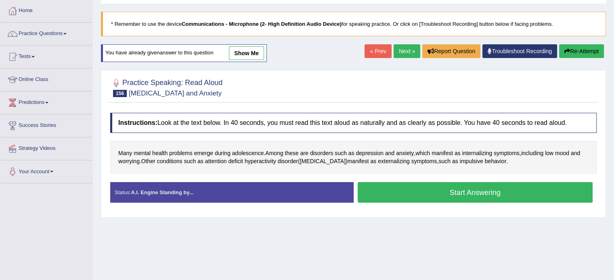
click at [425, 192] on button "Start Answering" at bounding box center [474, 192] width 235 height 21
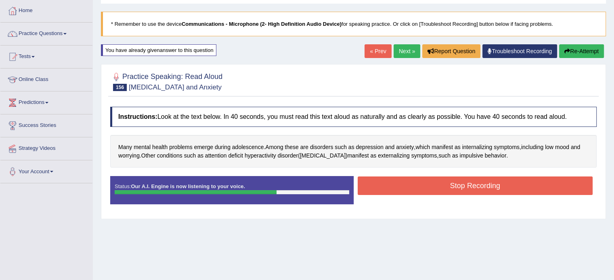
click at [425, 184] on button "Stop Recording" at bounding box center [474, 186] width 235 height 19
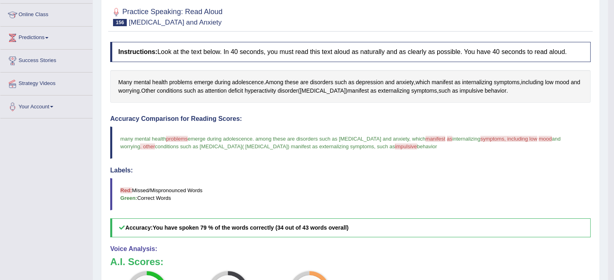
scroll to position [40, 0]
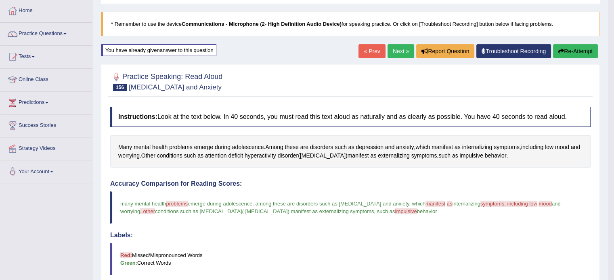
click at [566, 50] on button "Re-Attempt" at bounding box center [575, 51] width 45 height 14
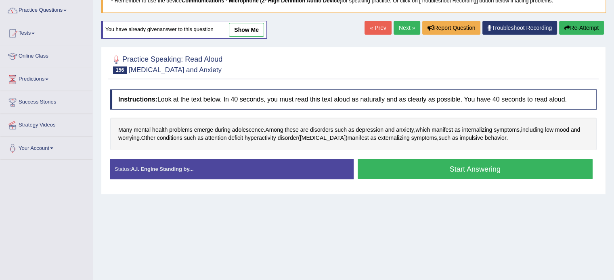
scroll to position [63, 0]
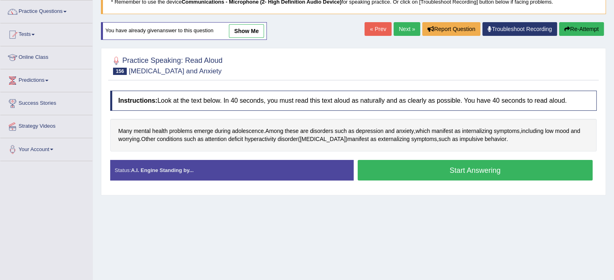
click at [456, 167] on button "Start Answering" at bounding box center [474, 170] width 235 height 21
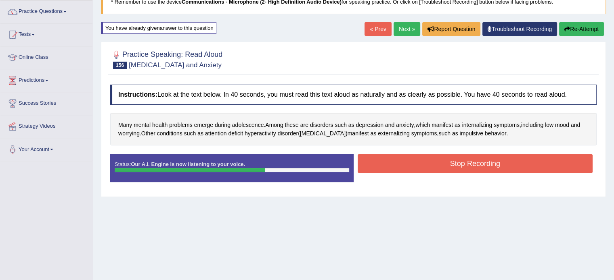
click at [454, 161] on button "Stop Recording" at bounding box center [474, 163] width 235 height 19
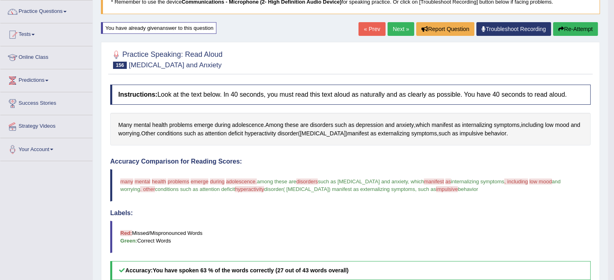
click at [400, 26] on link "Next »" at bounding box center [400, 29] width 27 height 14
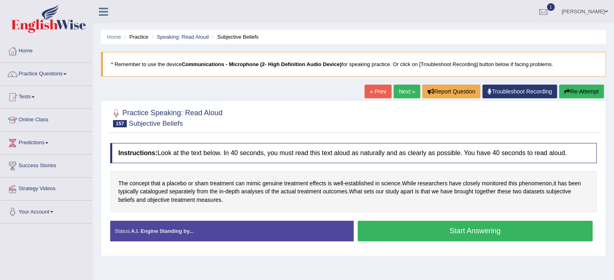
click at [424, 231] on button "Start Answering" at bounding box center [474, 231] width 235 height 21
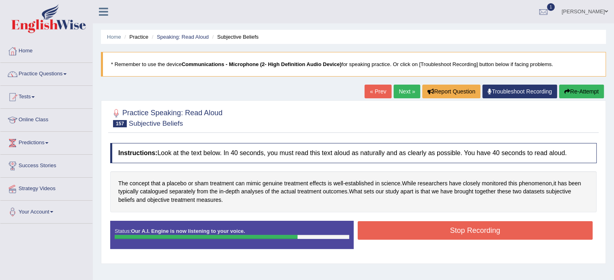
click at [424, 231] on button "Stop Recording" at bounding box center [474, 230] width 235 height 19
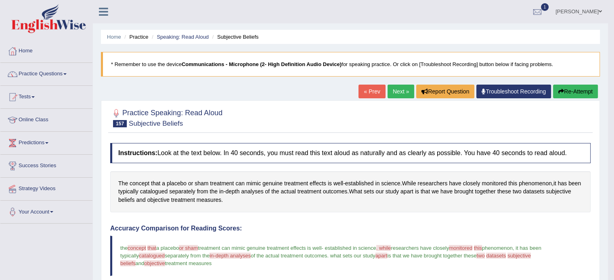
click at [403, 94] on link "Next »" at bounding box center [400, 92] width 27 height 14
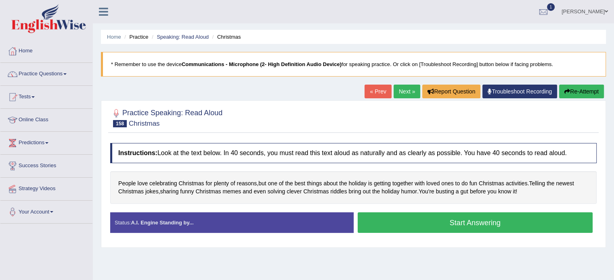
click at [445, 225] on button "Start Answering" at bounding box center [474, 223] width 235 height 21
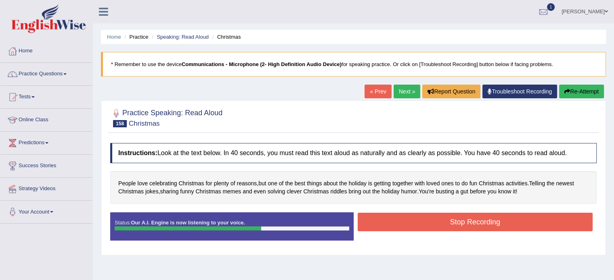
click at [445, 225] on button "Stop Recording" at bounding box center [474, 222] width 235 height 19
